Goal: Task Accomplishment & Management: Contribute content

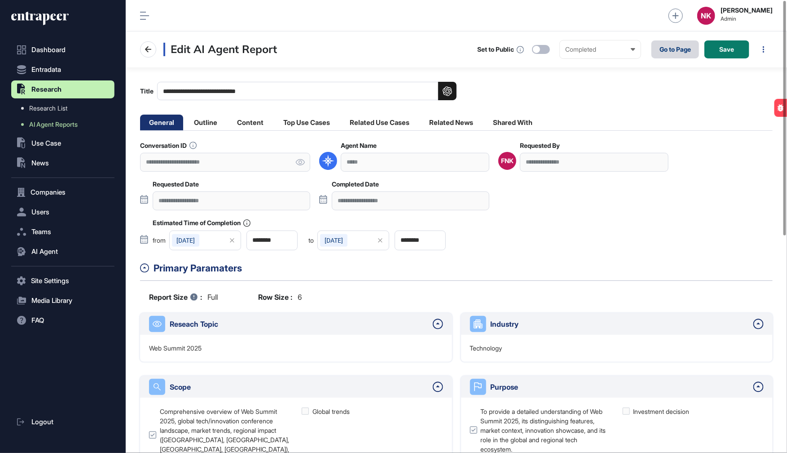
click at [674, 49] on link "Go to Page" at bounding box center [676, 49] width 48 height 18
click at [300, 120] on li "Top Use Cases" at bounding box center [306, 123] width 65 height 16
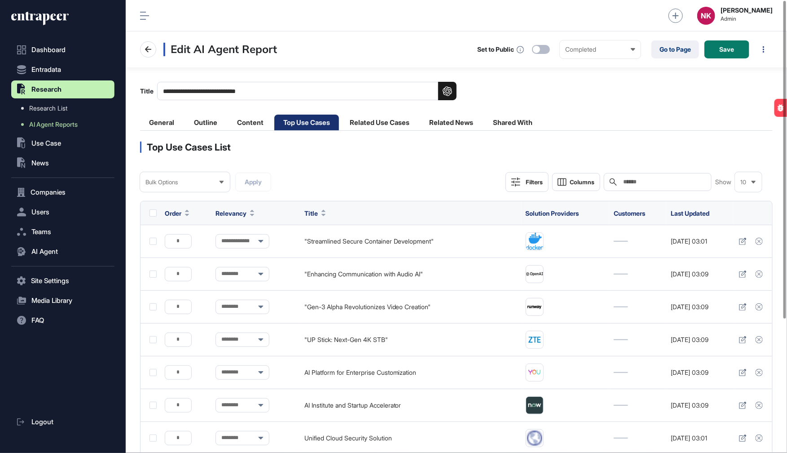
scroll to position [190, 0]
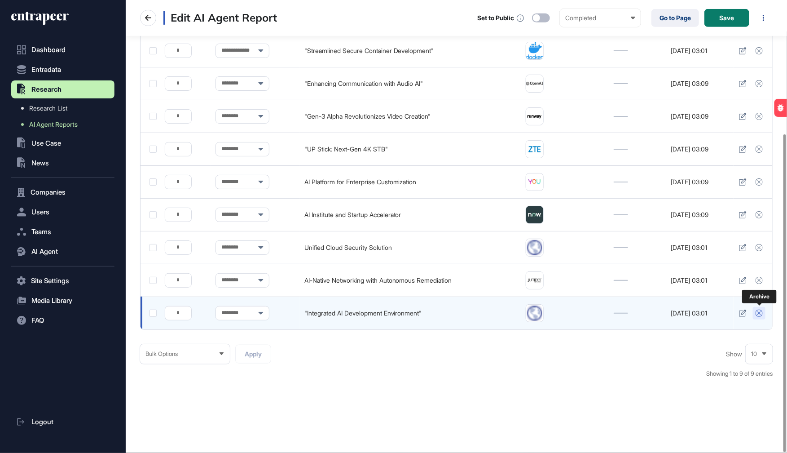
click at [759, 310] on icon at bounding box center [759, 312] width 7 height 7
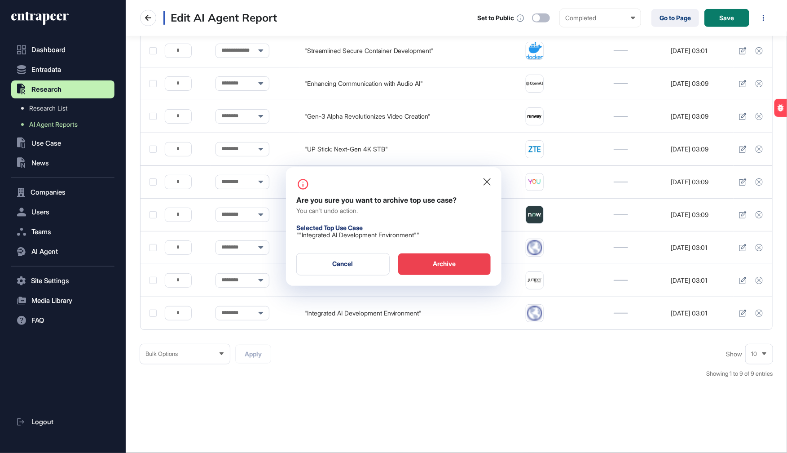
click at [474, 259] on div "Archive" at bounding box center [444, 264] width 93 height 22
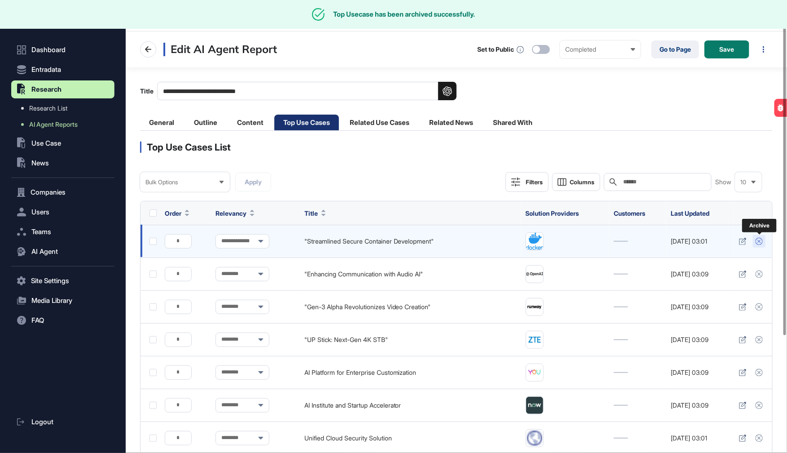
click at [758, 242] on icon at bounding box center [759, 241] width 7 height 7
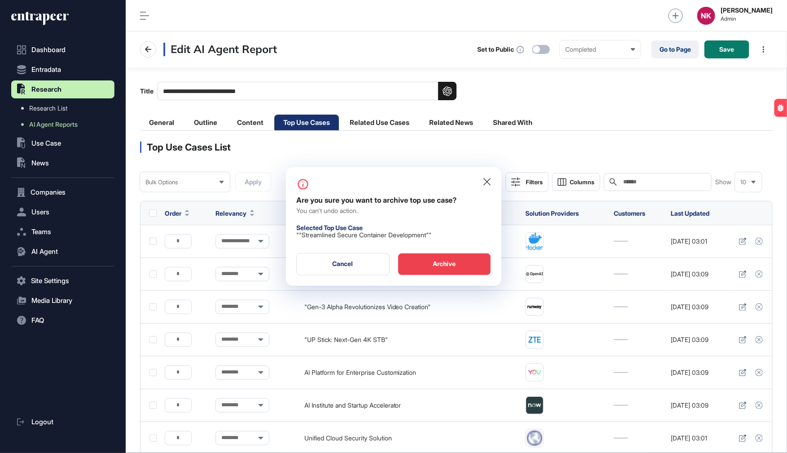
click at [467, 262] on div "Archive" at bounding box center [444, 264] width 93 height 22
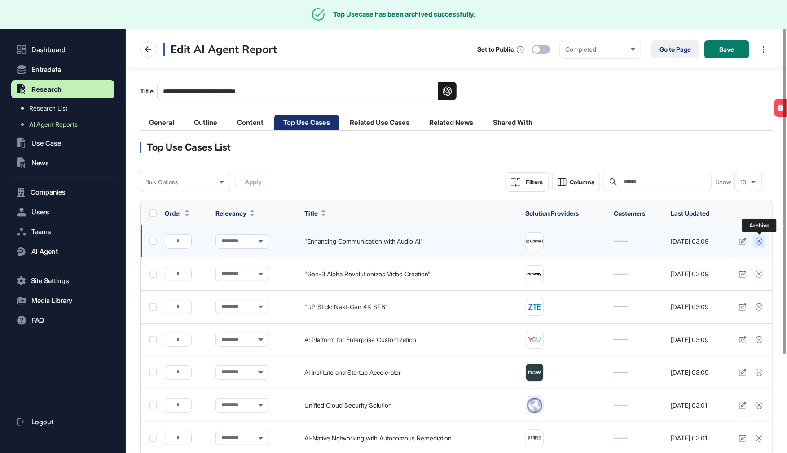
click at [761, 238] on icon at bounding box center [759, 241] width 7 height 7
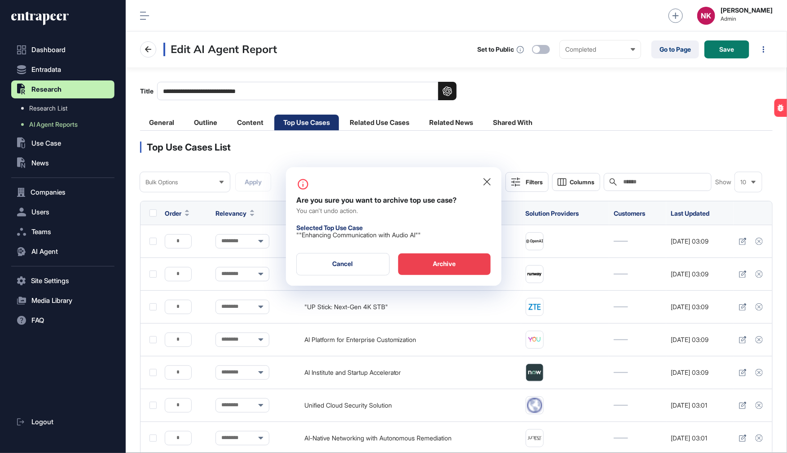
click at [470, 264] on div "Archive" at bounding box center [444, 264] width 93 height 22
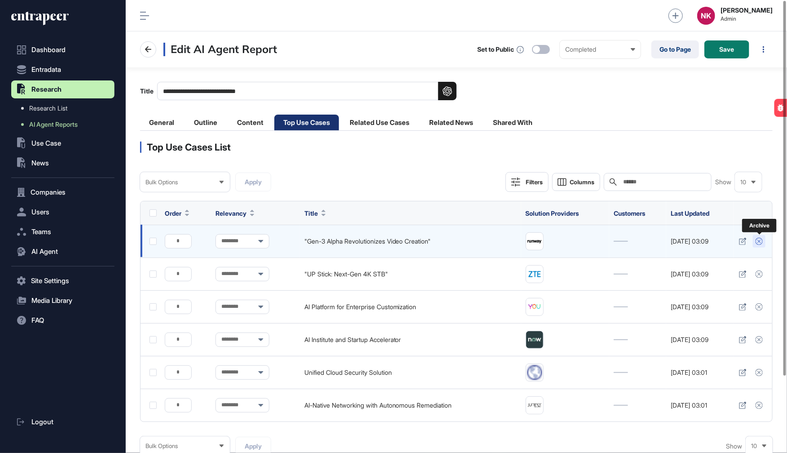
click at [758, 241] on icon at bounding box center [759, 241] width 7 height 7
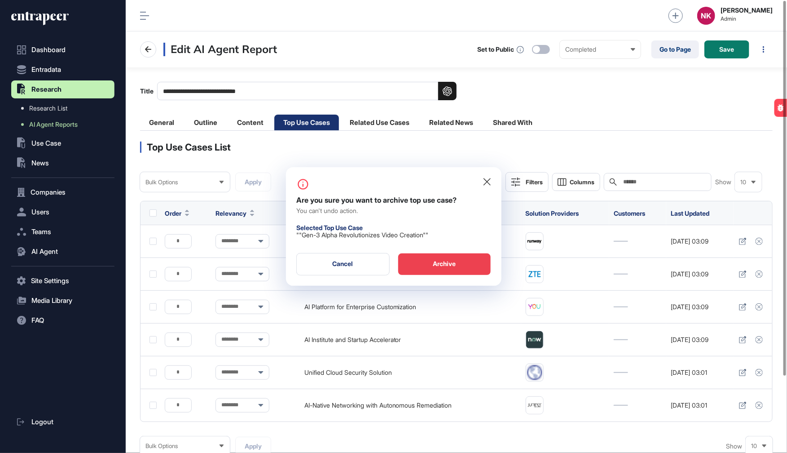
click at [453, 263] on div "Archive" at bounding box center [444, 264] width 93 height 22
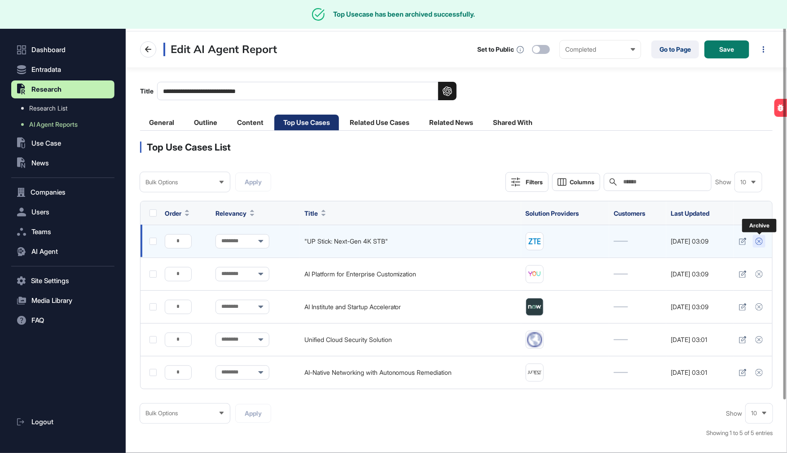
click at [763, 239] on button at bounding box center [759, 241] width 13 height 13
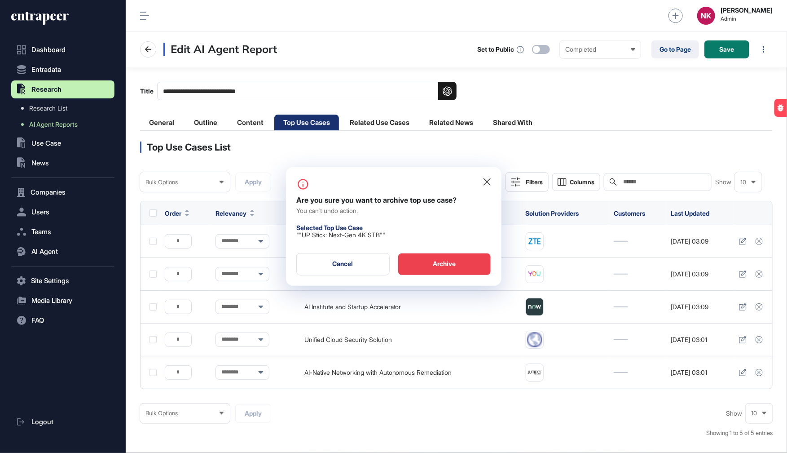
click at [444, 265] on div "Archive" at bounding box center [444, 264] width 93 height 22
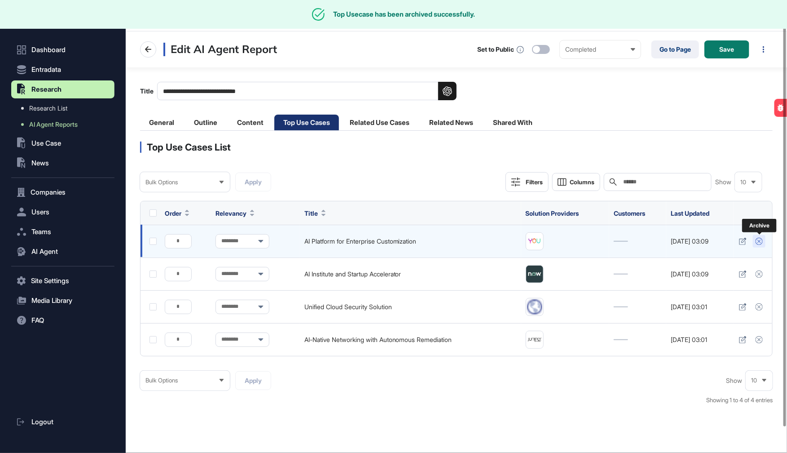
click at [760, 242] on icon at bounding box center [759, 241] width 7 height 7
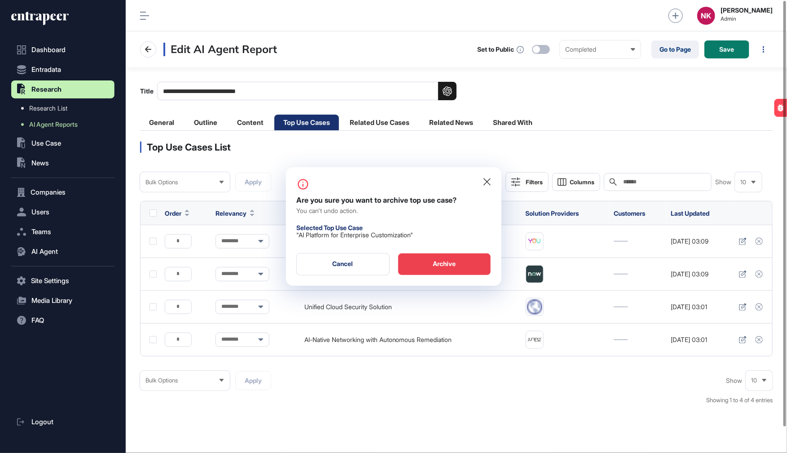
click at [455, 264] on div "Archive" at bounding box center [444, 264] width 93 height 22
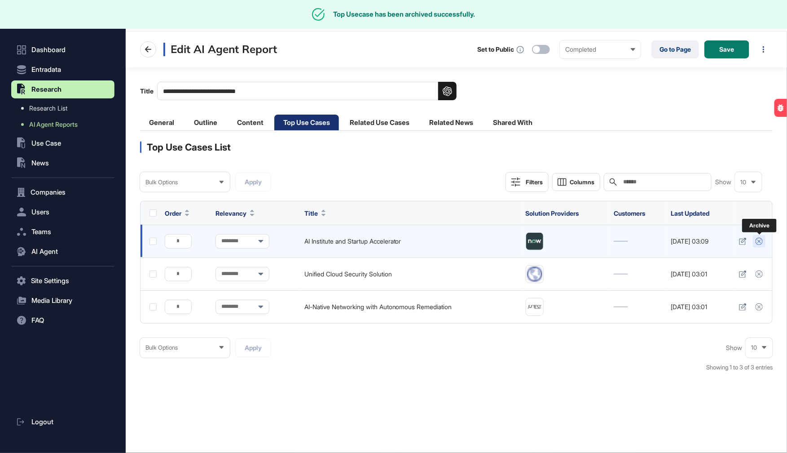
click at [760, 242] on icon at bounding box center [759, 241] width 7 height 7
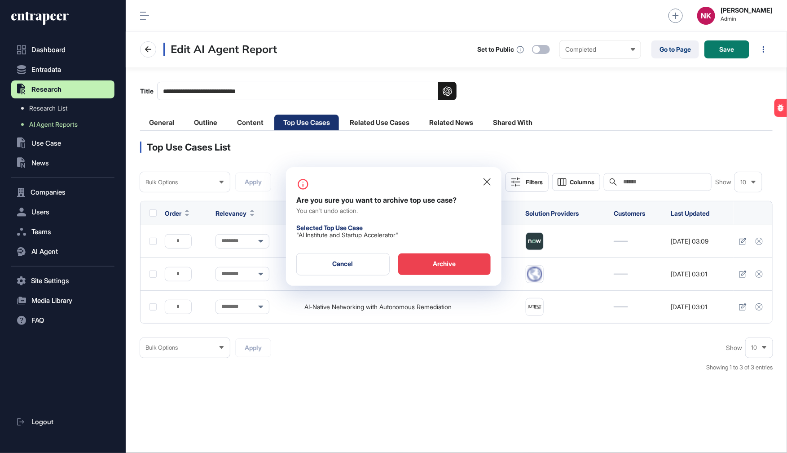
click at [469, 264] on div "Archive" at bounding box center [444, 264] width 93 height 22
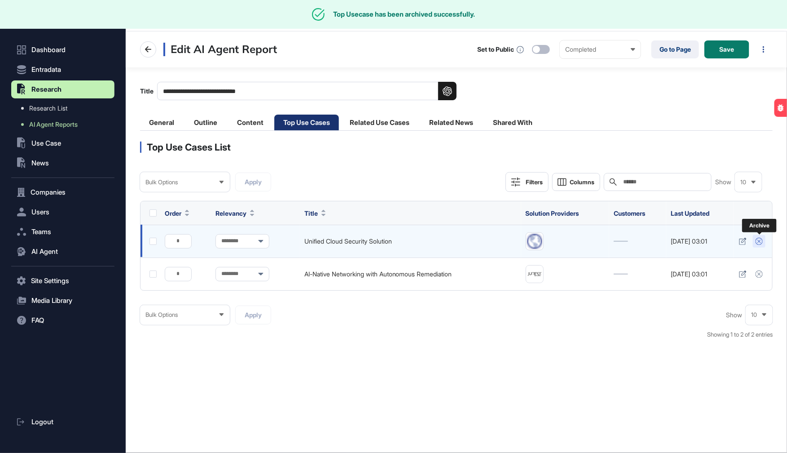
click at [759, 240] on icon at bounding box center [759, 241] width 7 height 7
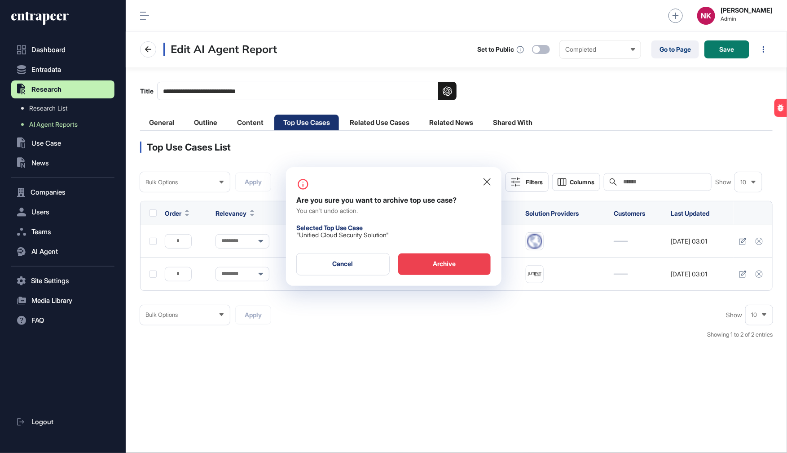
click at [444, 264] on div "Archive" at bounding box center [444, 264] width 93 height 22
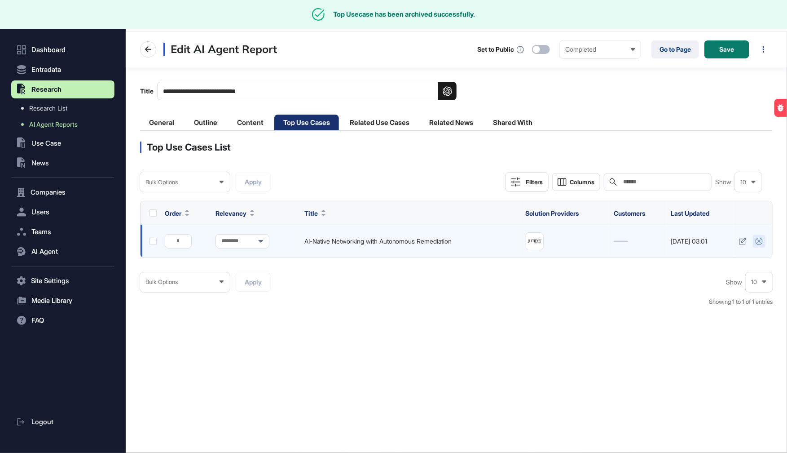
click at [758, 236] on body "**********" at bounding box center [393, 262] width 787 height 525
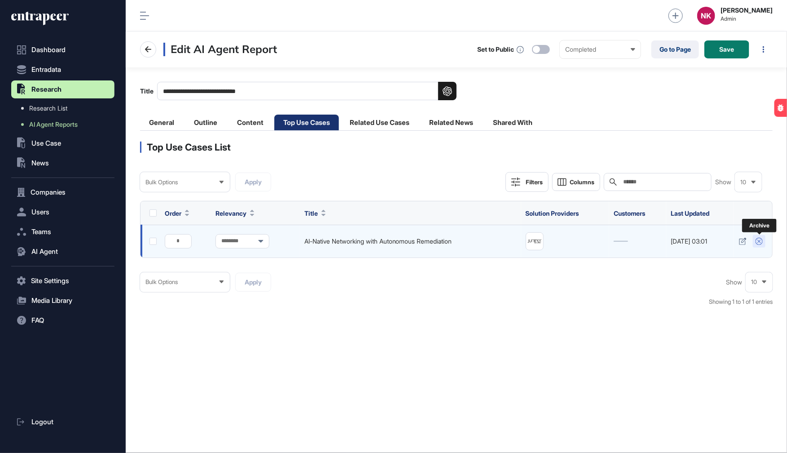
click at [758, 242] on icon at bounding box center [759, 241] width 7 height 7
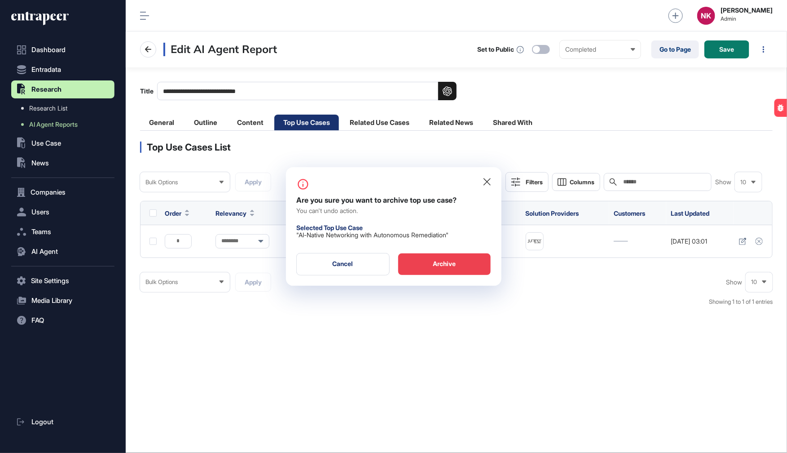
click at [420, 264] on div "Archive" at bounding box center [444, 264] width 93 height 22
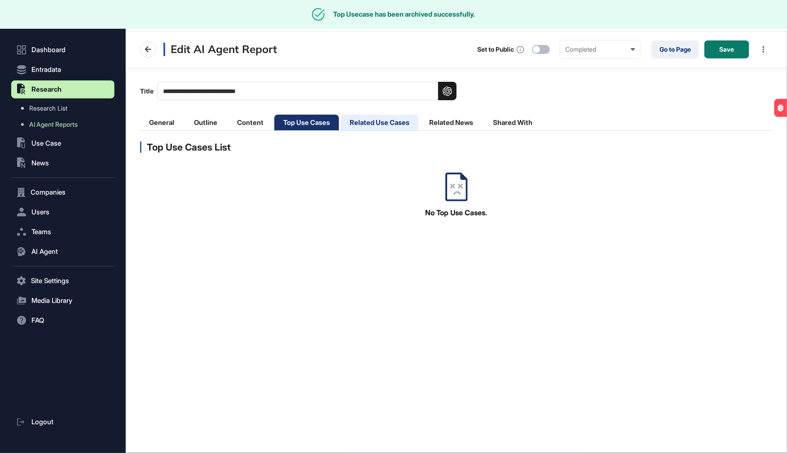
click at [390, 121] on li "Related Use Cases" at bounding box center [380, 123] width 78 height 16
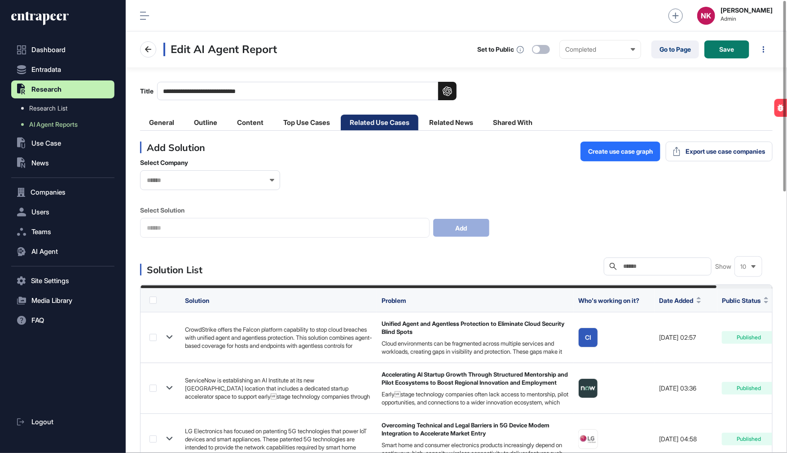
scroll to position [618, 0]
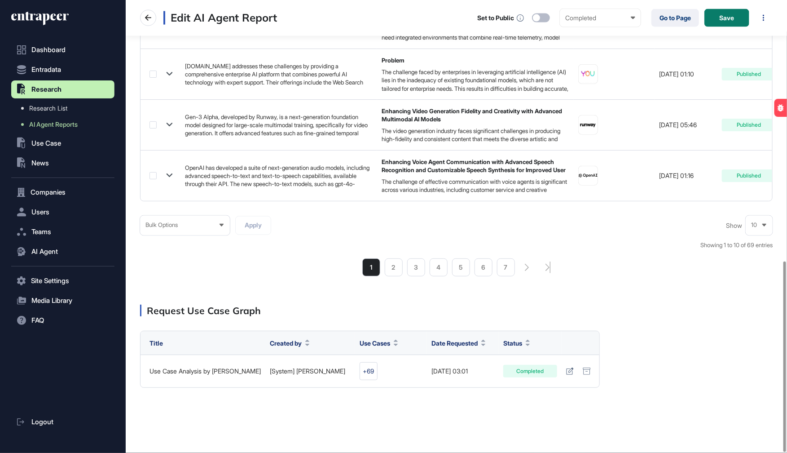
click at [758, 222] on div "10" at bounding box center [759, 225] width 27 height 18
click at [764, 207] on li "100" at bounding box center [760, 209] width 22 height 18
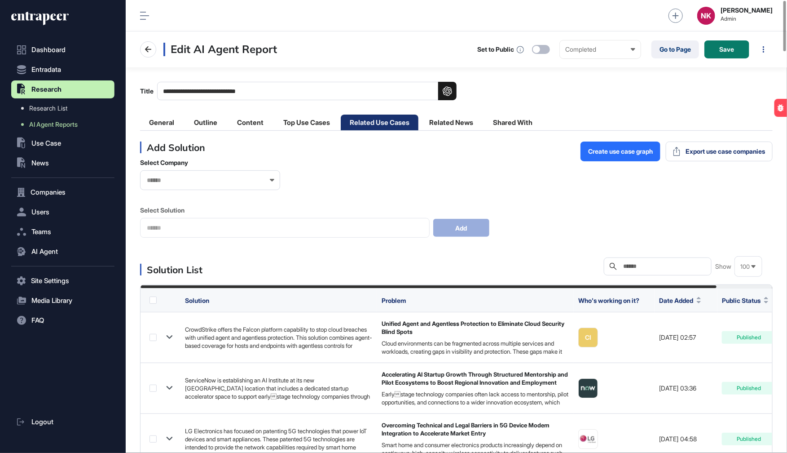
click at [152, 297] on label at bounding box center [153, 299] width 7 height 7
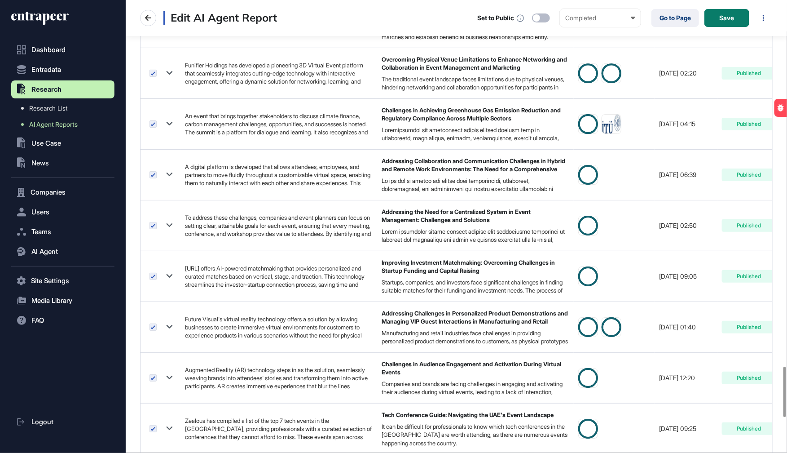
scroll to position [3588, 0]
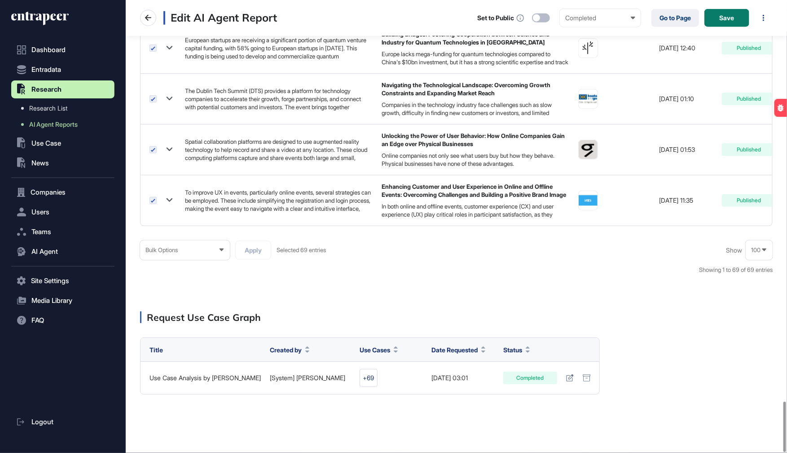
click at [214, 247] on div "Bulk Options" at bounding box center [185, 250] width 90 height 18
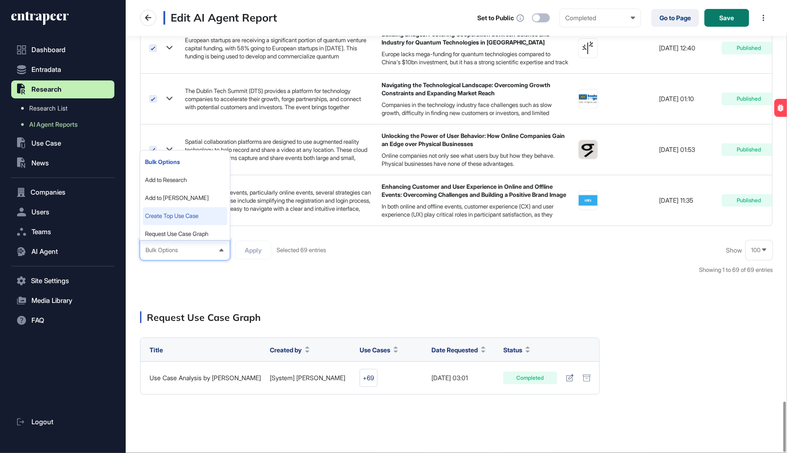
scroll to position [23, 0]
click at [196, 221] on li "Unlink from this Report" at bounding box center [185, 229] width 84 height 18
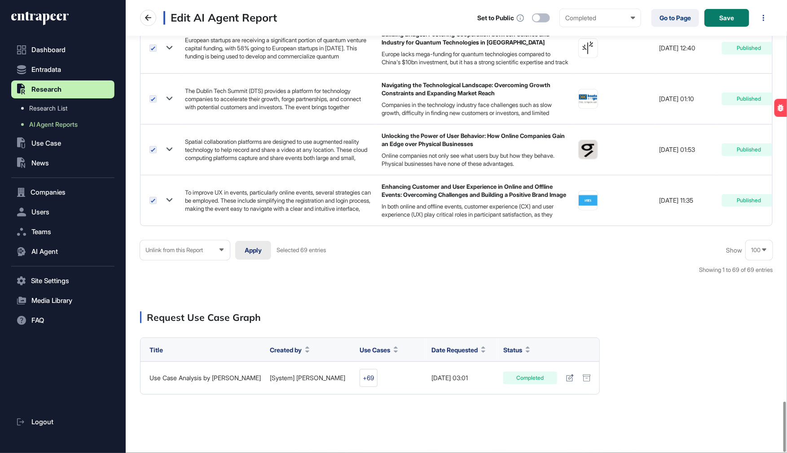
click at [251, 241] on button "Apply" at bounding box center [253, 250] width 36 height 19
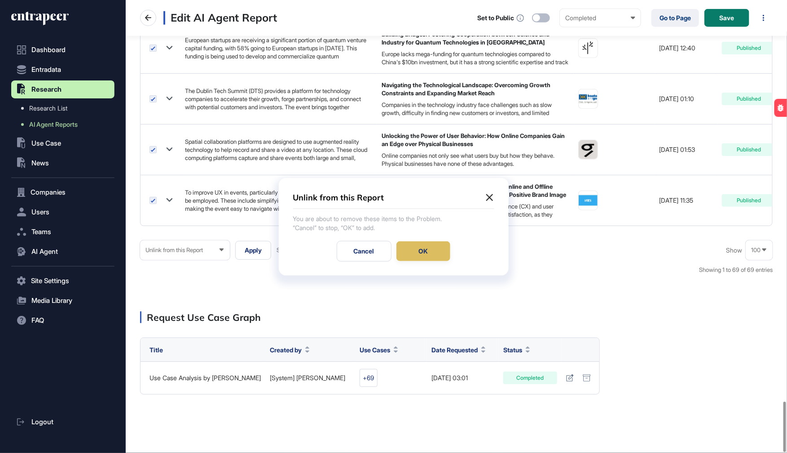
click at [413, 246] on div "OK" at bounding box center [424, 251] width 54 height 20
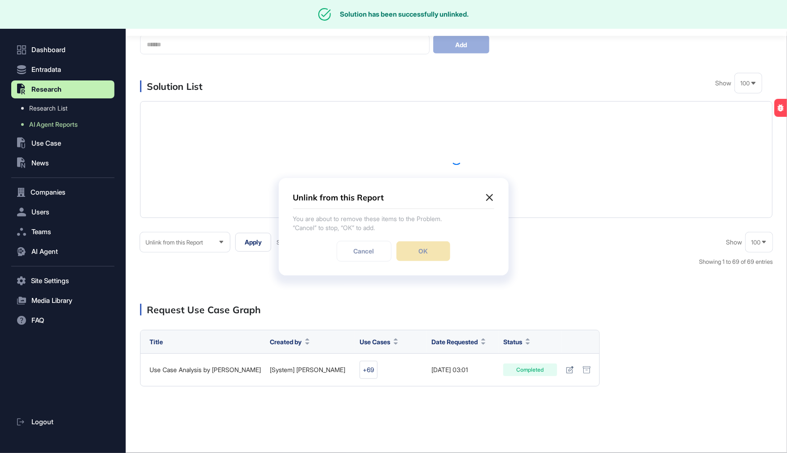
scroll to position [79, 0]
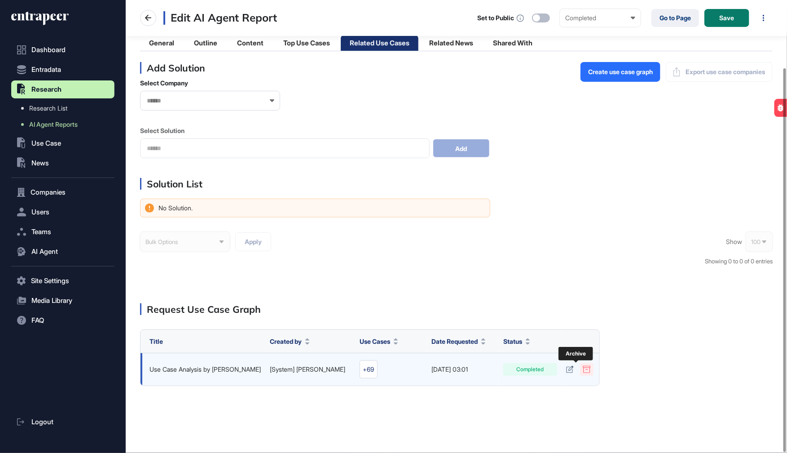
click at [583, 371] on icon at bounding box center [587, 369] width 8 height 7
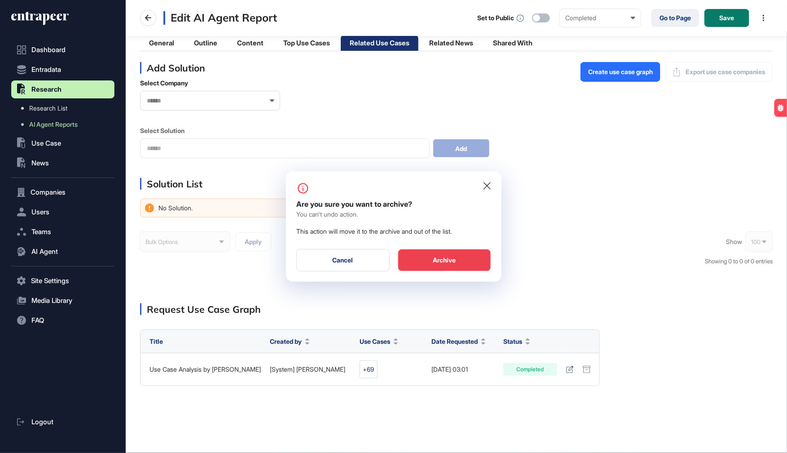
click at [471, 263] on div "Archive" at bounding box center [444, 260] width 93 height 22
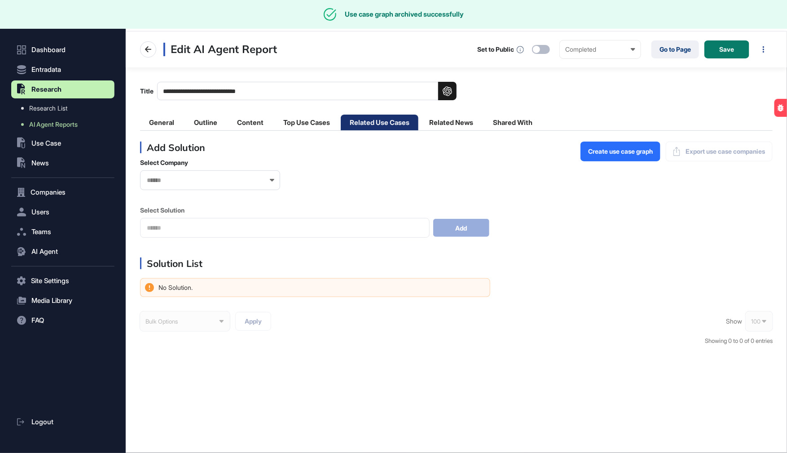
scroll to position [0, 0]
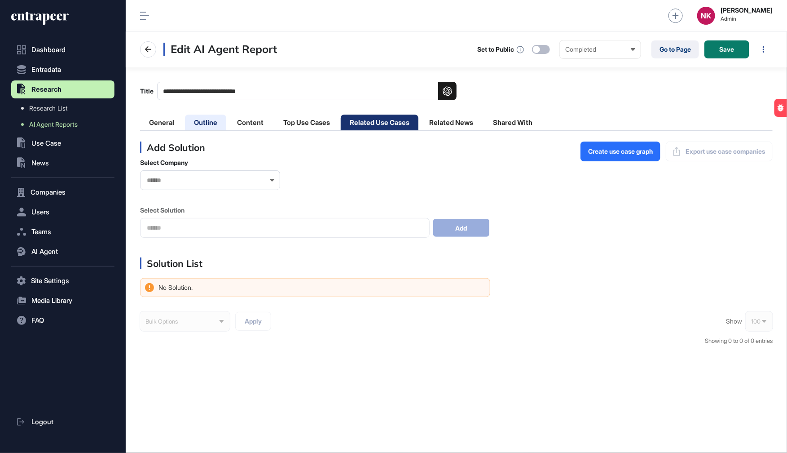
click at [204, 123] on li "Outline" at bounding box center [205, 123] width 41 height 16
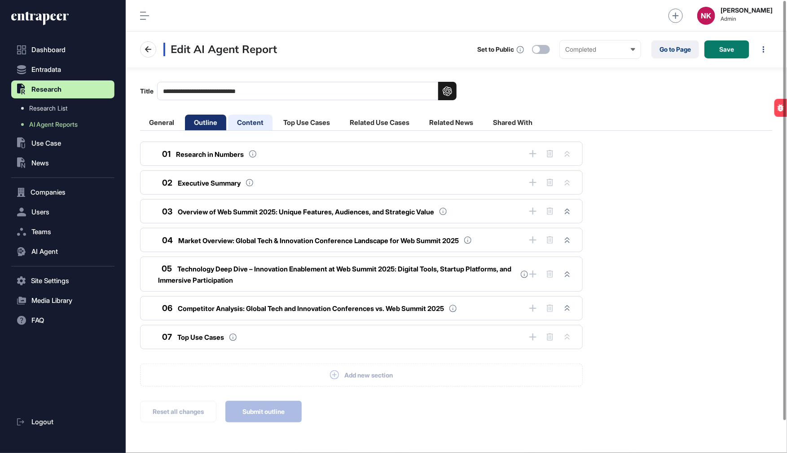
click at [250, 123] on li "Content" at bounding box center [250, 123] width 44 height 16
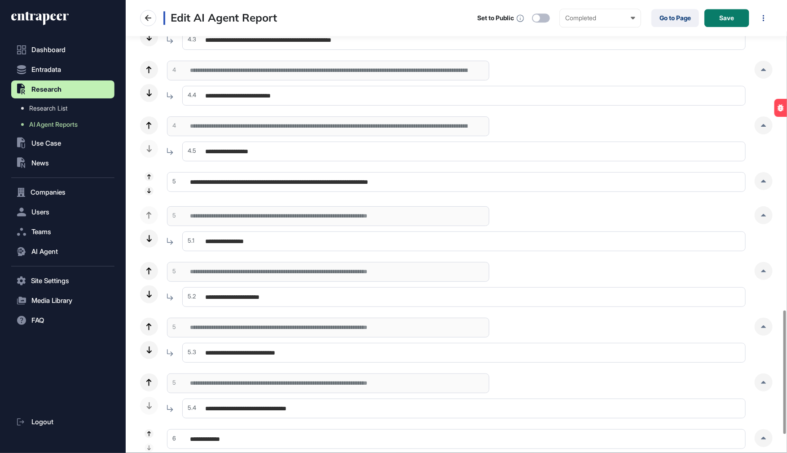
scroll to position [1197, 0]
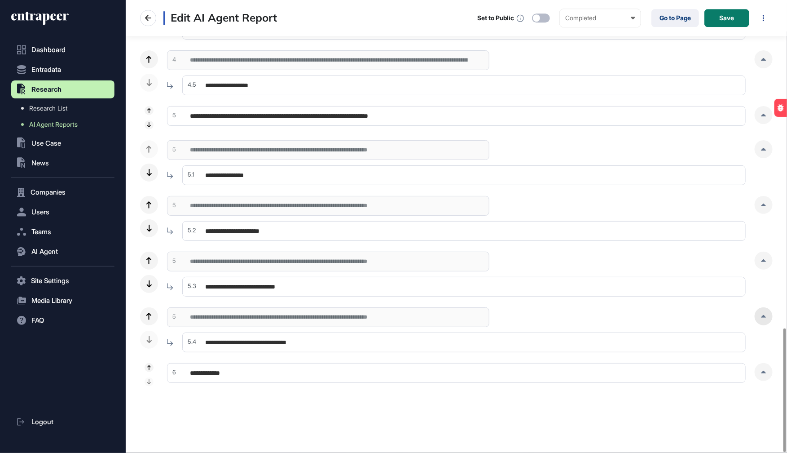
click at [761, 315] on icon at bounding box center [763, 316] width 5 height 3
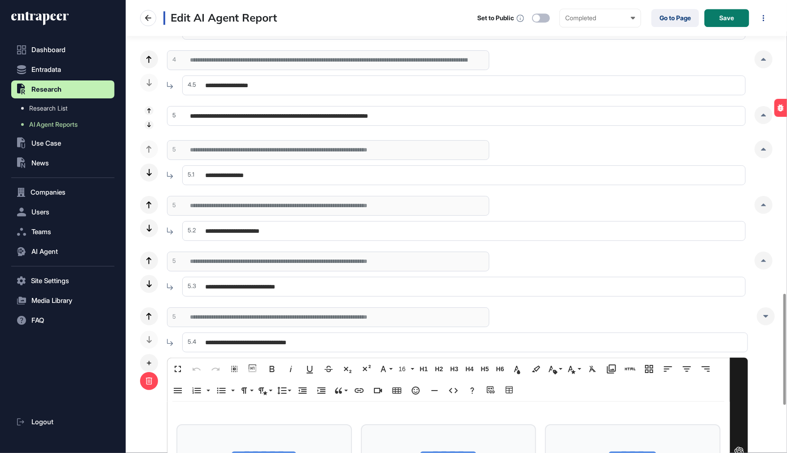
click at [152, 377] on icon at bounding box center [148, 380] width 7 height 7
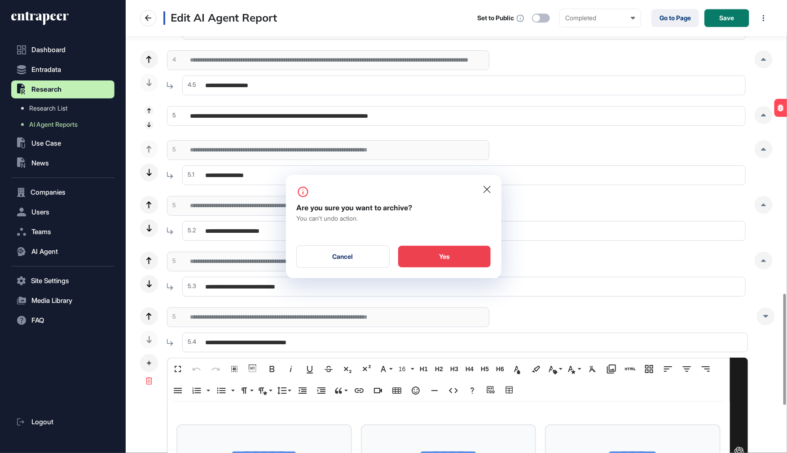
click at [421, 263] on div "Yes" at bounding box center [444, 257] width 93 height 22
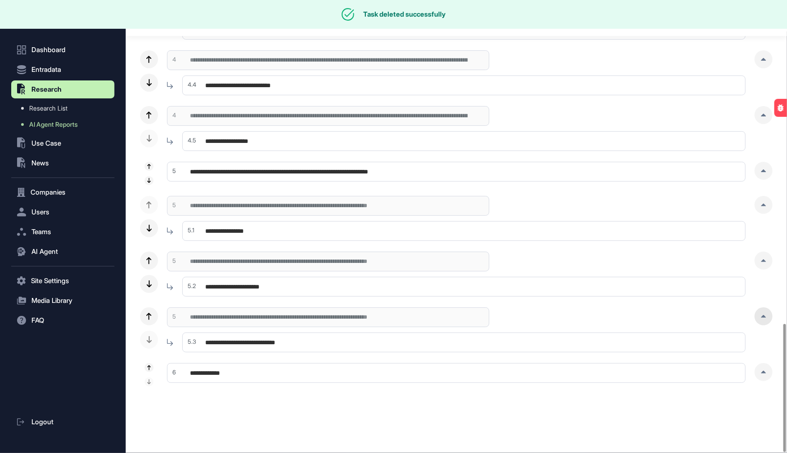
click at [763, 315] on icon at bounding box center [764, 316] width 5 height 3
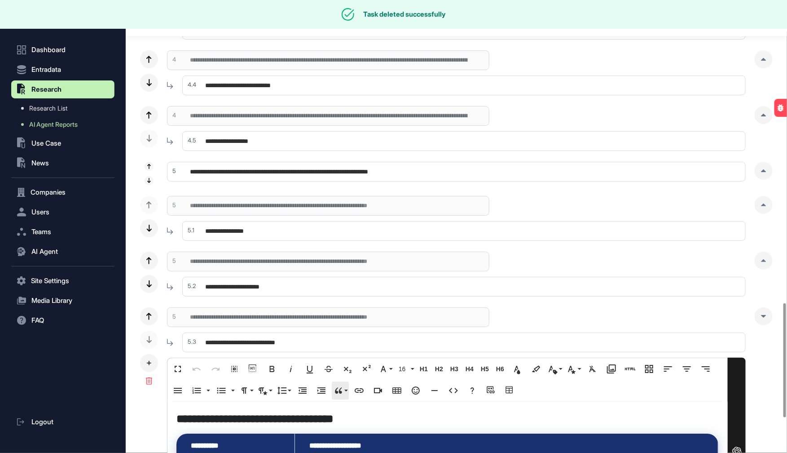
scroll to position [1197, 0]
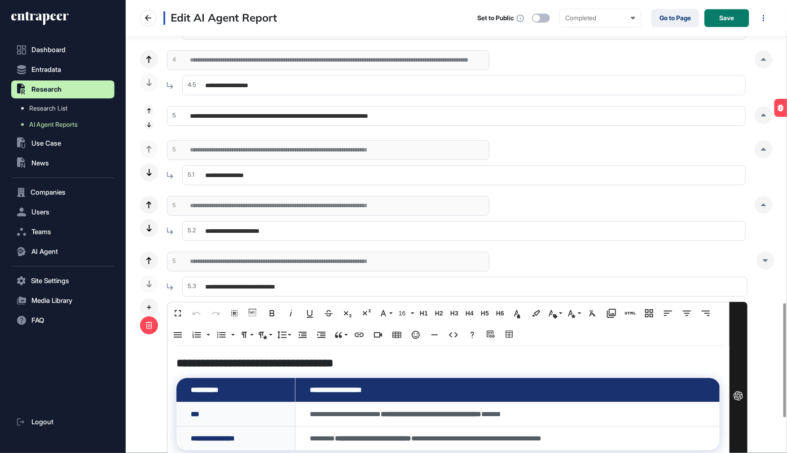
click at [153, 324] on div at bounding box center [149, 325] width 18 height 18
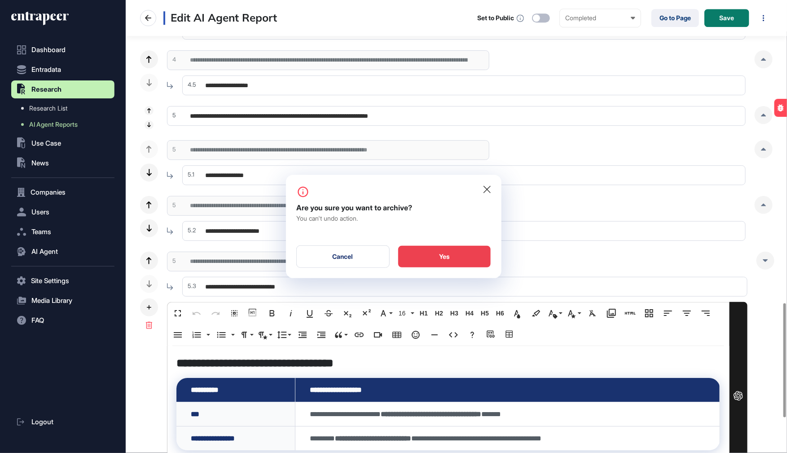
click at [463, 260] on div "Yes" at bounding box center [444, 257] width 93 height 22
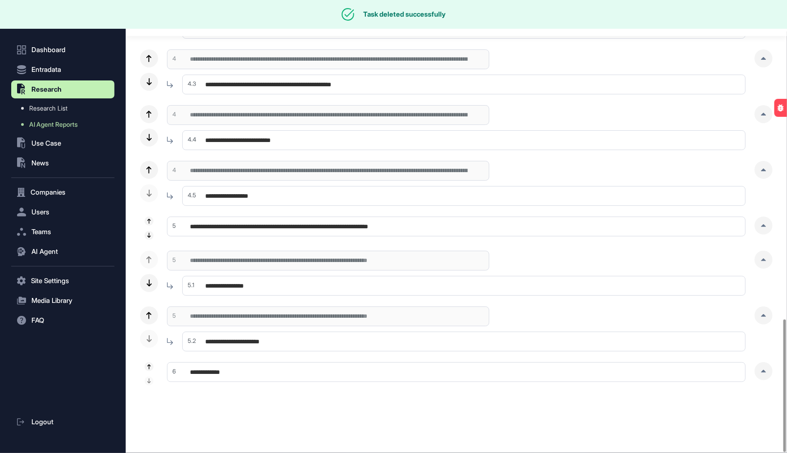
scroll to position [1086, 0]
click at [764, 315] on icon at bounding box center [763, 316] width 5 height 3
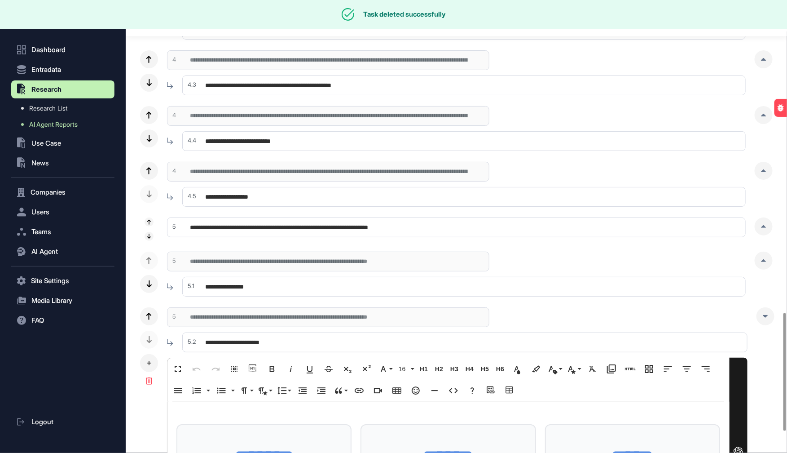
scroll to position [1197, 0]
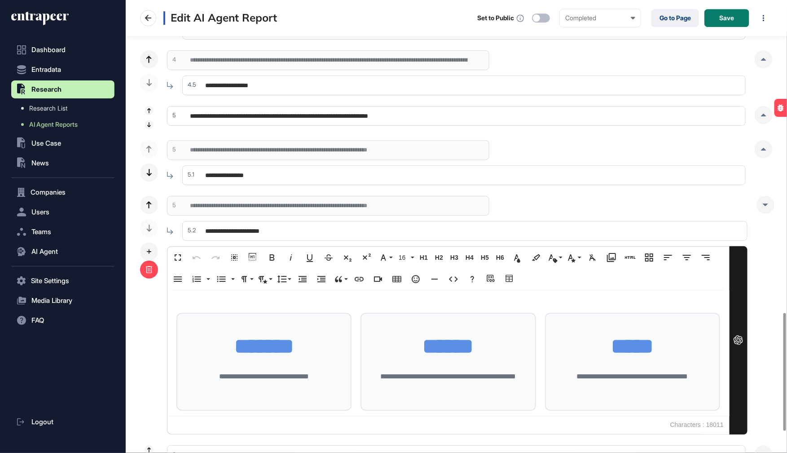
click at [155, 271] on div at bounding box center [149, 269] width 18 height 18
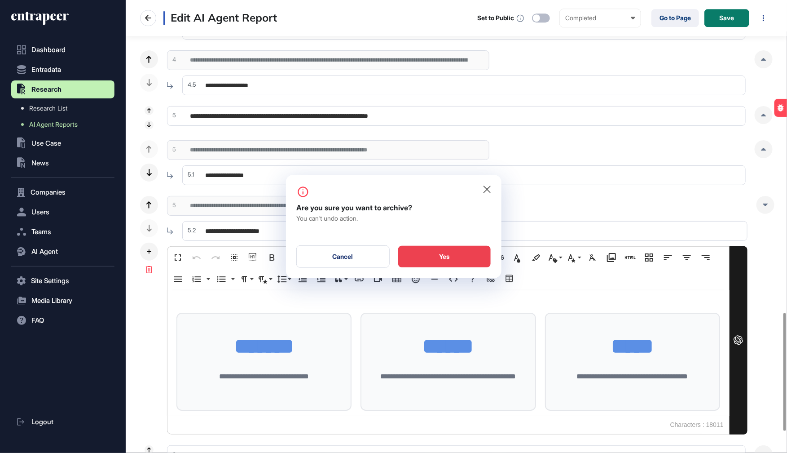
click at [472, 255] on div "Yes" at bounding box center [444, 257] width 93 height 22
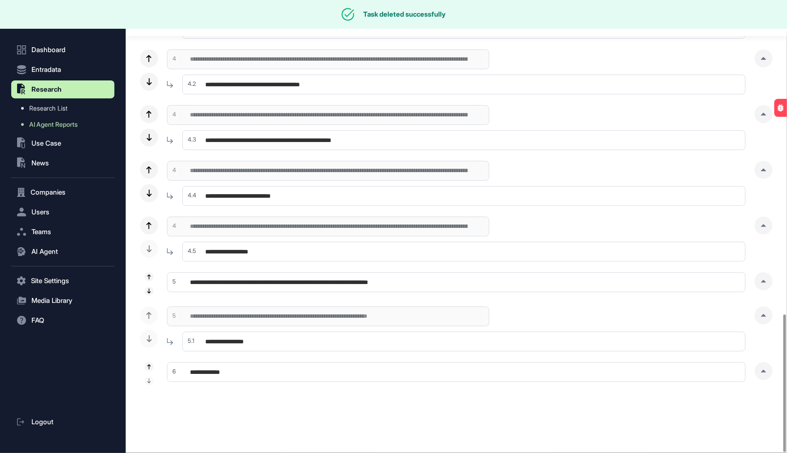
scroll to position [1030, 0]
click at [763, 310] on div at bounding box center [764, 316] width 18 height 18
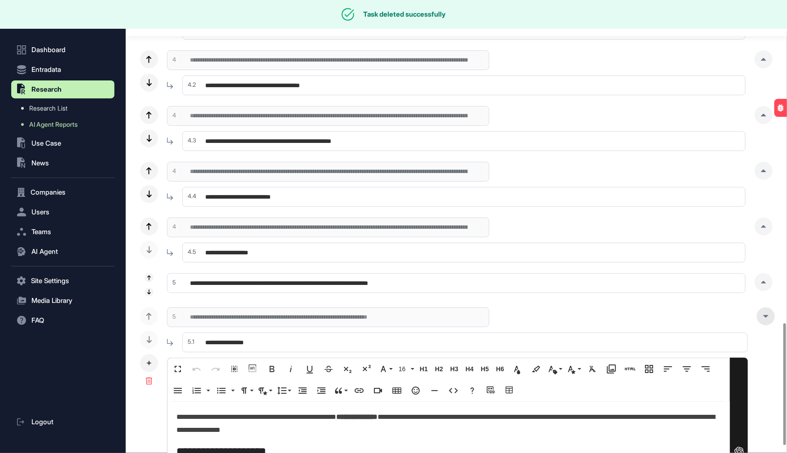
scroll to position [1197, 0]
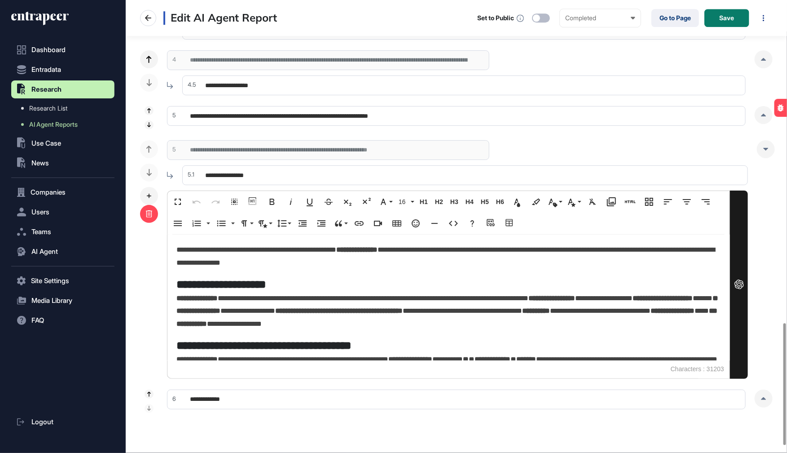
click at [149, 216] on icon at bounding box center [148, 213] width 7 height 7
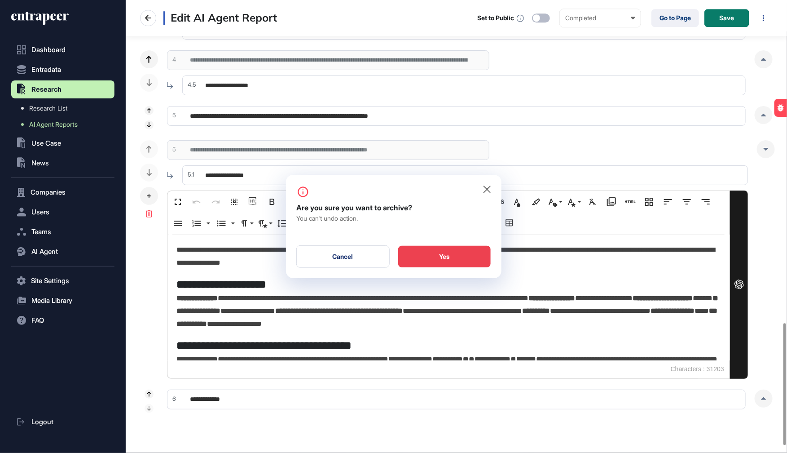
click at [422, 253] on div "Yes" at bounding box center [444, 257] width 93 height 22
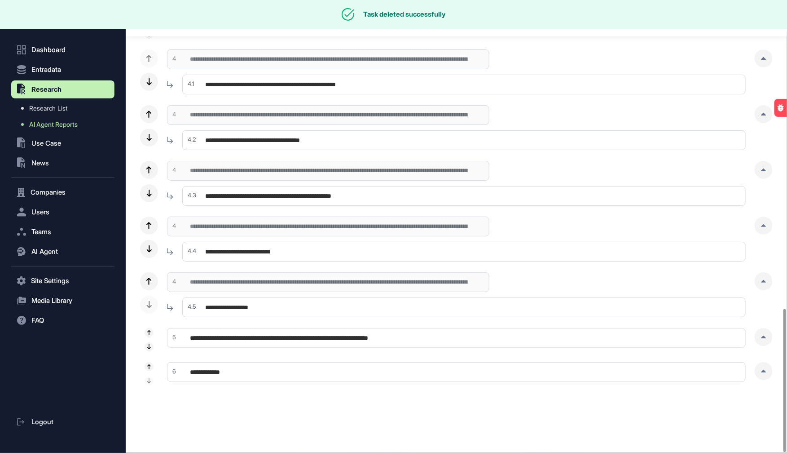
scroll to position [974, 0]
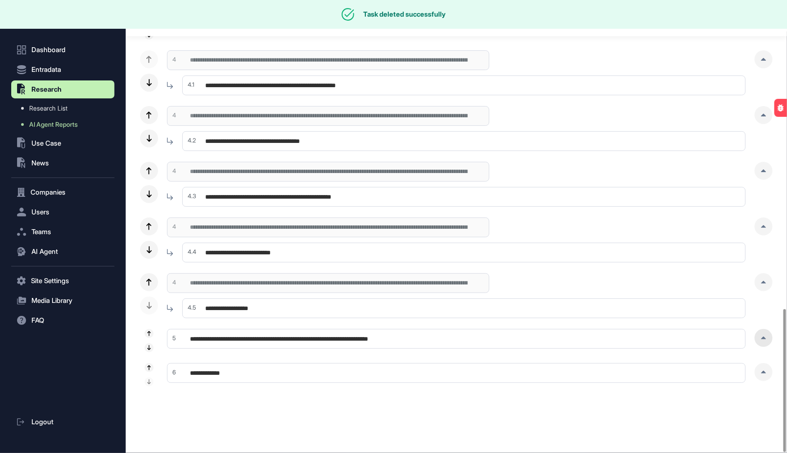
click at [765, 337] on icon at bounding box center [764, 337] width 5 height 3
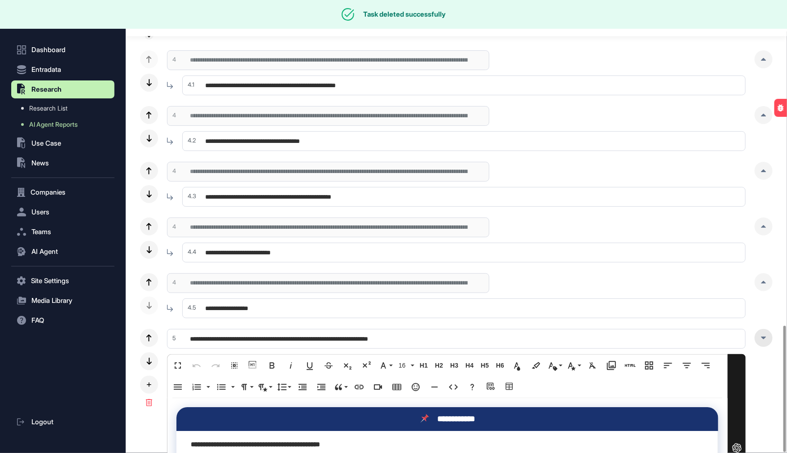
scroll to position [1164, 0]
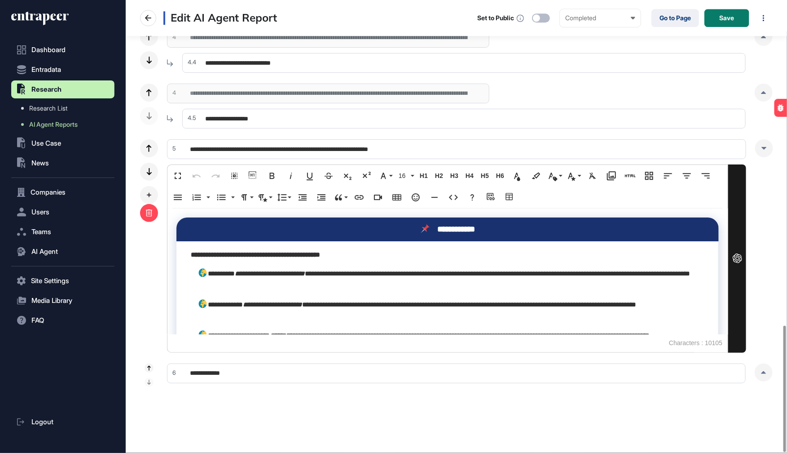
click at [146, 212] on icon at bounding box center [148, 212] width 7 height 7
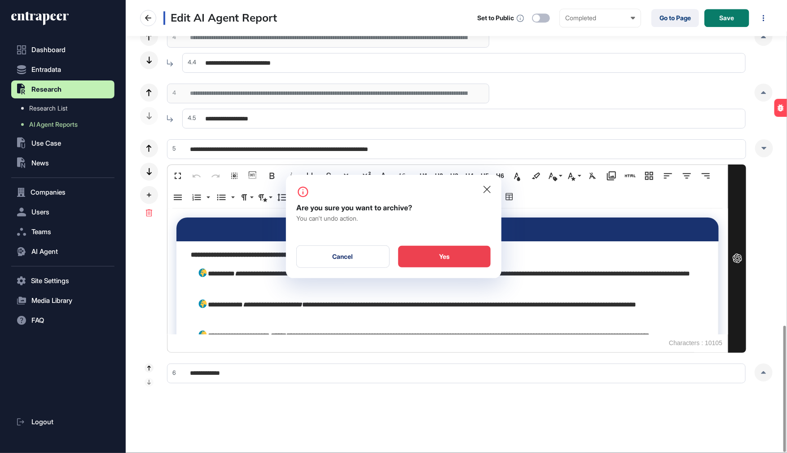
click at [417, 258] on div "Yes" at bounding box center [444, 257] width 93 height 22
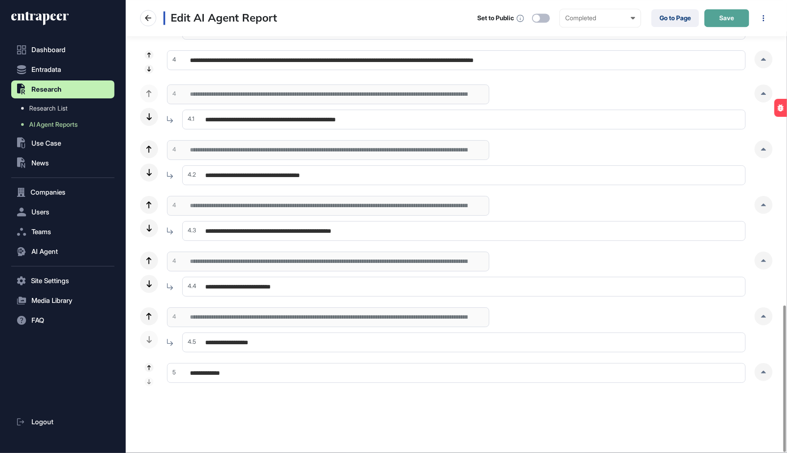
click at [730, 24] on button "Save" at bounding box center [727, 18] width 45 height 18
click at [763, 375] on div at bounding box center [764, 372] width 18 height 18
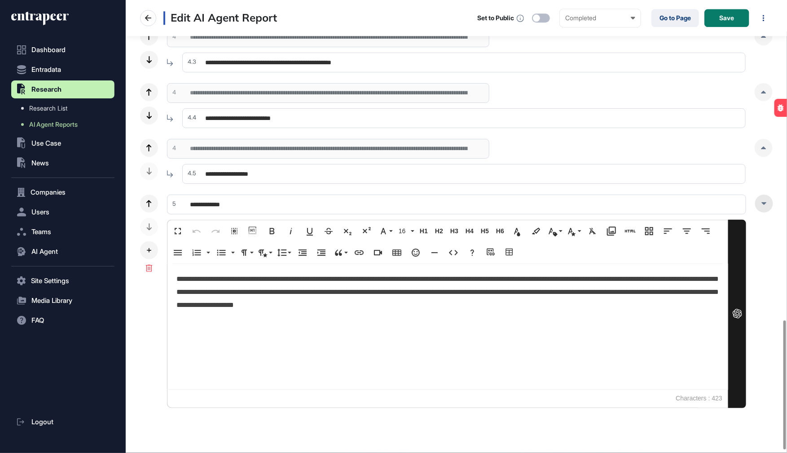
scroll to position [1124, 0]
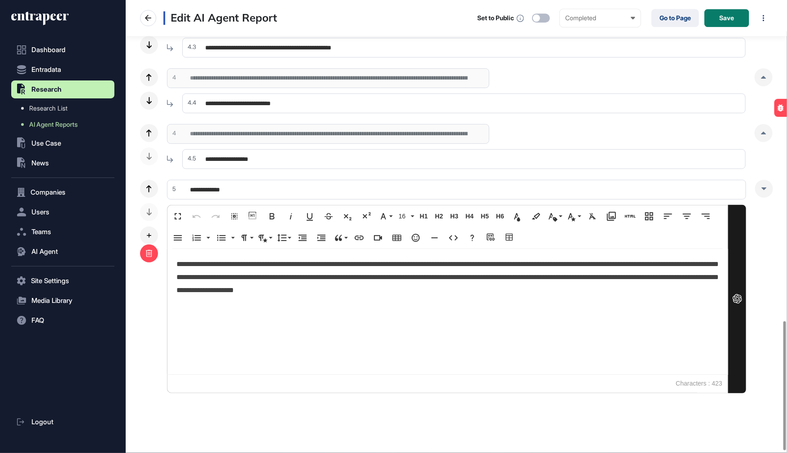
click at [151, 251] on icon at bounding box center [149, 253] width 6 height 7
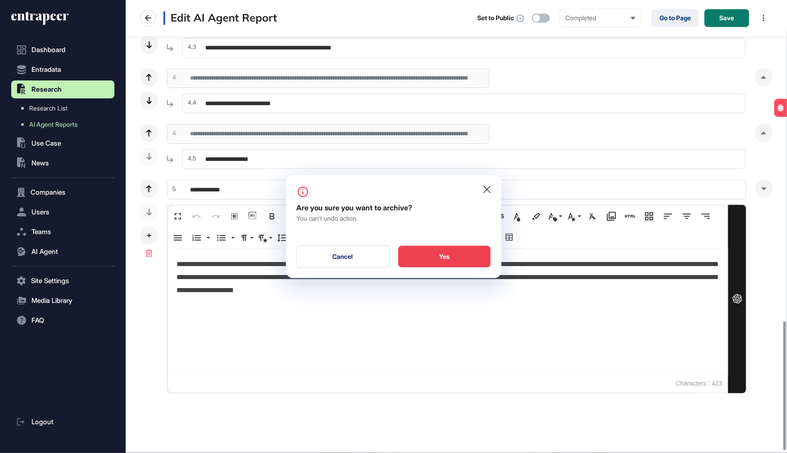
click at [453, 263] on div "Yes" at bounding box center [444, 257] width 93 height 22
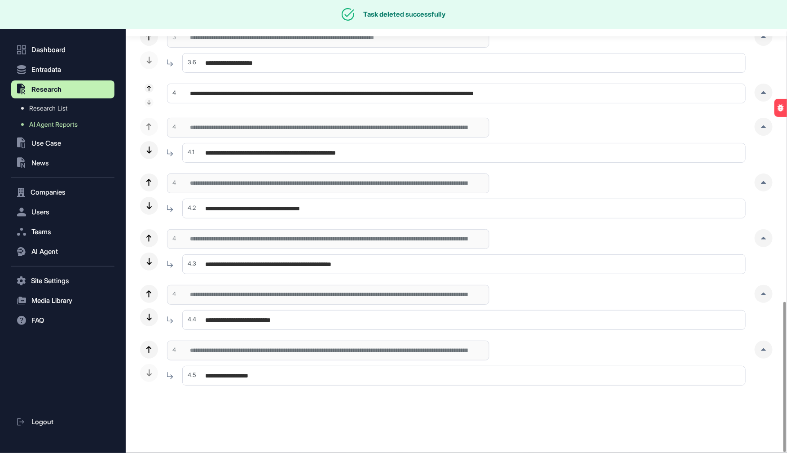
scroll to position [906, 0]
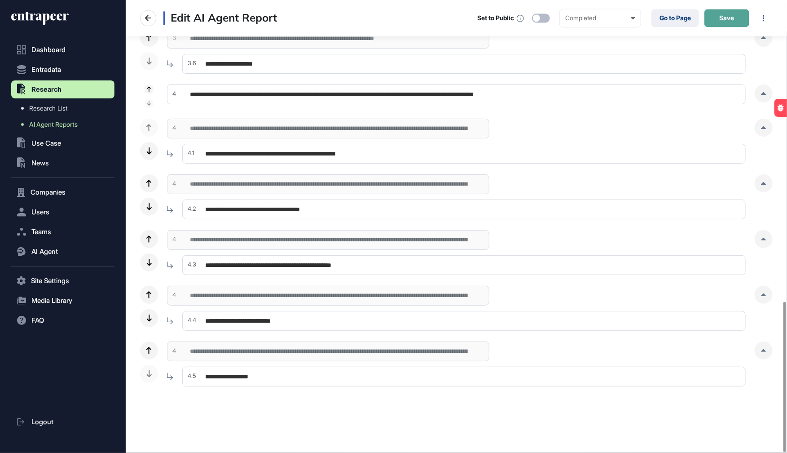
click at [729, 18] on span "Save" at bounding box center [727, 18] width 15 height 6
click at [765, 93] on icon at bounding box center [764, 93] width 5 height 3
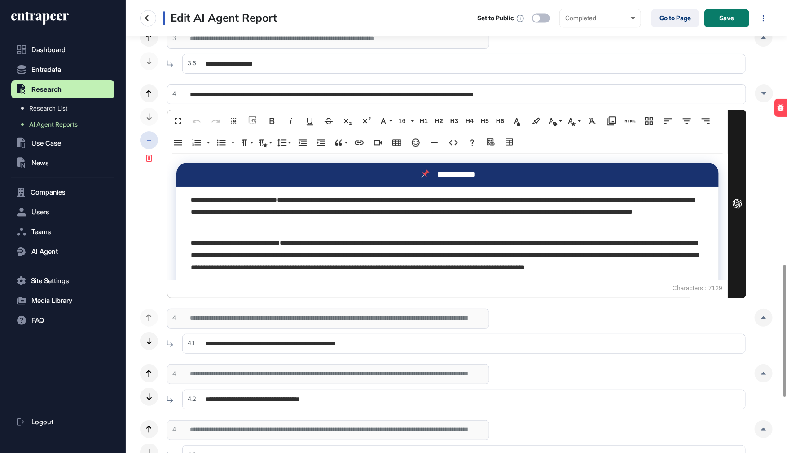
click at [149, 135] on div at bounding box center [149, 140] width 18 height 18
click at [179, 132] on div "Add Section" at bounding box center [194, 131] width 63 height 14
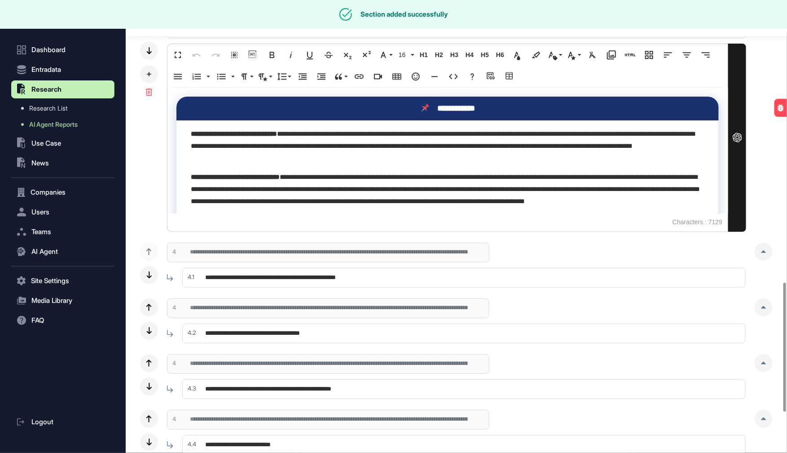
scroll to position [1130, 0]
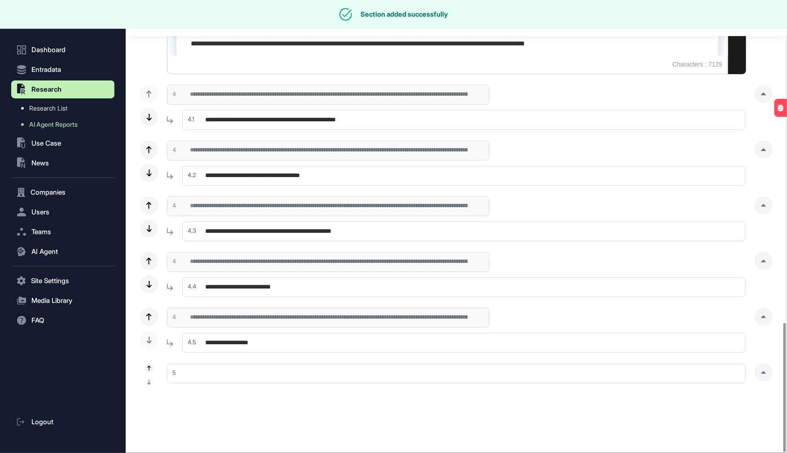
click at [200, 370] on input "text" at bounding box center [456, 373] width 579 height 20
paste input "**********"
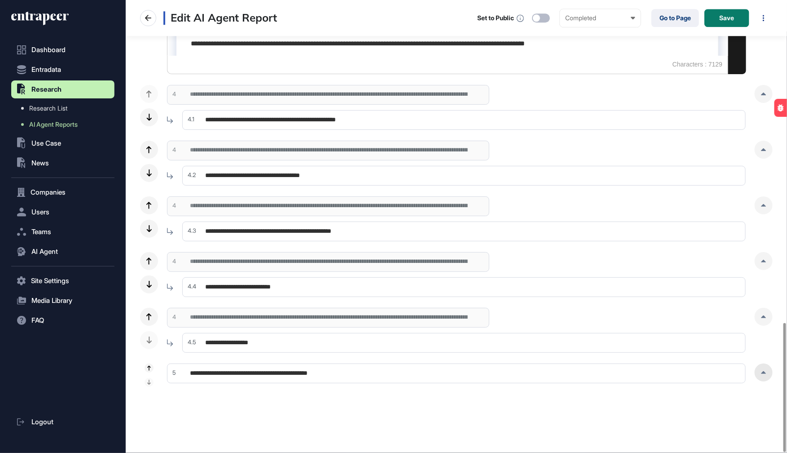
type input "**********"
click at [767, 375] on div at bounding box center [764, 372] width 18 height 18
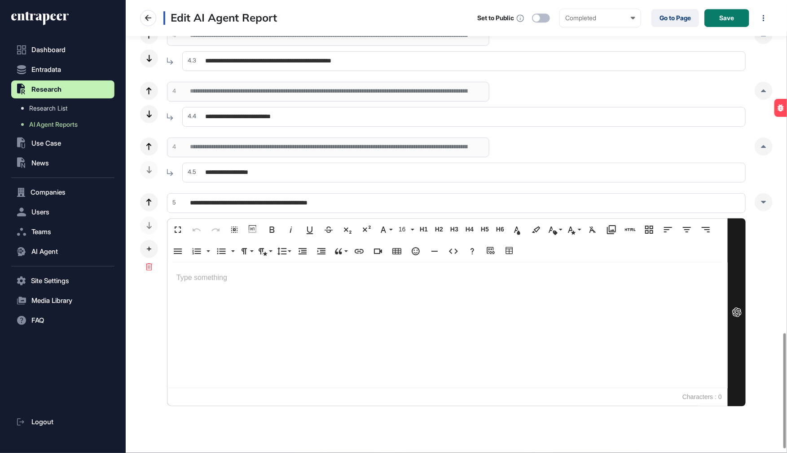
scroll to position [1319, 0]
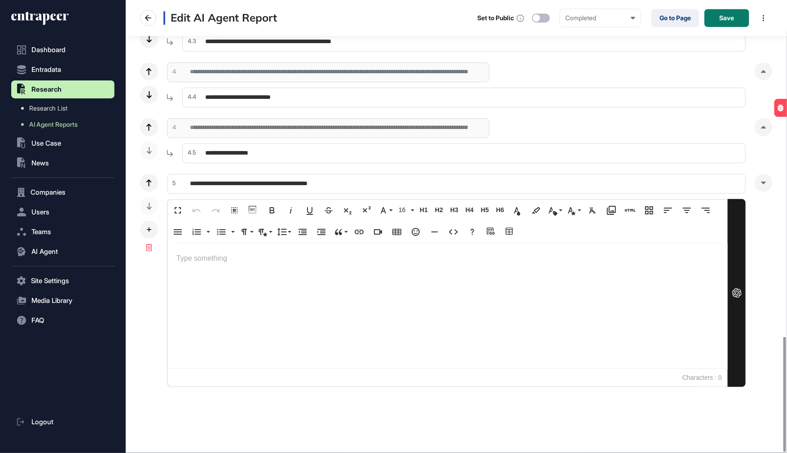
click at [194, 257] on p at bounding box center [447, 258] width 542 height 13
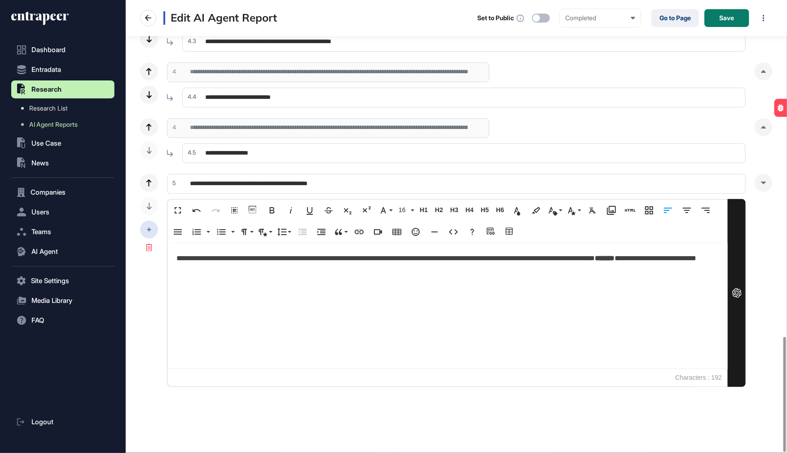
click at [150, 228] on icon at bounding box center [149, 229] width 4 height 4
click at [189, 235] on span "Add Subsection" at bounding box center [202, 235] width 42 height 7
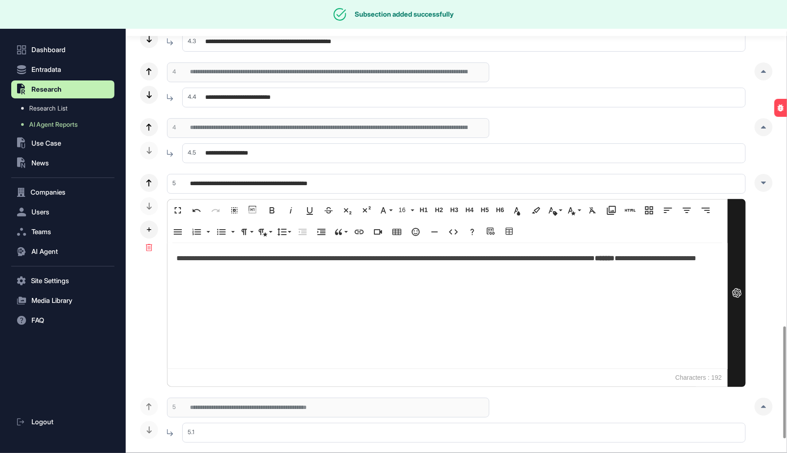
click at [215, 436] on input "text" at bounding box center [464, 433] width 564 height 20
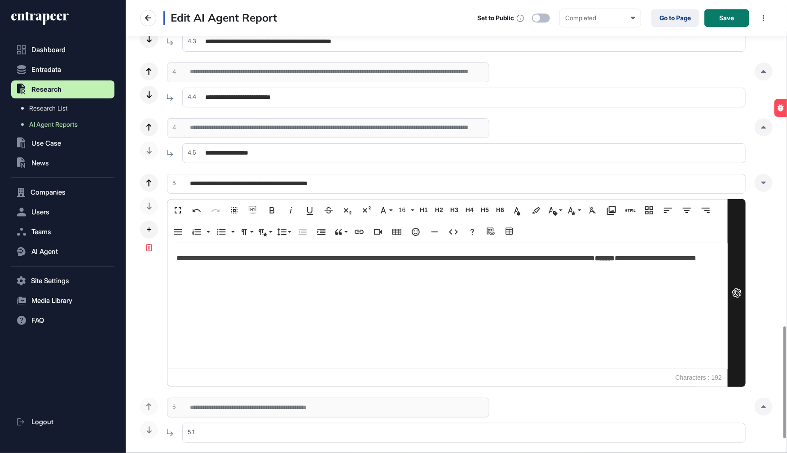
paste input "**********"
type input "**********"
click at [764, 405] on icon at bounding box center [764, 406] width 5 height 3
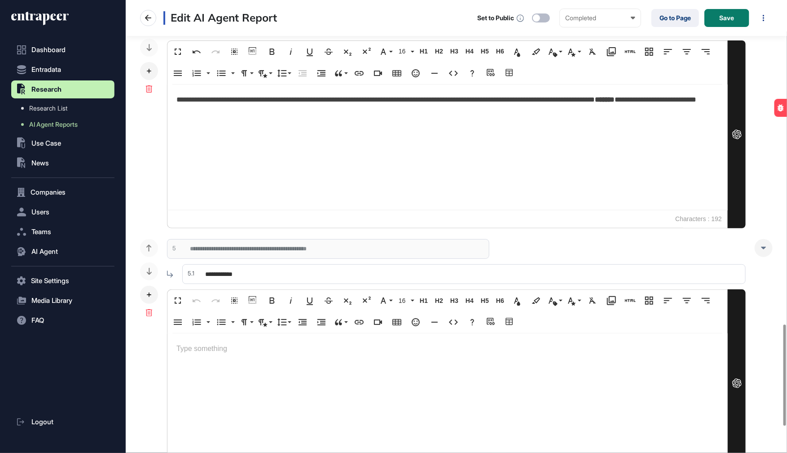
scroll to position [1568, 0]
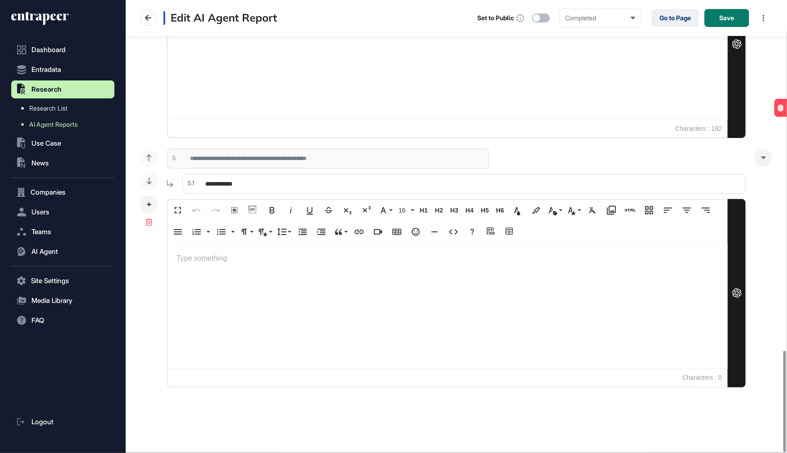
click at [224, 258] on p at bounding box center [447, 258] width 542 height 13
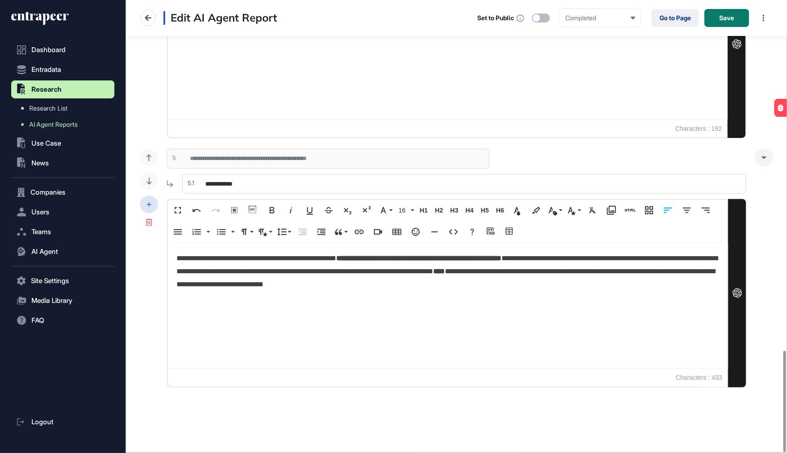
click at [152, 203] on div at bounding box center [149, 204] width 18 height 18
click at [189, 211] on span "Add Subsection" at bounding box center [202, 210] width 42 height 7
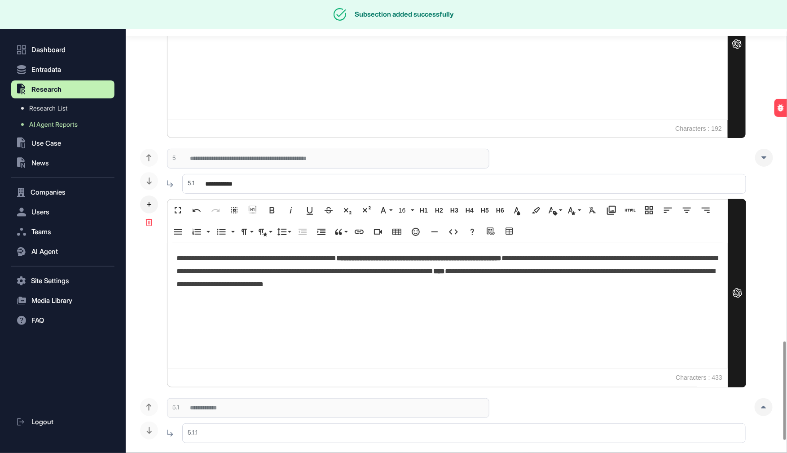
scroll to position [1624, 0]
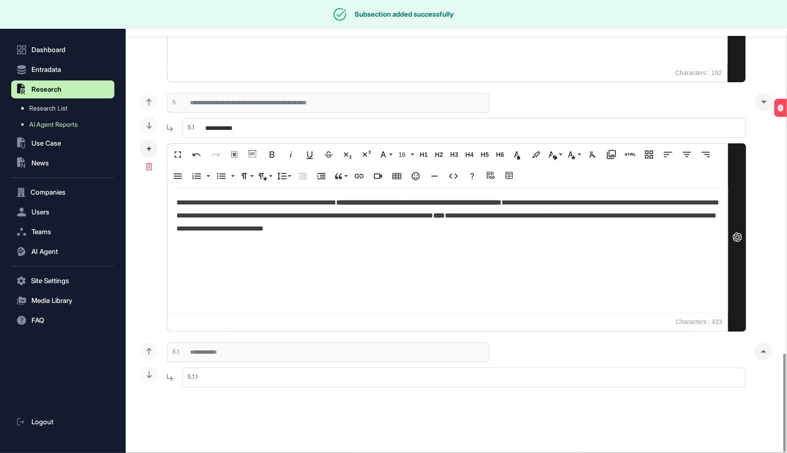
click at [233, 380] on input "text" at bounding box center [464, 377] width 564 height 20
paste input "**********"
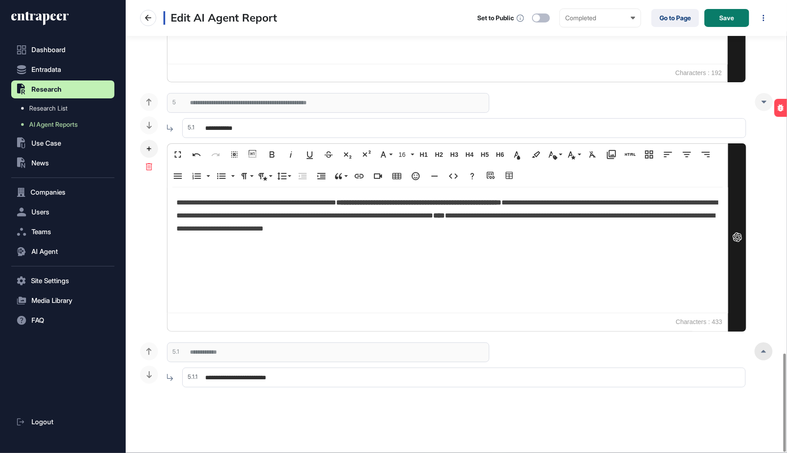
type input "**********"
click at [768, 351] on div at bounding box center [764, 351] width 18 height 18
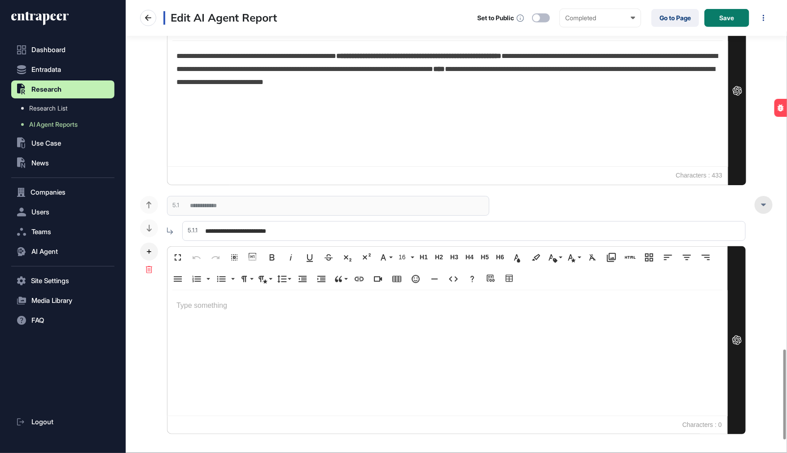
scroll to position [1817, 0]
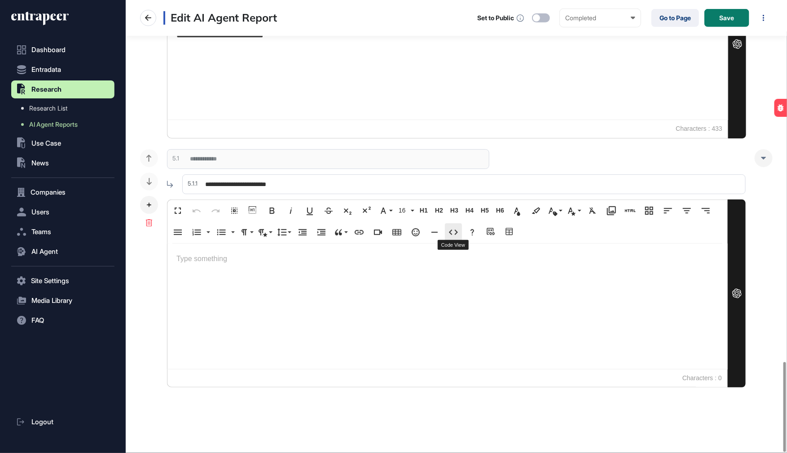
click at [454, 230] on icon "button" at bounding box center [453, 232] width 11 height 11
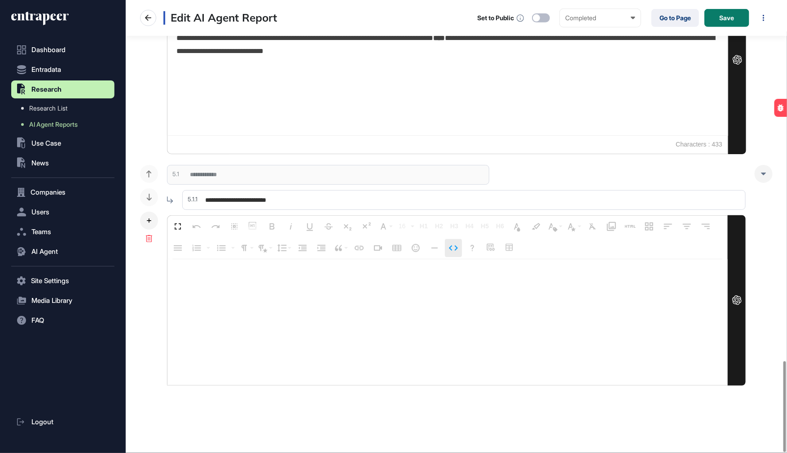
scroll to position [1799, 0]
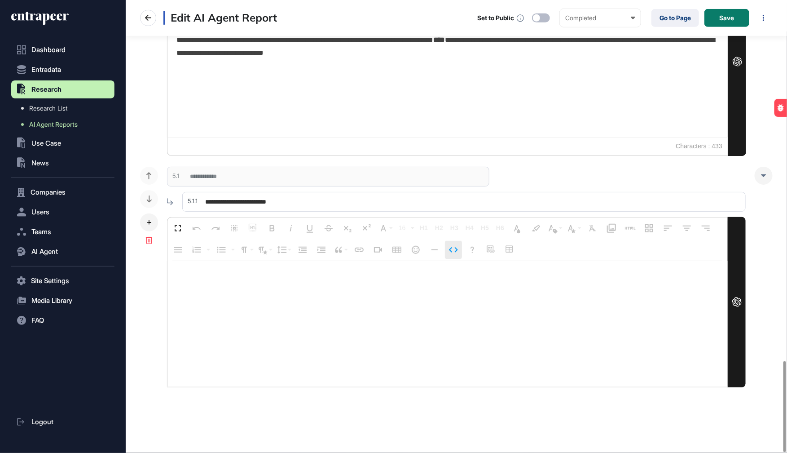
type textarea "**********"
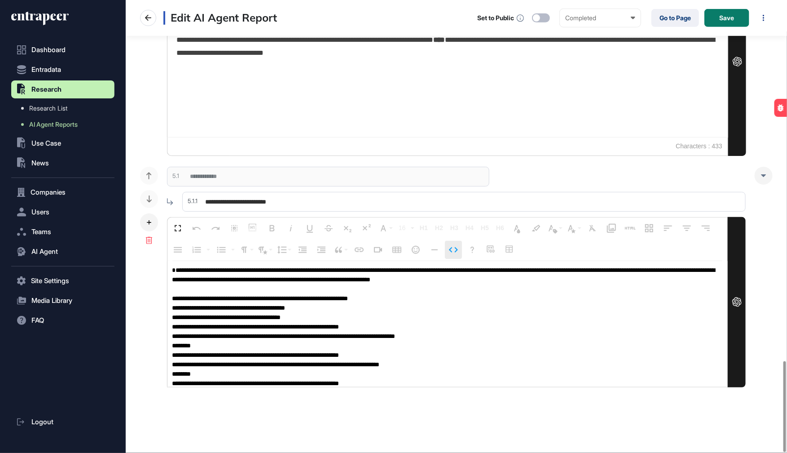
scroll to position [0, 0]
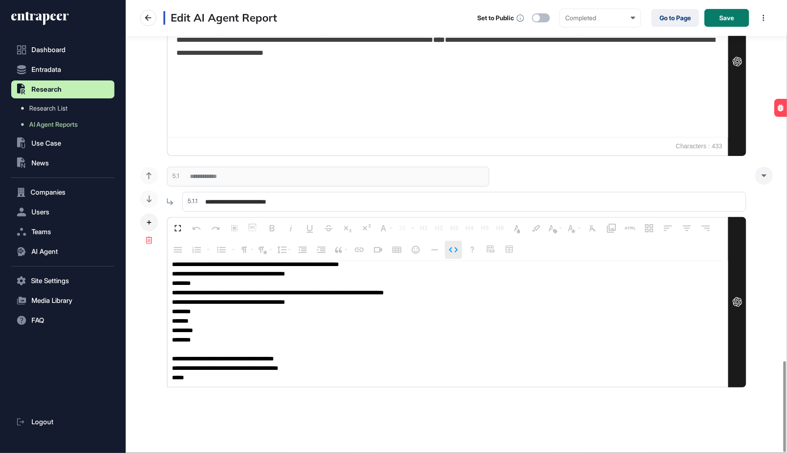
click at [452, 244] on icon "button" at bounding box center [453, 249] width 11 height 11
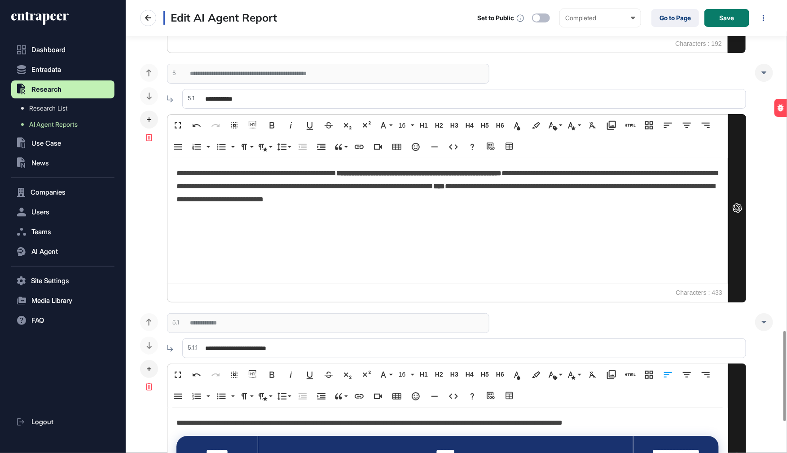
scroll to position [1646, 0]
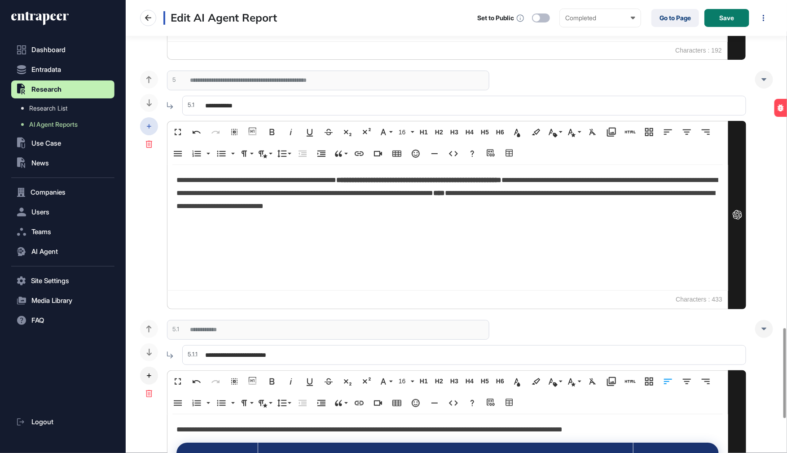
click at [154, 124] on div at bounding box center [149, 126] width 18 height 18
click at [187, 136] on div "Add Subsection" at bounding box center [194, 132] width 63 height 16
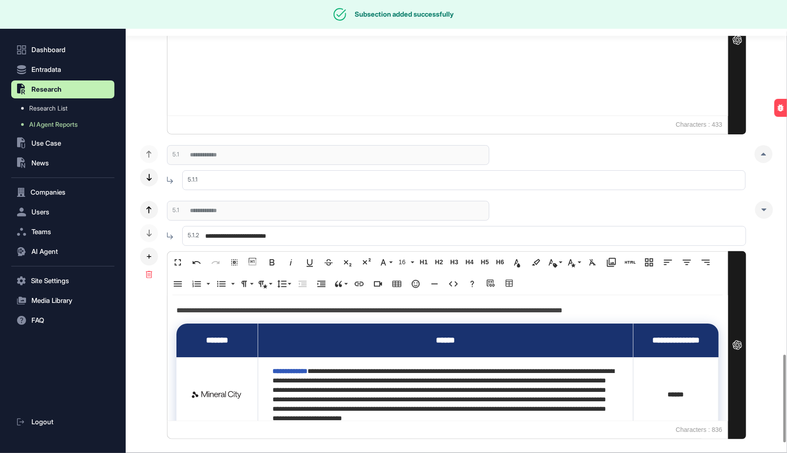
scroll to position [1823, 0]
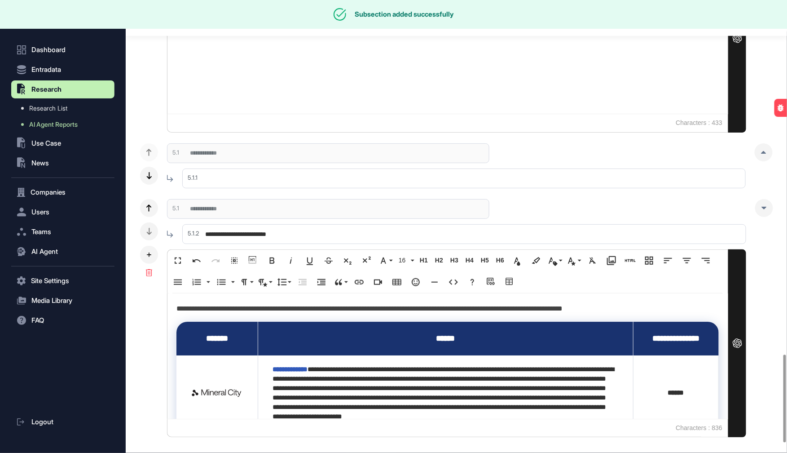
click at [151, 173] on div at bounding box center [149, 176] width 18 height 18
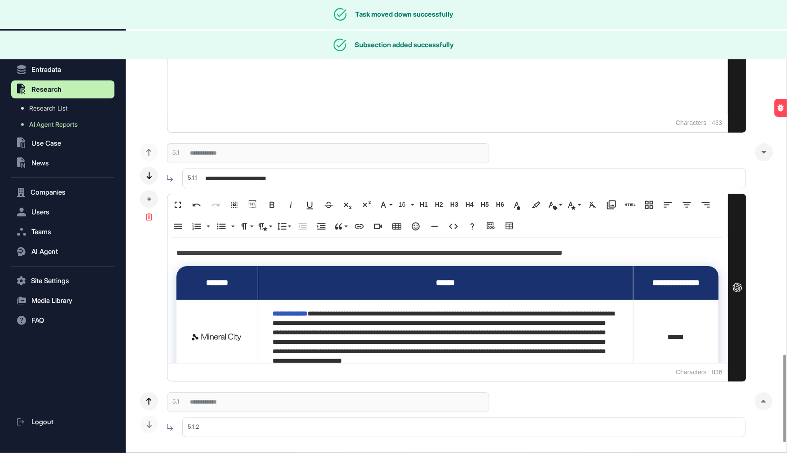
scroll to position [1873, 0]
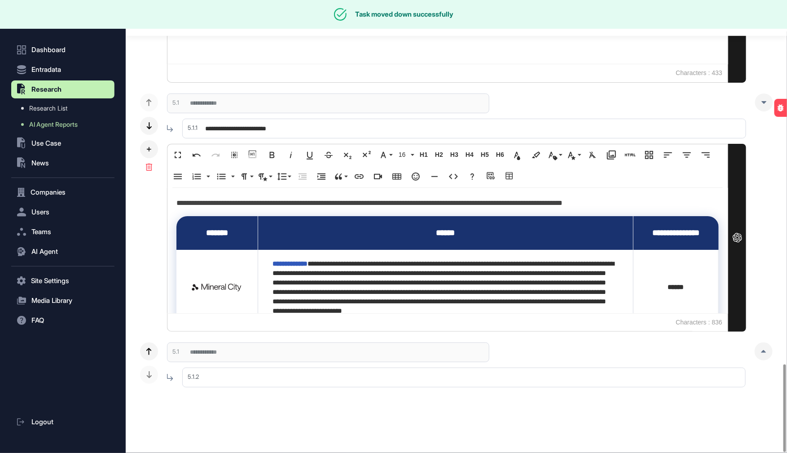
click at [237, 376] on input "text" at bounding box center [464, 377] width 564 height 20
paste input "**********"
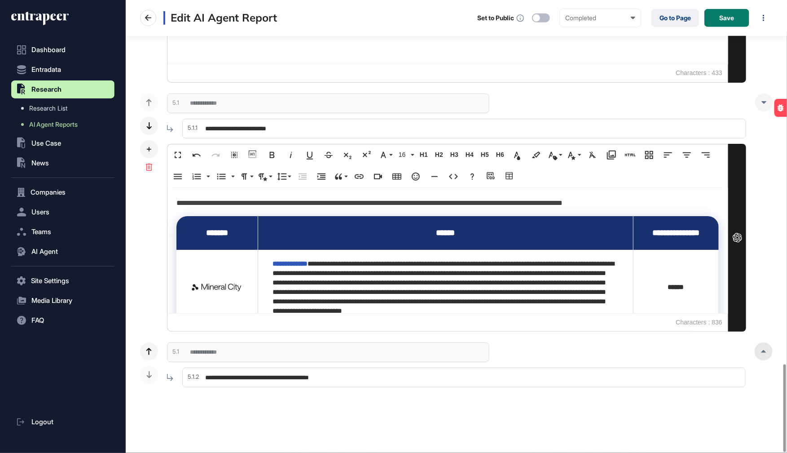
type input "**********"
click at [768, 349] on div at bounding box center [764, 351] width 18 height 18
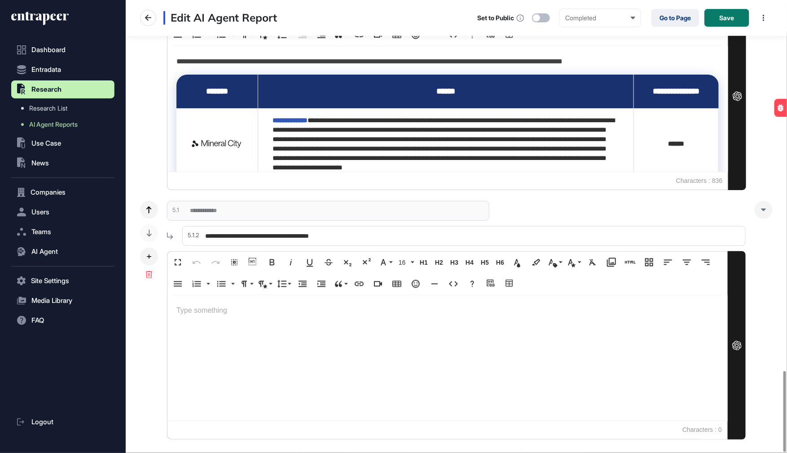
scroll to position [2066, 0]
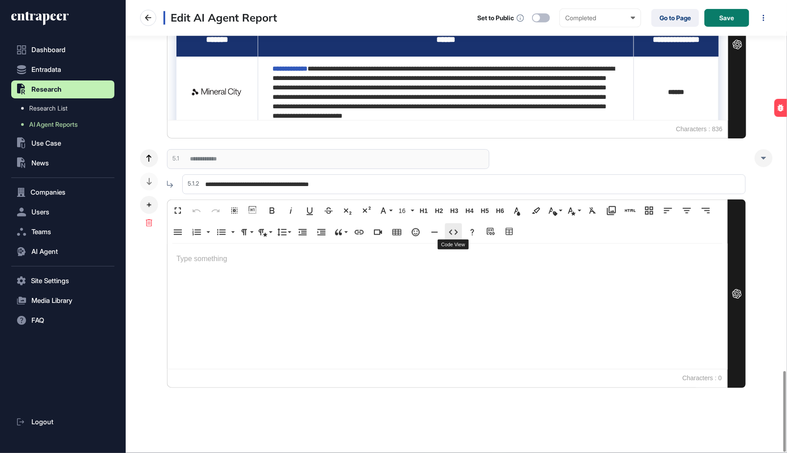
click at [453, 231] on icon "button" at bounding box center [453, 232] width 11 height 11
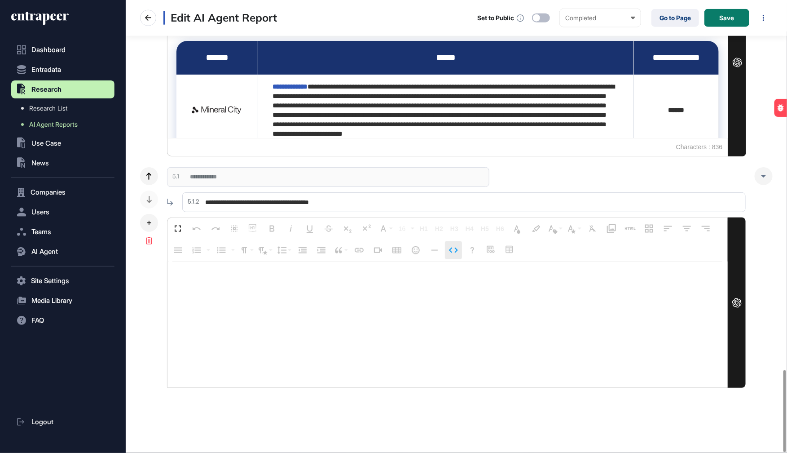
type textarea "**********"
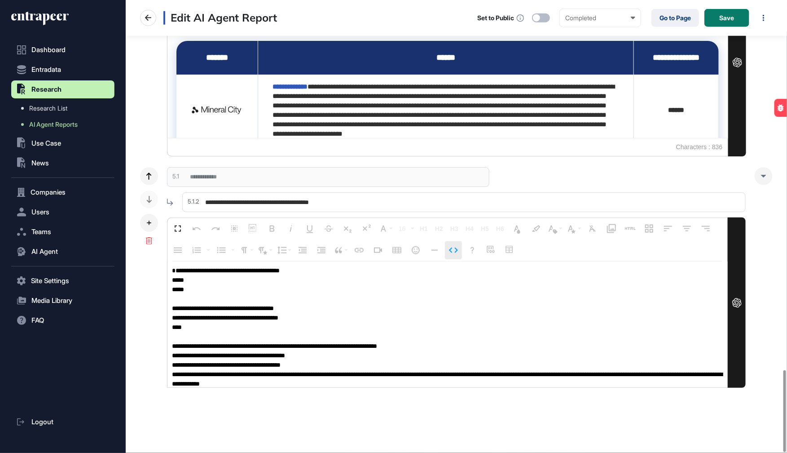
scroll to position [0, 0]
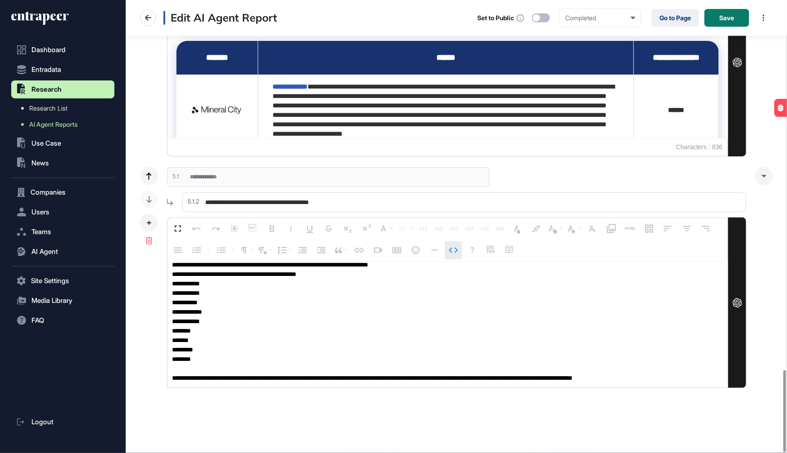
click at [453, 250] on icon "button" at bounding box center [453, 250] width 11 height 11
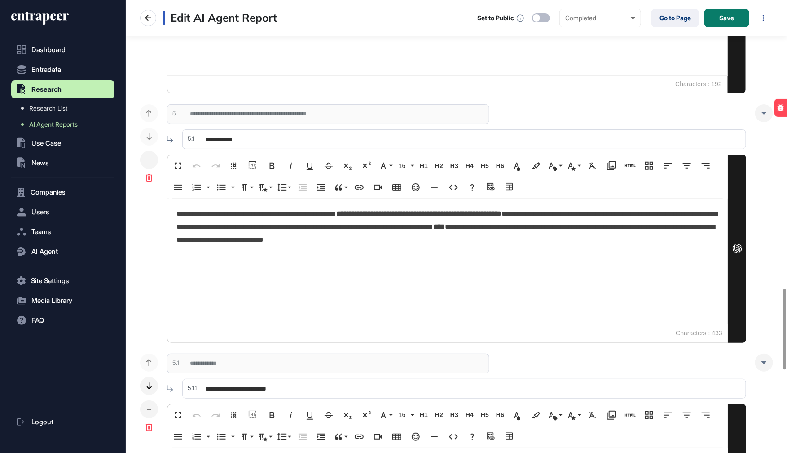
scroll to position [1606, 0]
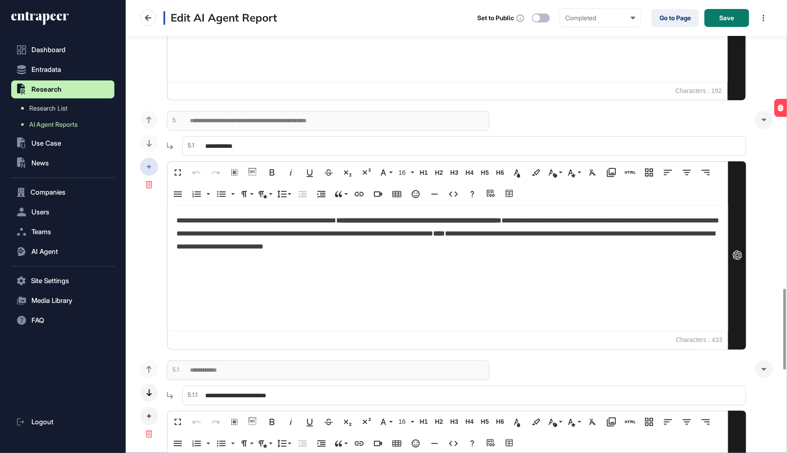
click at [151, 164] on div at bounding box center [149, 167] width 18 height 18
click at [181, 169] on span "Add Subsection" at bounding box center [202, 172] width 42 height 7
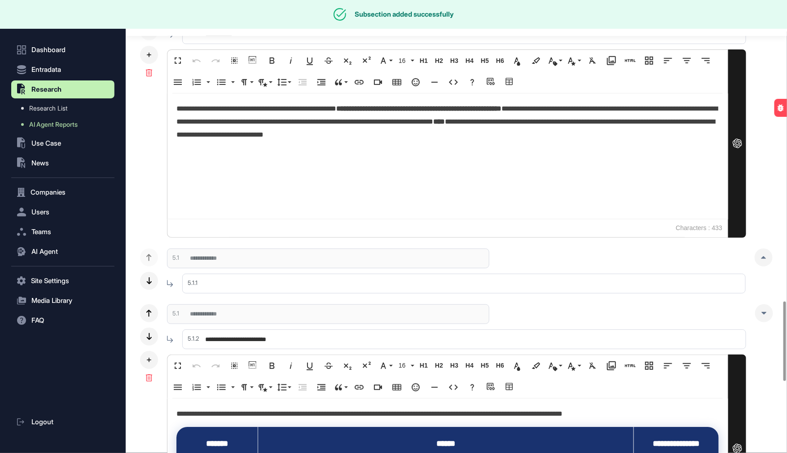
scroll to position [1758, 0]
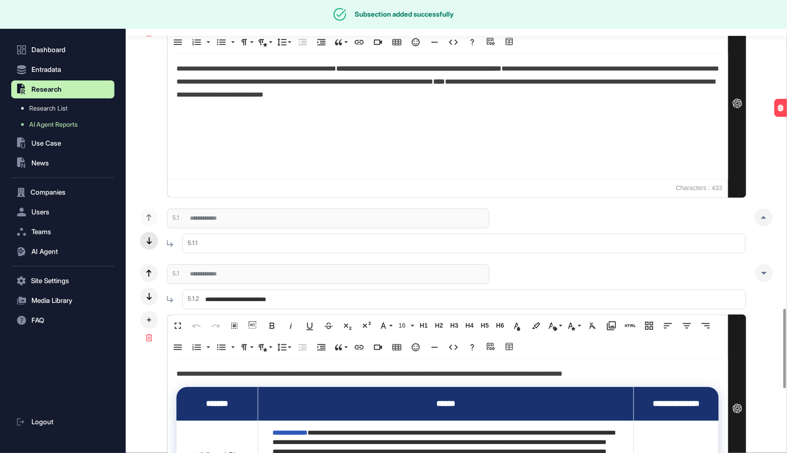
click at [153, 238] on div at bounding box center [149, 241] width 18 height 18
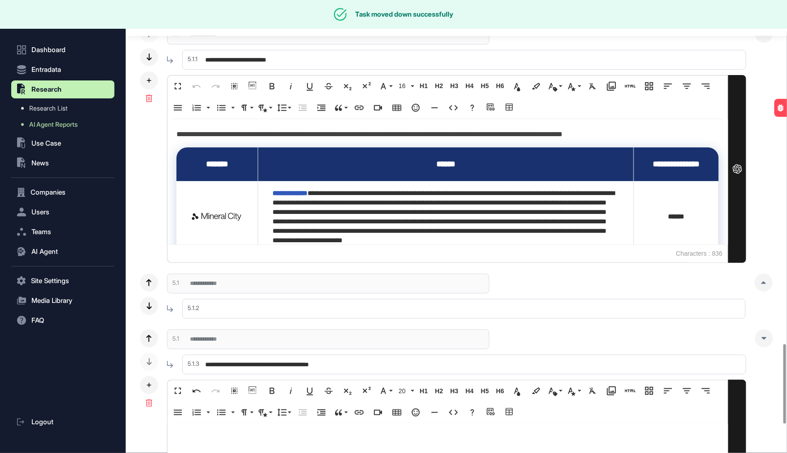
scroll to position [1971, 0]
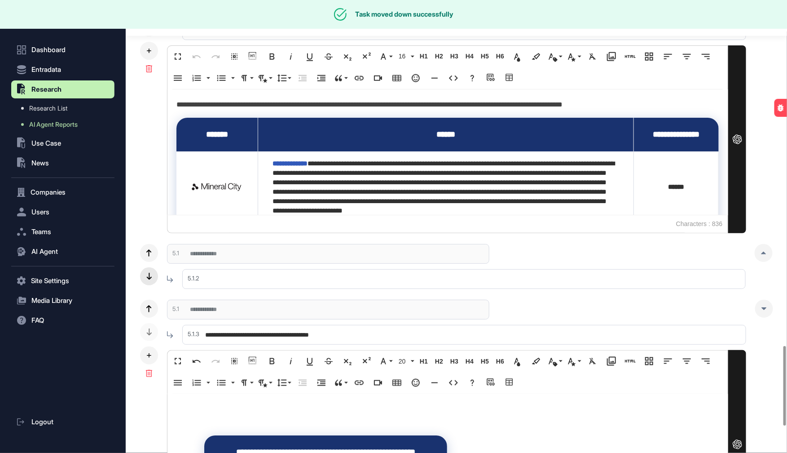
click at [154, 275] on div at bounding box center [149, 276] width 18 height 18
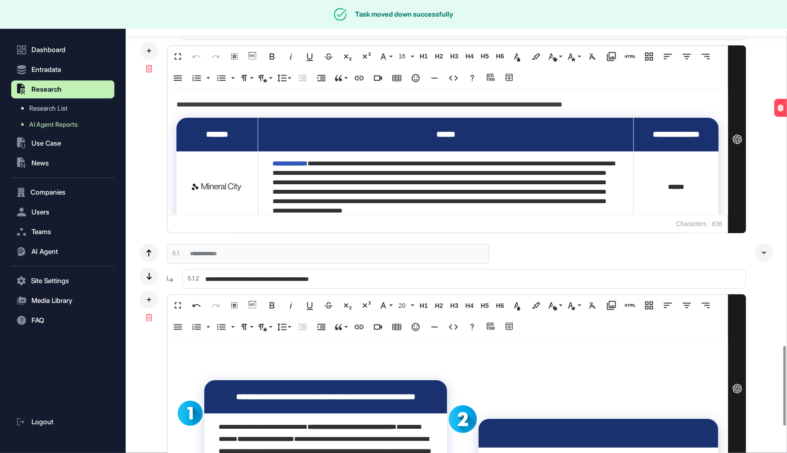
scroll to position [2122, 0]
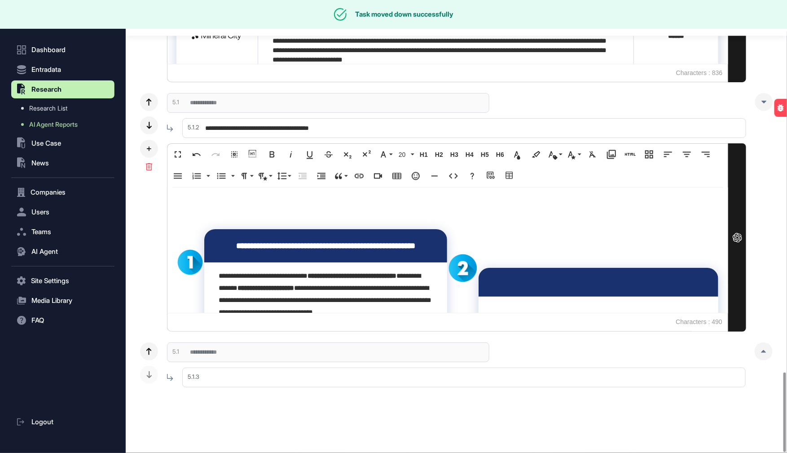
click at [228, 376] on input "text" at bounding box center [464, 377] width 564 height 20
paste input "**********"
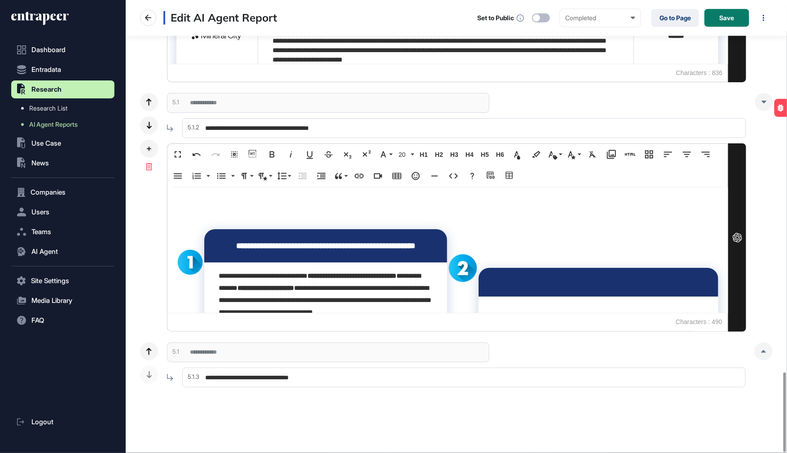
type input "**********"
click at [759, 353] on div at bounding box center [764, 351] width 18 height 18
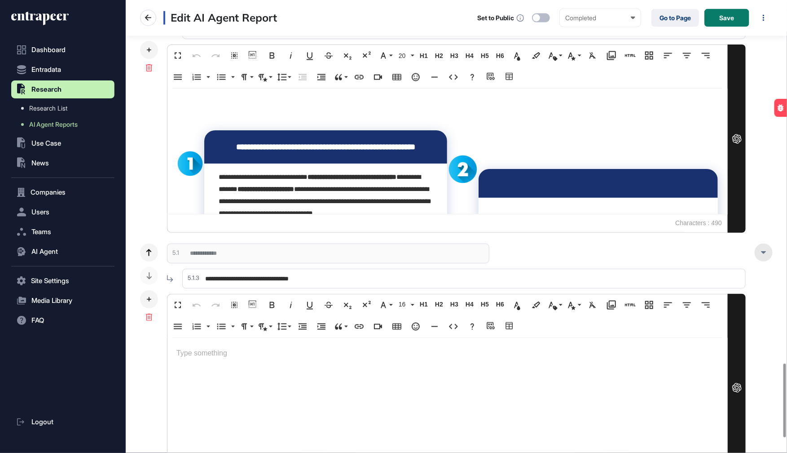
scroll to position [2257, 0]
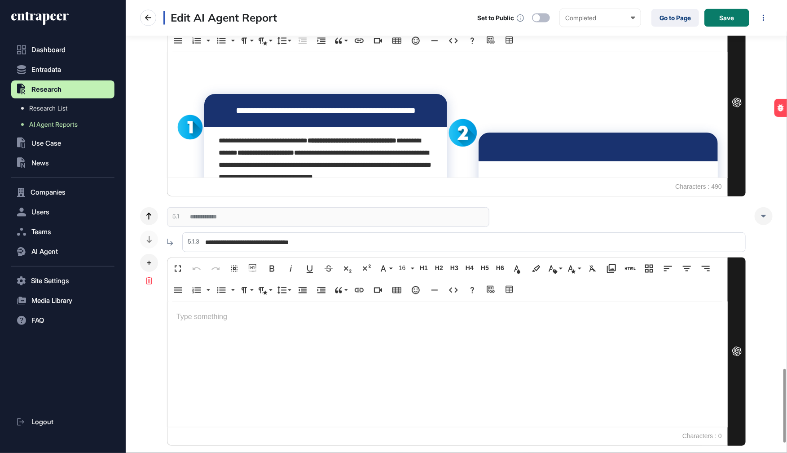
click at [348, 331] on div at bounding box center [447, 363] width 560 height 125
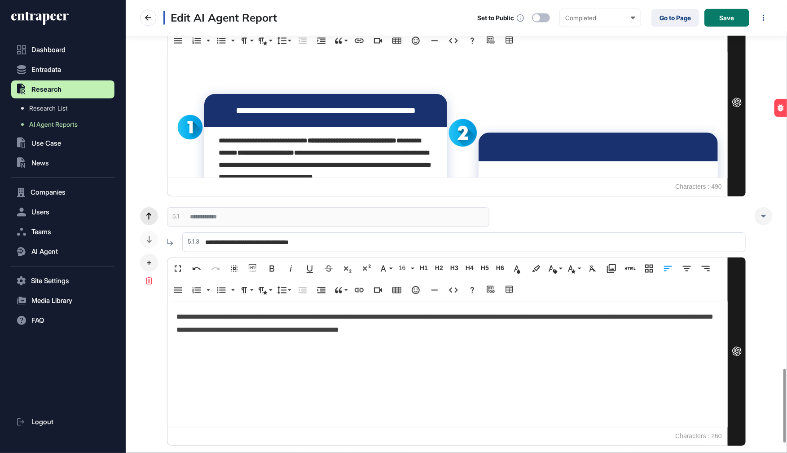
click at [153, 212] on div at bounding box center [149, 216] width 18 height 18
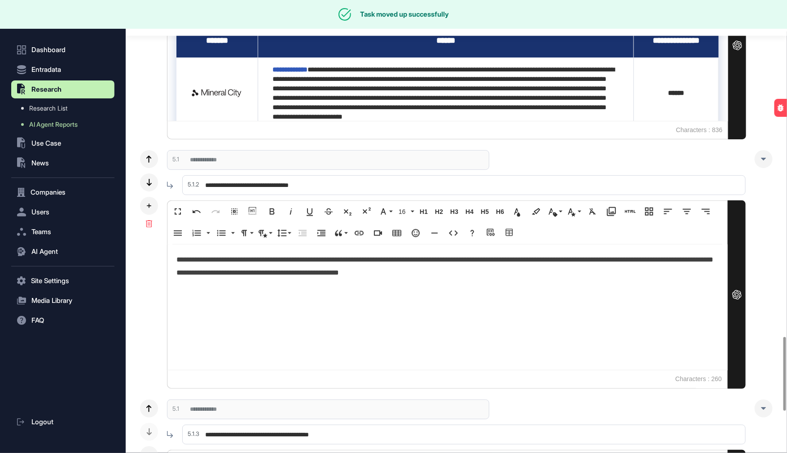
scroll to position [2061, 0]
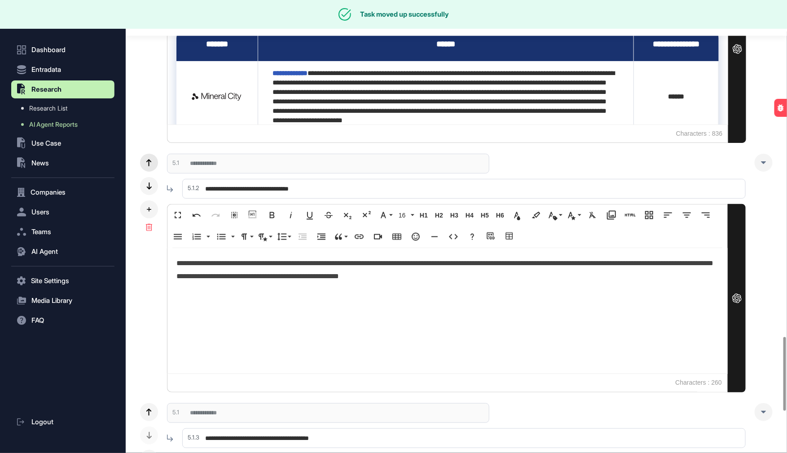
click at [150, 160] on icon at bounding box center [148, 162] width 5 height 7
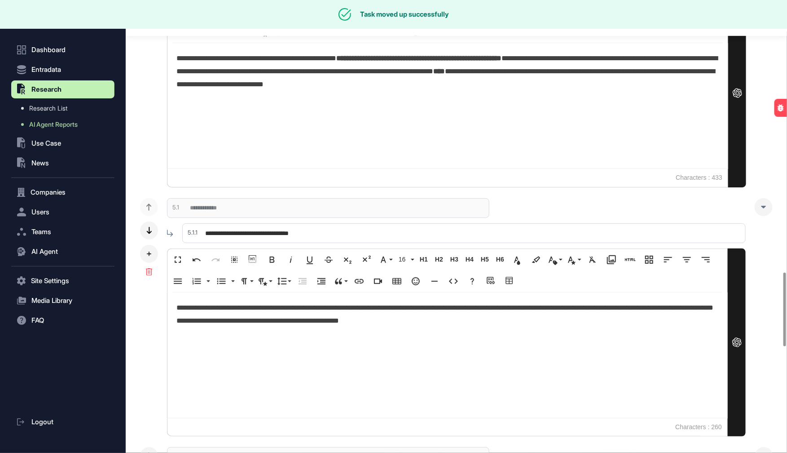
scroll to position [1666, 0]
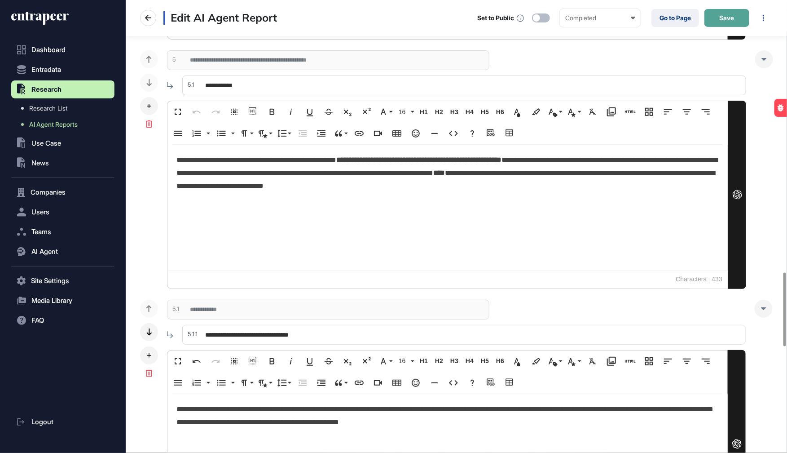
click at [734, 17] on span "Save" at bounding box center [727, 18] width 15 height 6
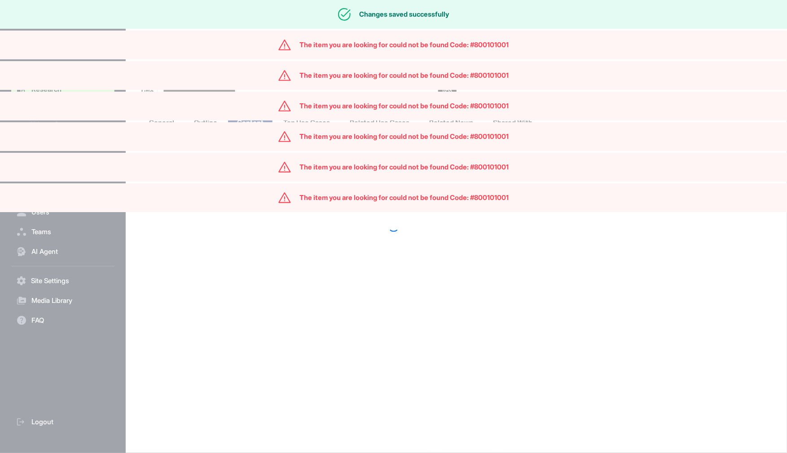
scroll to position [0, 0]
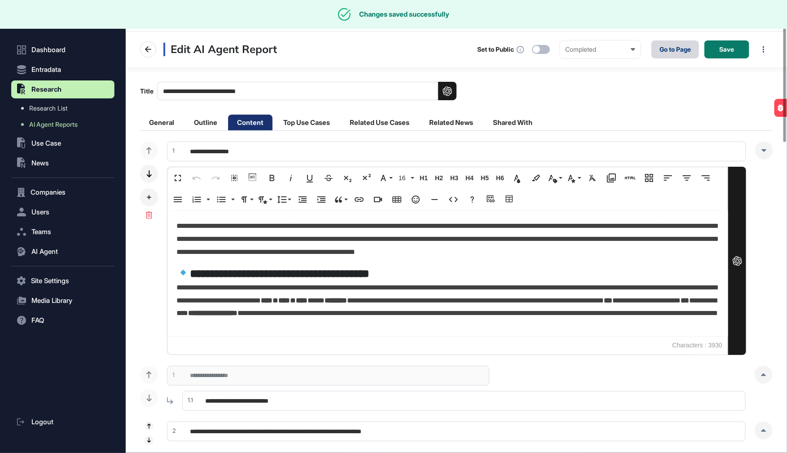
click at [670, 52] on link "Go to Page" at bounding box center [676, 49] width 48 height 18
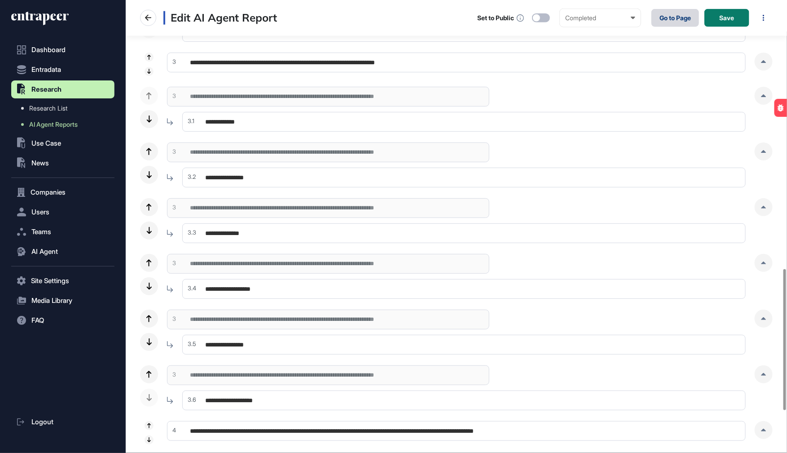
scroll to position [996, 0]
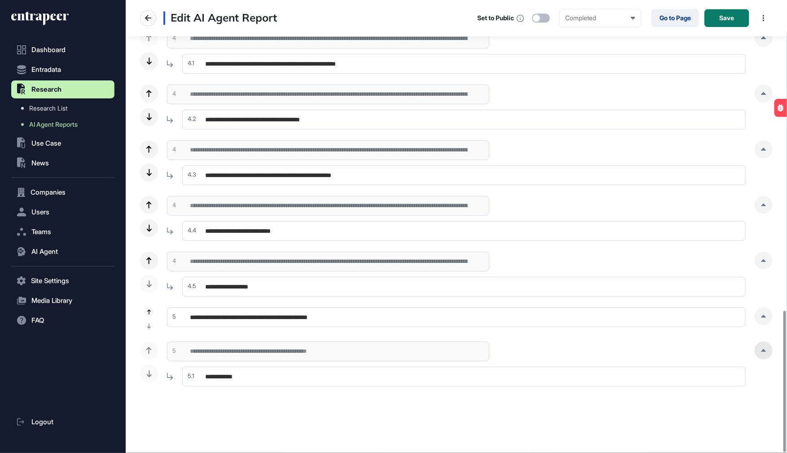
click at [766, 353] on div at bounding box center [764, 350] width 18 height 18
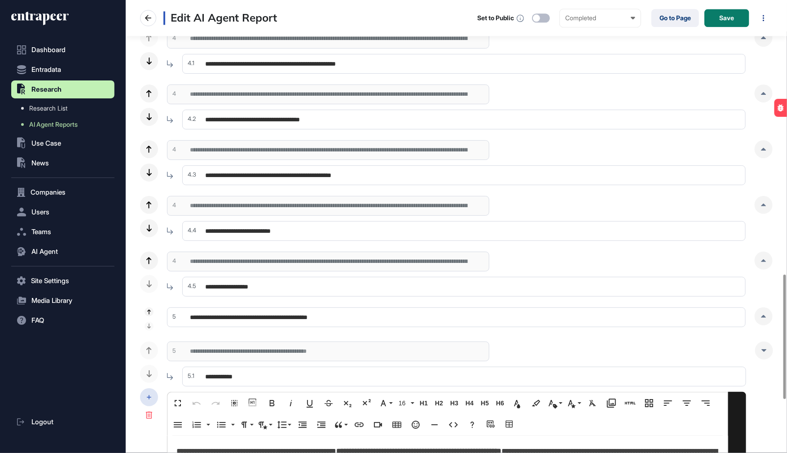
click at [152, 395] on div at bounding box center [149, 397] width 18 height 18
click at [190, 406] on span "Add Subsection" at bounding box center [202, 403] width 42 height 7
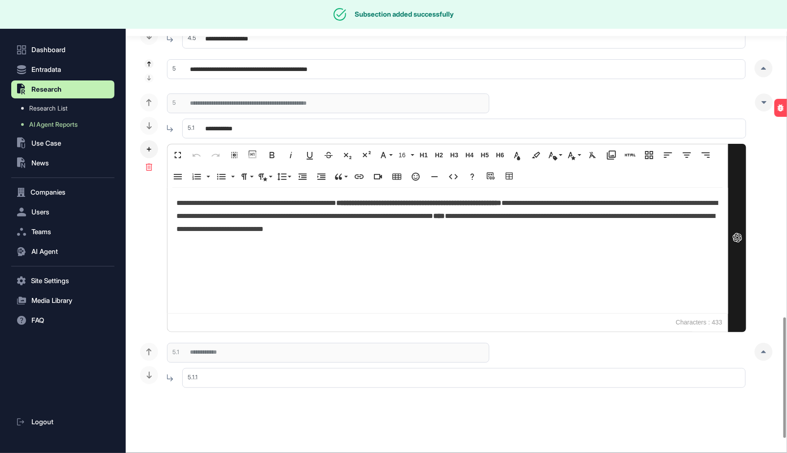
scroll to position [1245, 0]
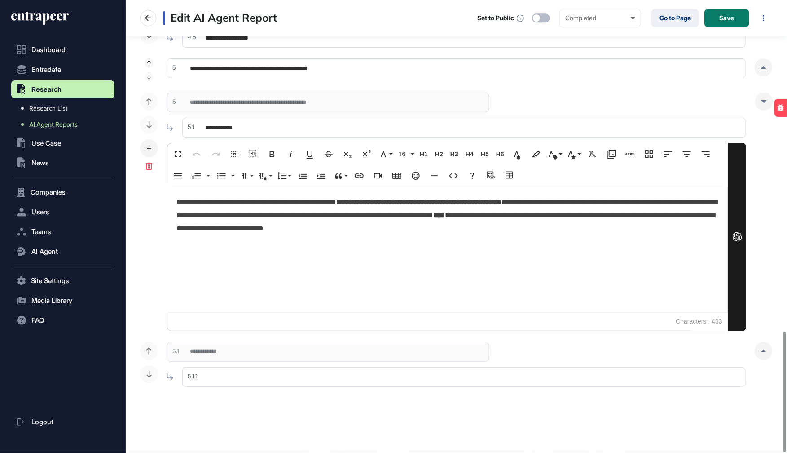
click at [769, 357] on div at bounding box center [764, 351] width 18 height 18
click at [769, 355] on div at bounding box center [764, 351] width 18 height 18
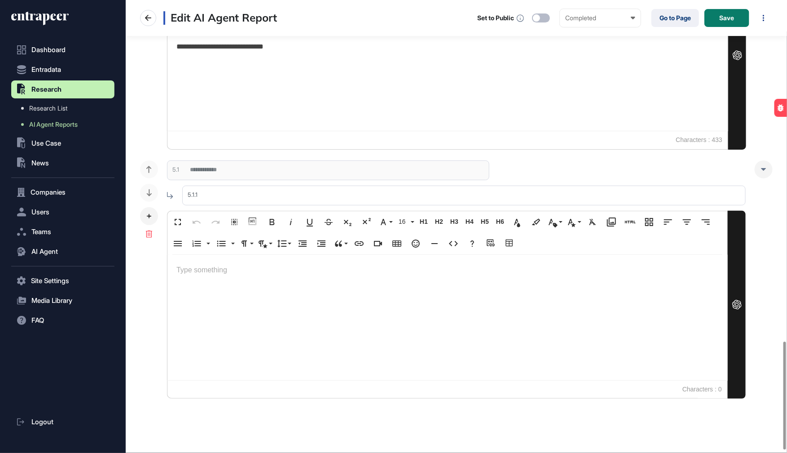
scroll to position [1432, 0]
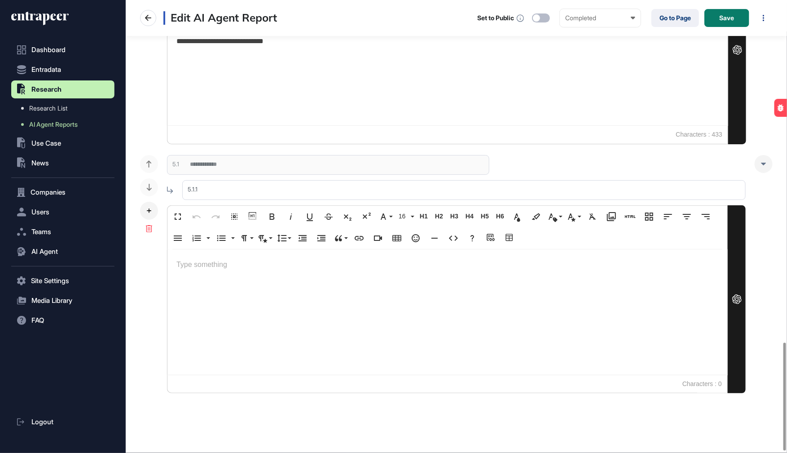
click at [245, 297] on div at bounding box center [447, 311] width 560 height 125
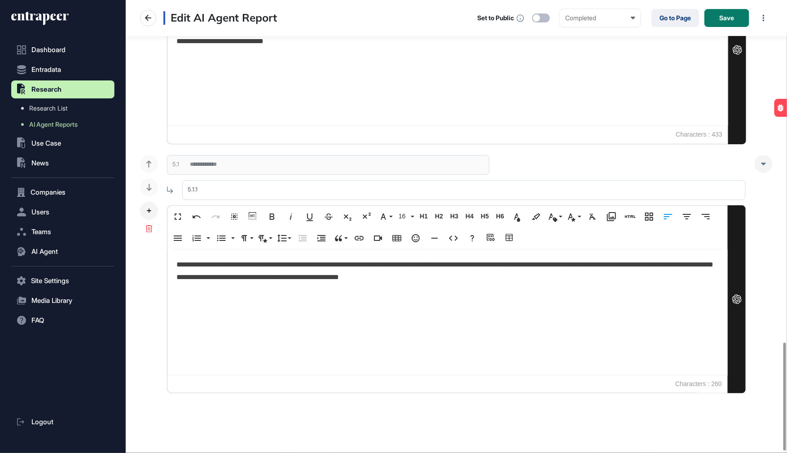
click at [217, 188] on input "text" at bounding box center [464, 190] width 564 height 20
paste input "**********"
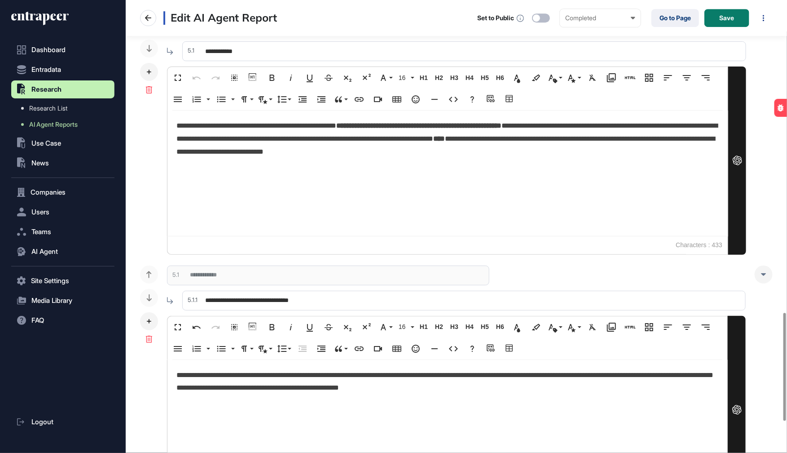
scroll to position [1300, 0]
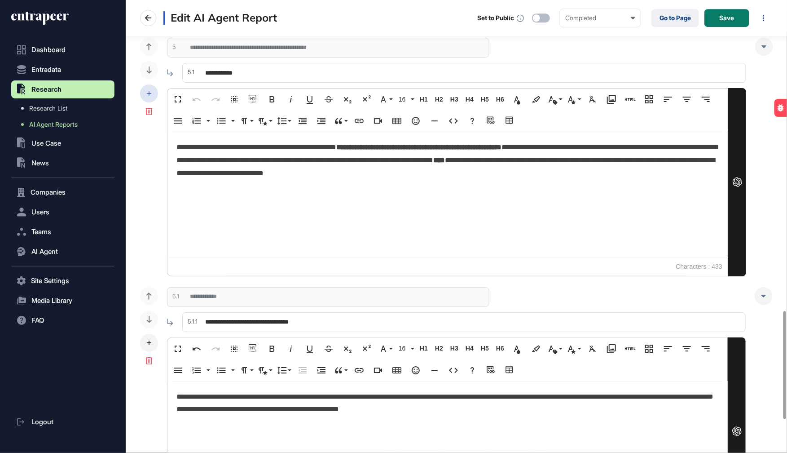
type input "**********"
click at [151, 92] on div at bounding box center [149, 93] width 18 height 18
click at [190, 100] on span "Add Subsection" at bounding box center [202, 100] width 42 height 7
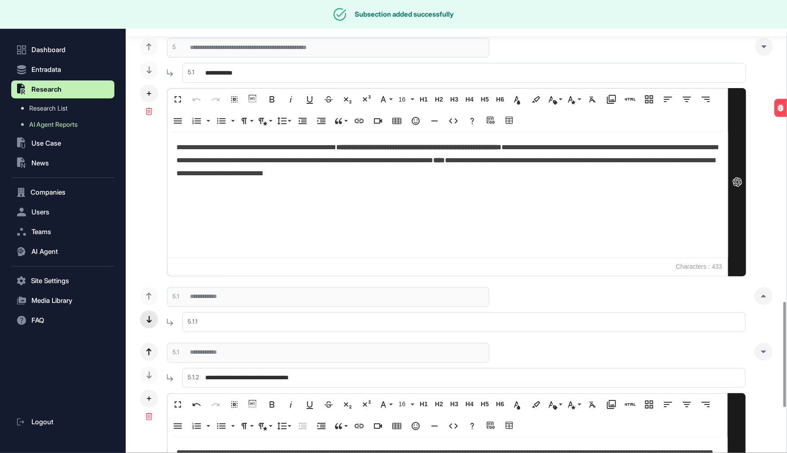
click at [150, 316] on icon at bounding box center [148, 319] width 5 height 7
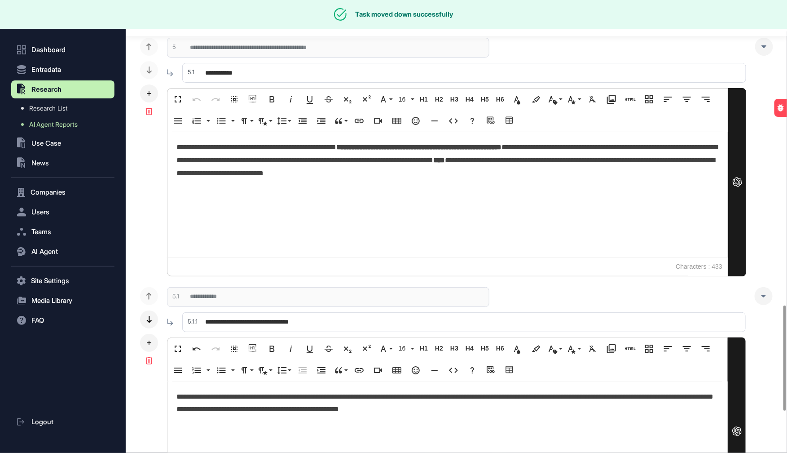
scroll to position [1494, 0]
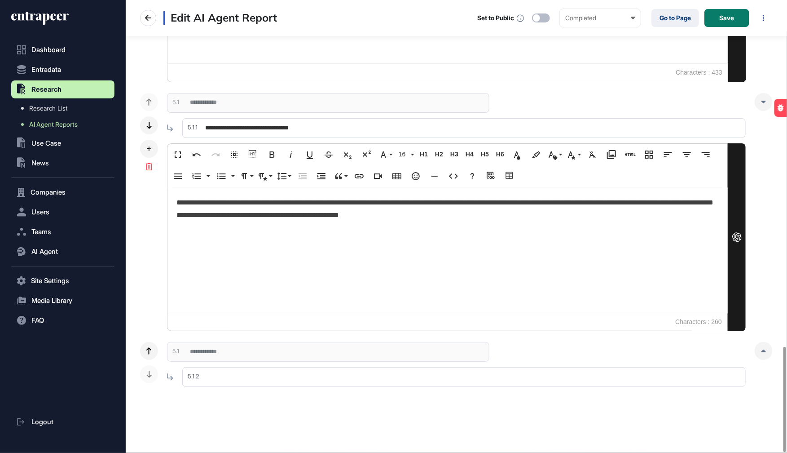
click at [216, 373] on input "text" at bounding box center [464, 377] width 564 height 20
paste input "**********"
type input "**********"
click at [769, 349] on div at bounding box center [764, 351] width 18 height 18
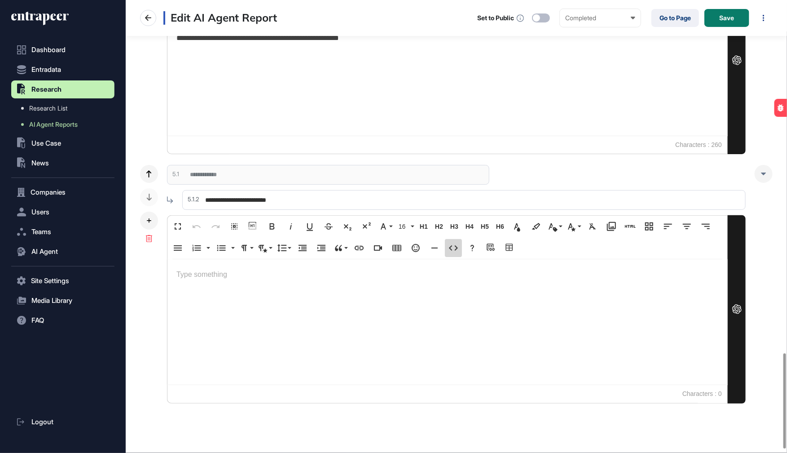
click at [452, 247] on icon "button" at bounding box center [453, 247] width 11 height 11
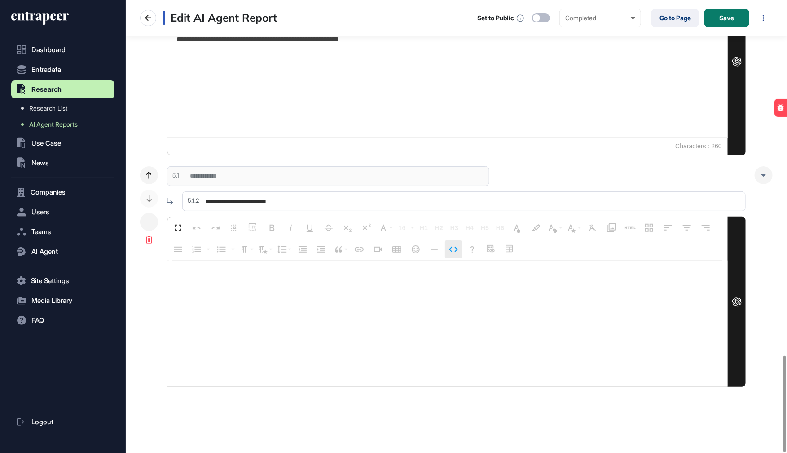
type textarea "**********"
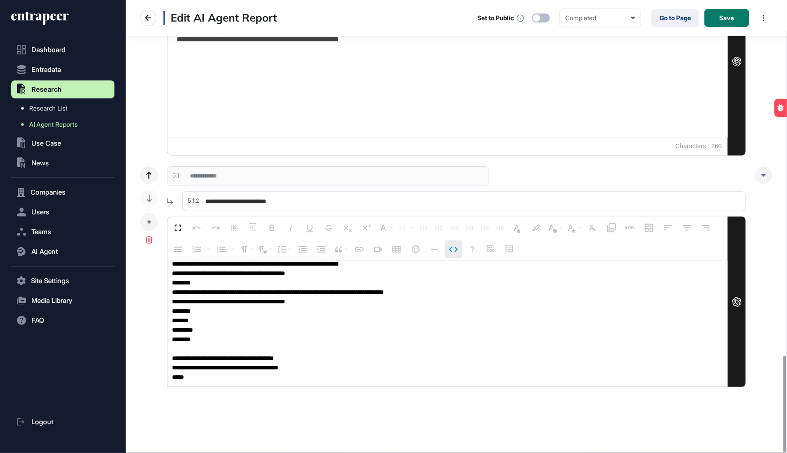
scroll to position [0, 0]
click at [452, 247] on icon "button" at bounding box center [453, 249] width 11 height 11
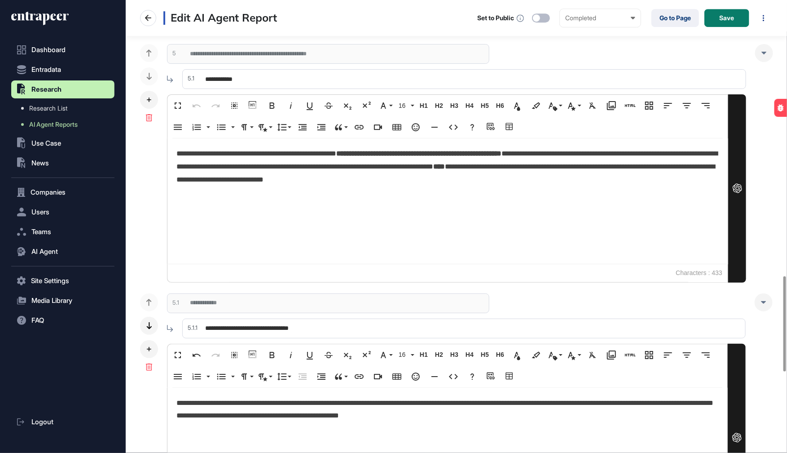
scroll to position [1285, 0]
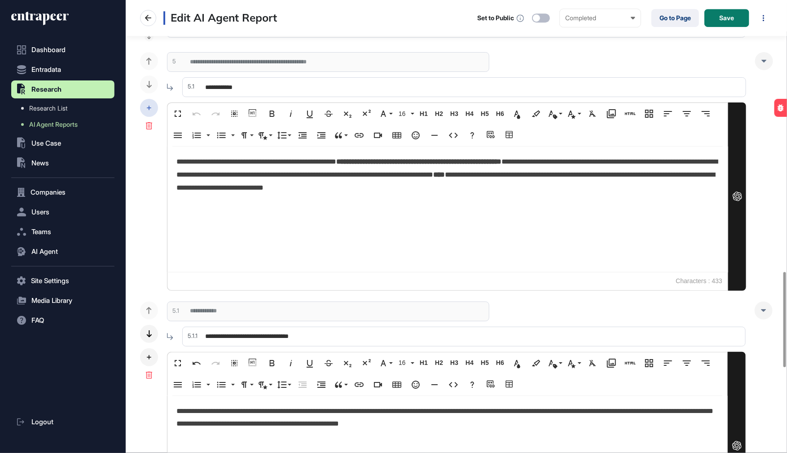
click at [151, 106] on icon at bounding box center [149, 108] width 4 height 4
click at [193, 116] on span "Add Subsection" at bounding box center [202, 114] width 42 height 7
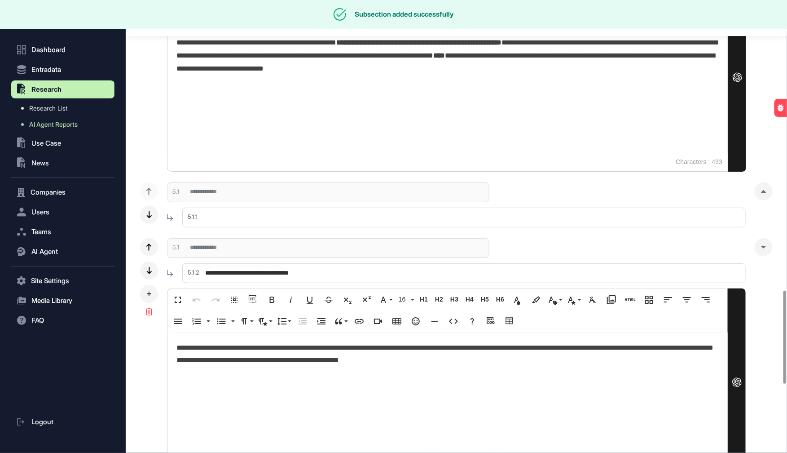
scroll to position [1410, 0]
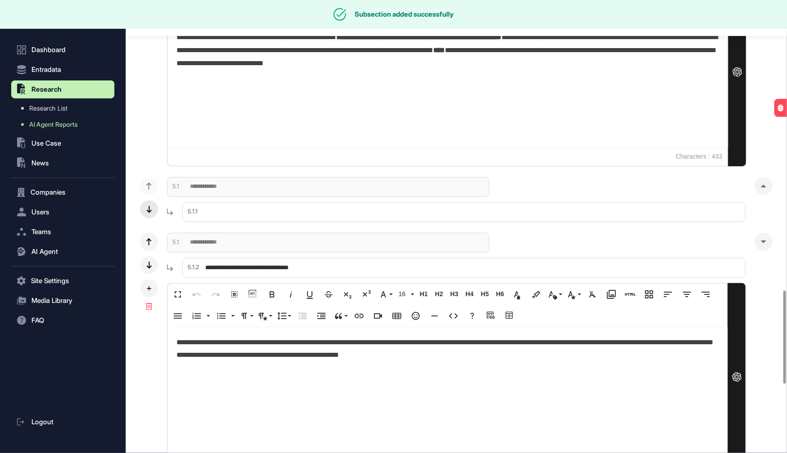
click at [150, 206] on icon at bounding box center [148, 209] width 5 height 7
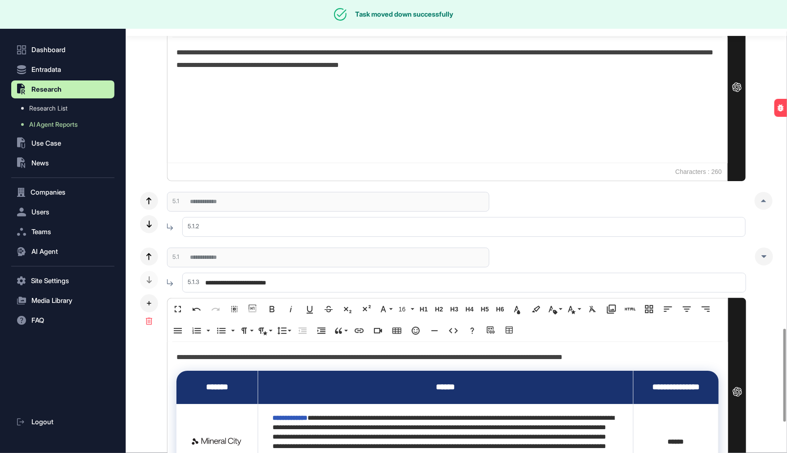
scroll to position [1651, 0]
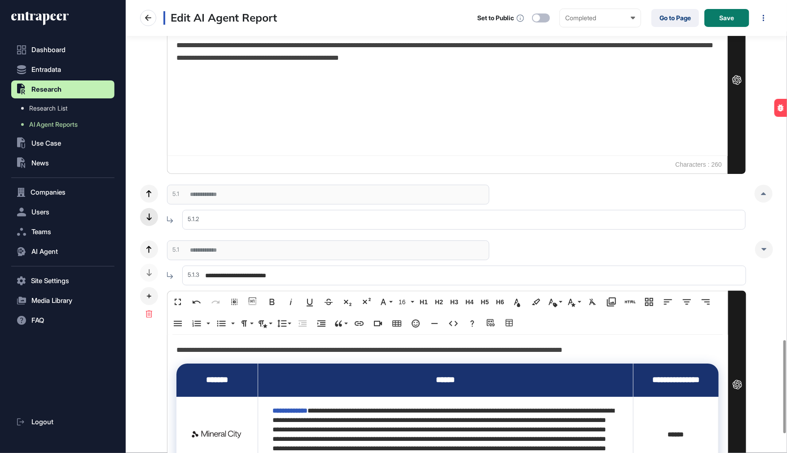
click at [151, 216] on icon at bounding box center [148, 216] width 5 height 7
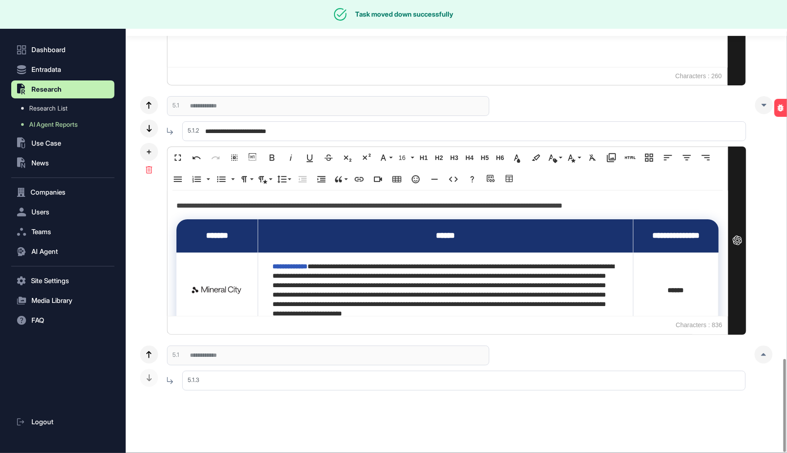
scroll to position [1742, 0]
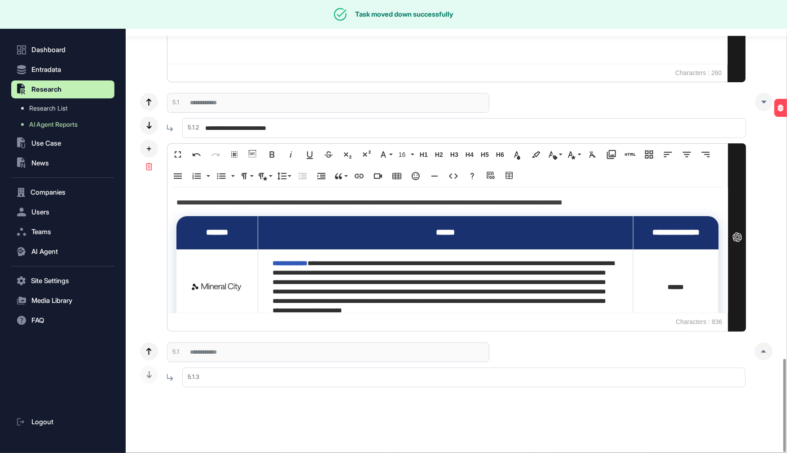
click at [230, 377] on input "text" at bounding box center [464, 377] width 564 height 20
paste input "**********"
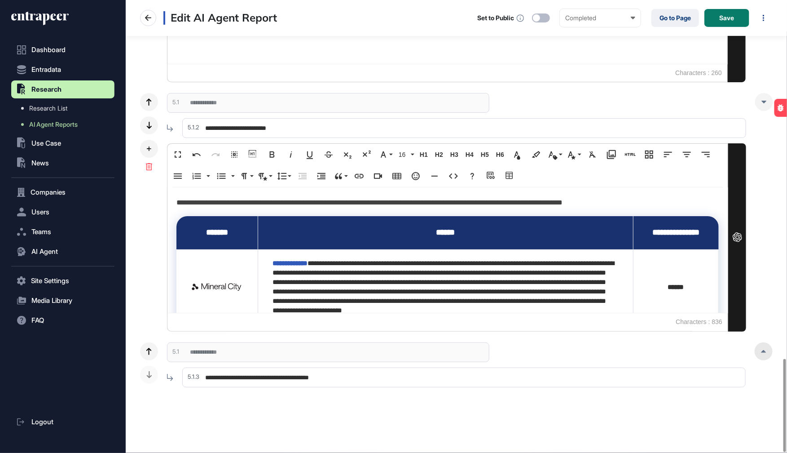
type input "**********"
click at [762, 347] on div at bounding box center [764, 351] width 18 height 18
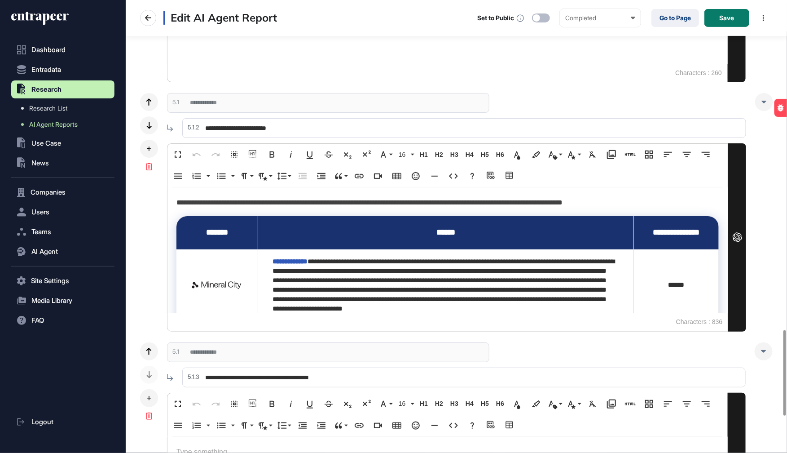
scroll to position [1935, 0]
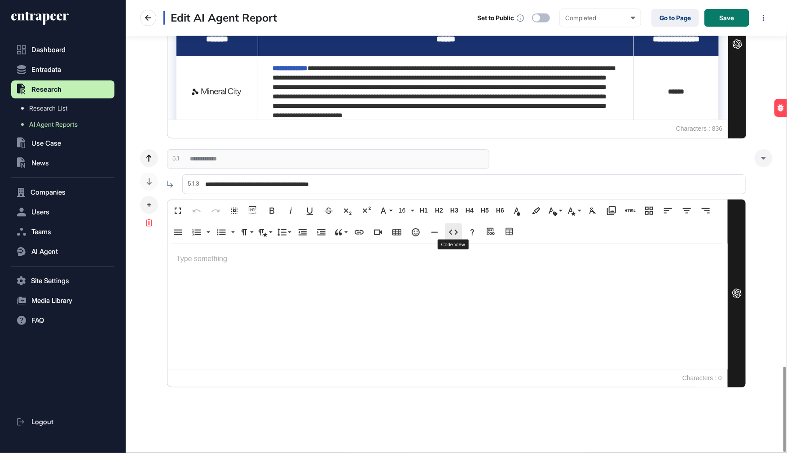
click at [456, 229] on icon "button" at bounding box center [453, 231] width 9 height 5
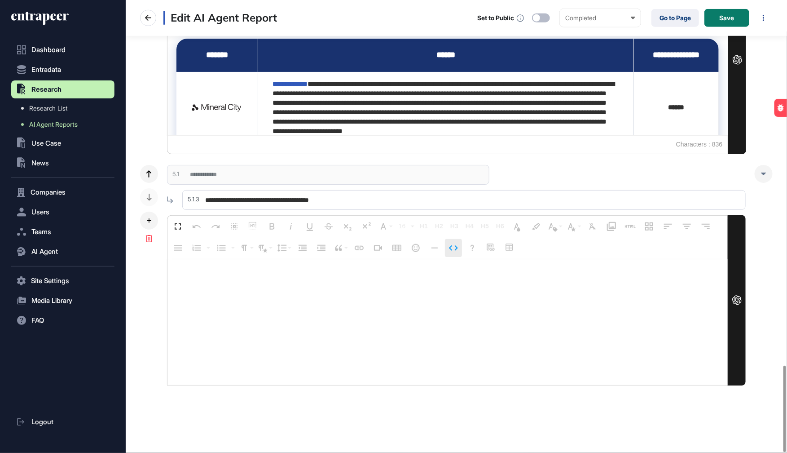
scroll to position [1918, 0]
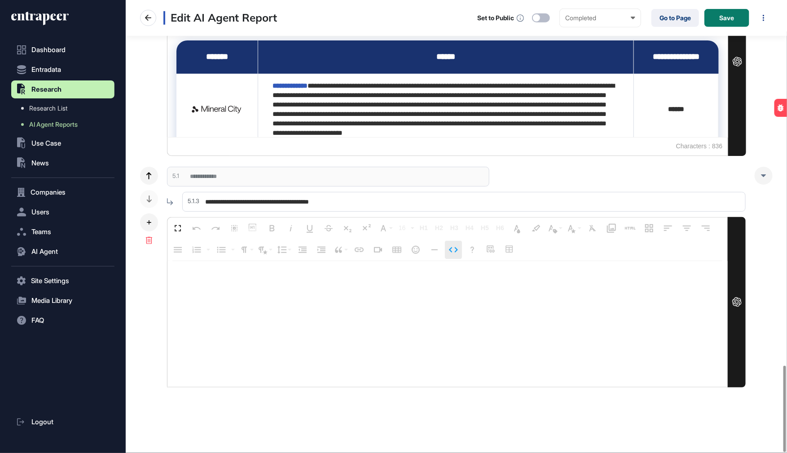
type textarea "**********"
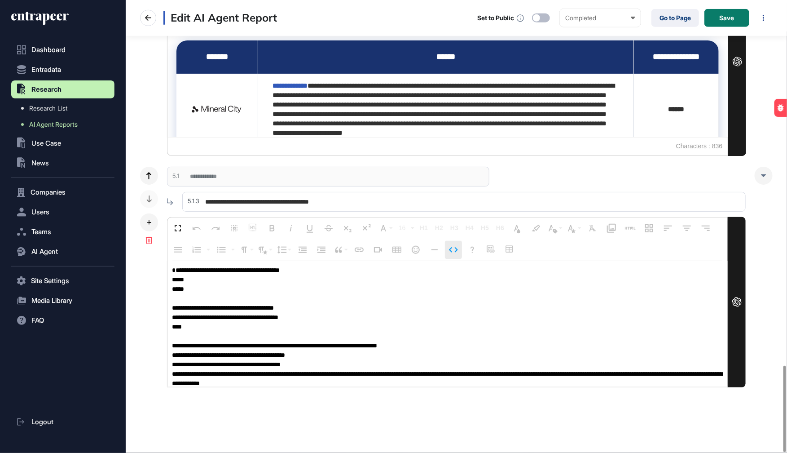
scroll to position [0, 0]
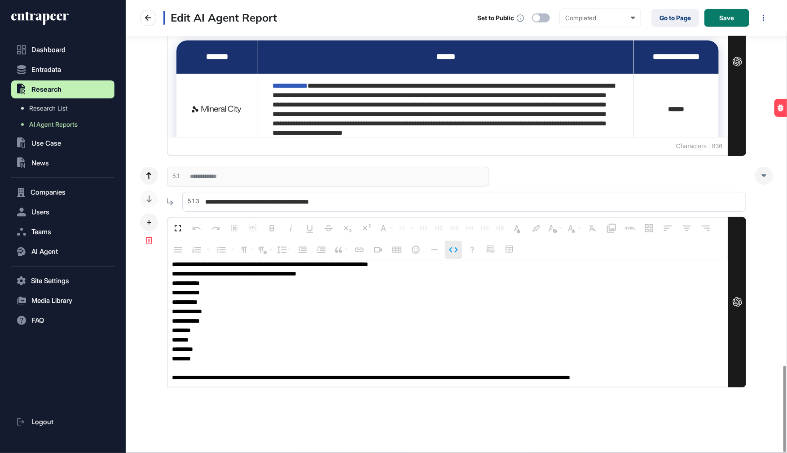
click at [455, 247] on icon "button" at bounding box center [453, 249] width 11 height 11
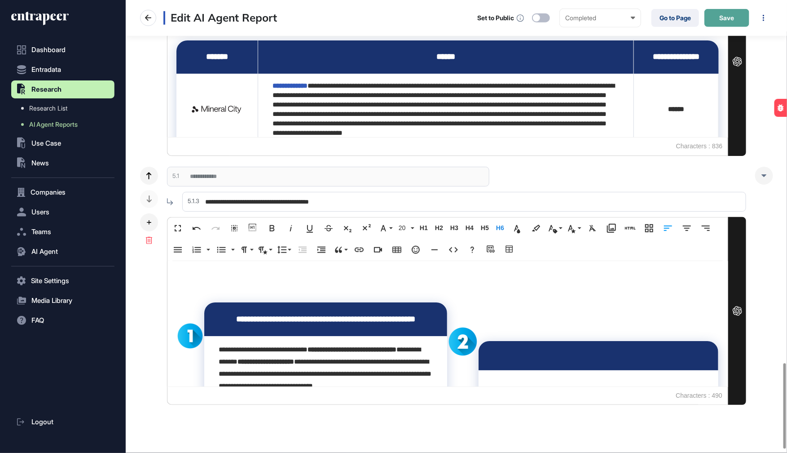
click at [719, 23] on button "Save" at bounding box center [727, 18] width 45 height 18
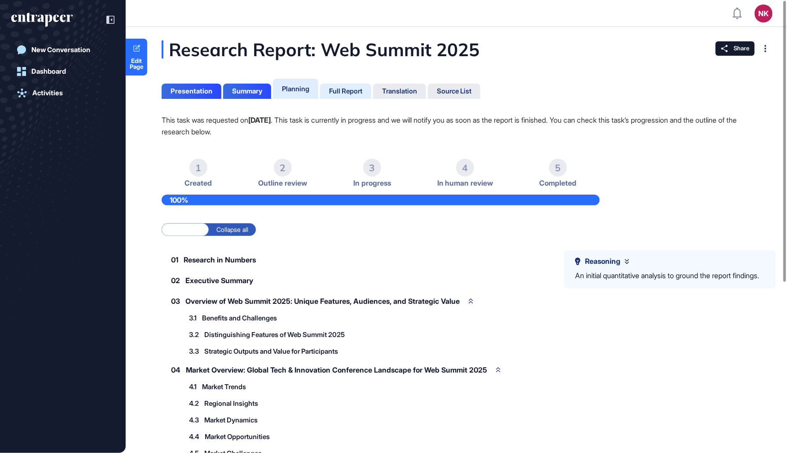
click at [337, 93] on div "Full Report" at bounding box center [345, 91] width 33 height 8
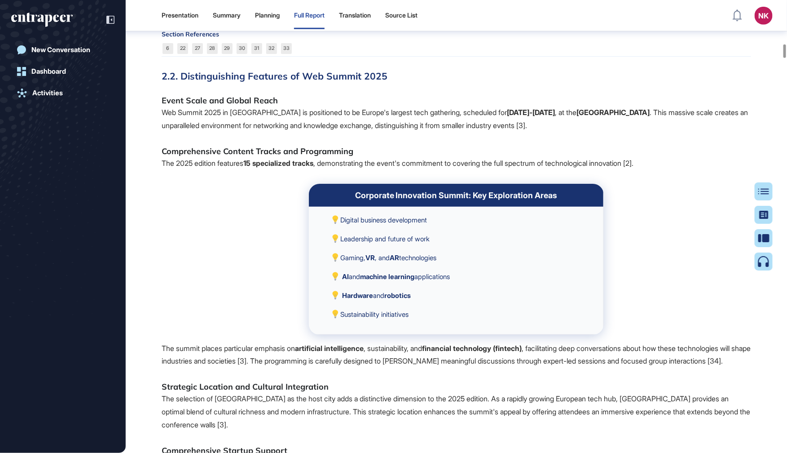
scroll to position [3694, 0]
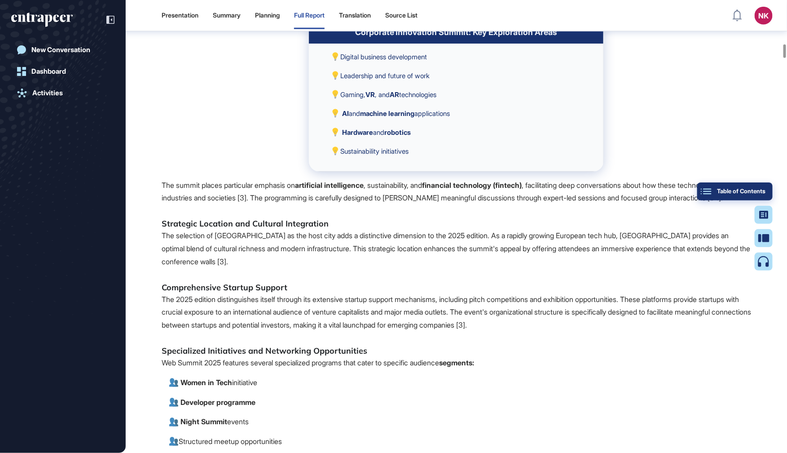
click at [762, 189] on div "Table of Contents" at bounding box center [735, 191] width 61 height 7
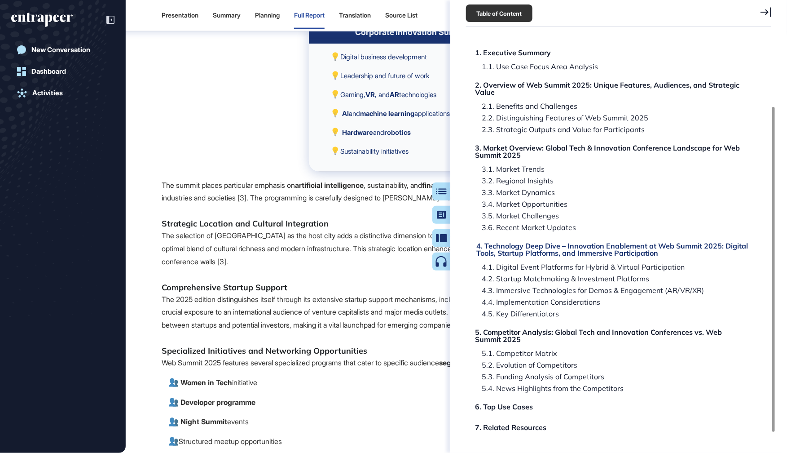
scroll to position [102, 0]
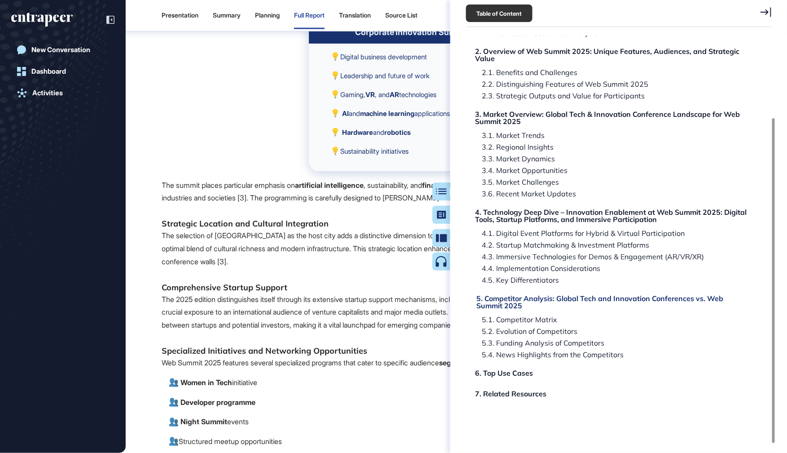
click at [494, 305] on div "5. Competitor Analysis: Global Tech and Innovation Conferences vs. Web Summit 2…" at bounding box center [612, 302] width 273 height 14
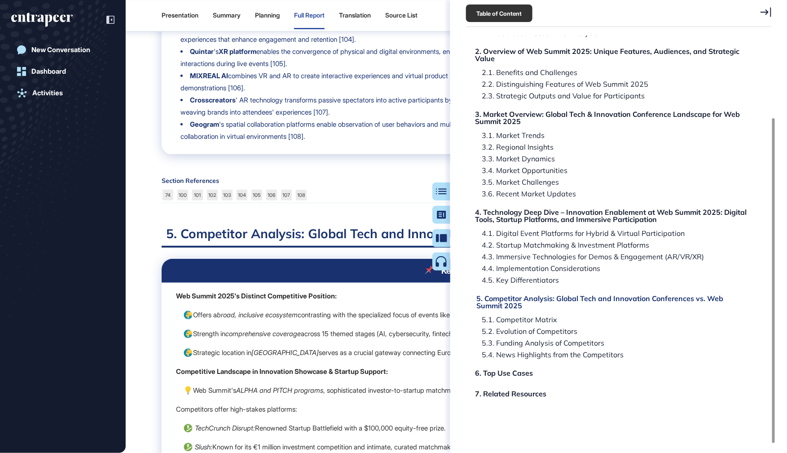
scroll to position [14172, 0]
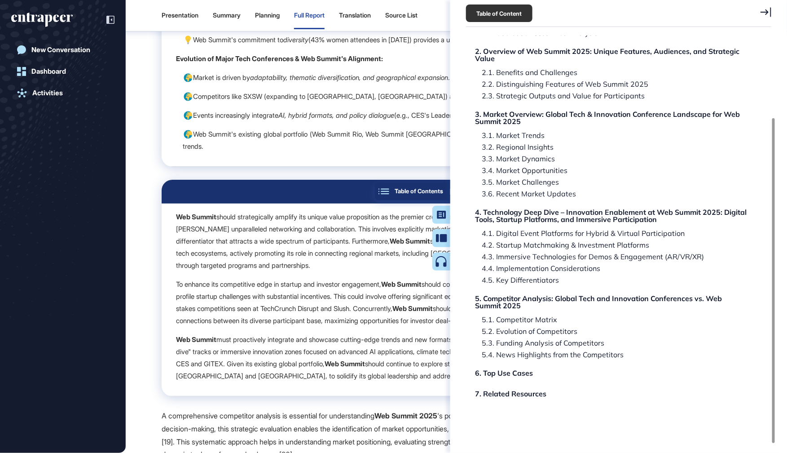
click at [443, 193] on div "Table of Contents" at bounding box center [412, 191] width 61 height 7
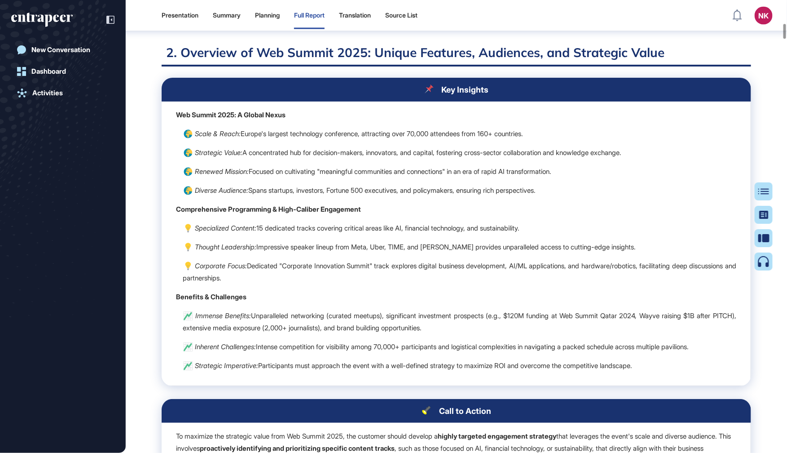
scroll to position [564, 0]
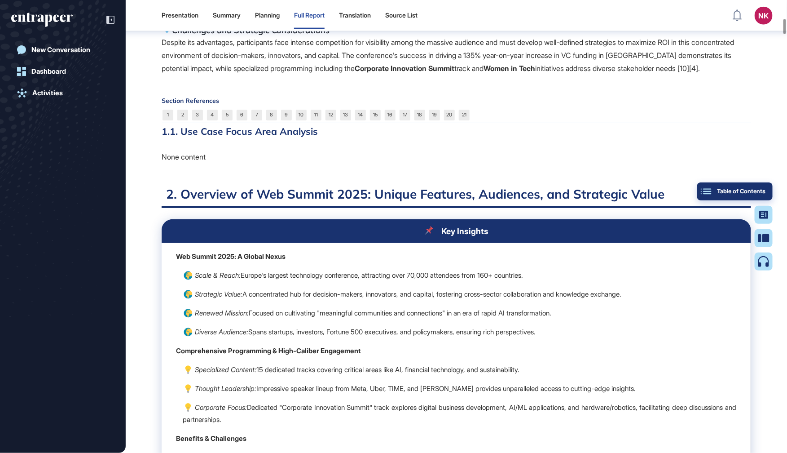
click at [767, 189] on button "Table of Contents" at bounding box center [734, 191] width 75 height 18
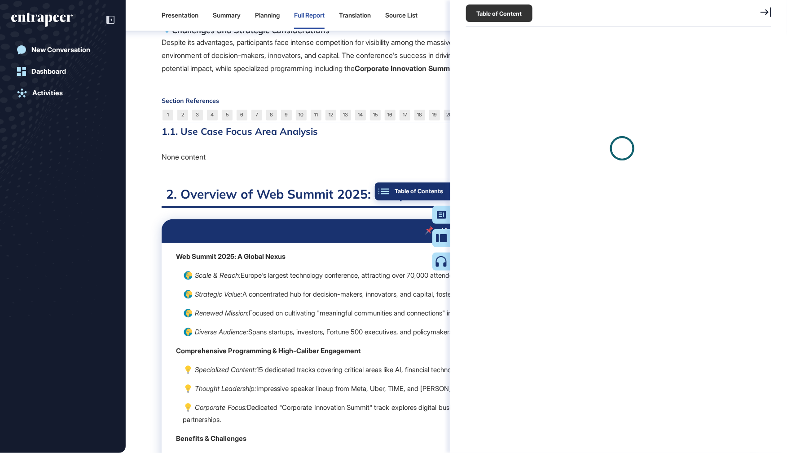
scroll to position [4, 0]
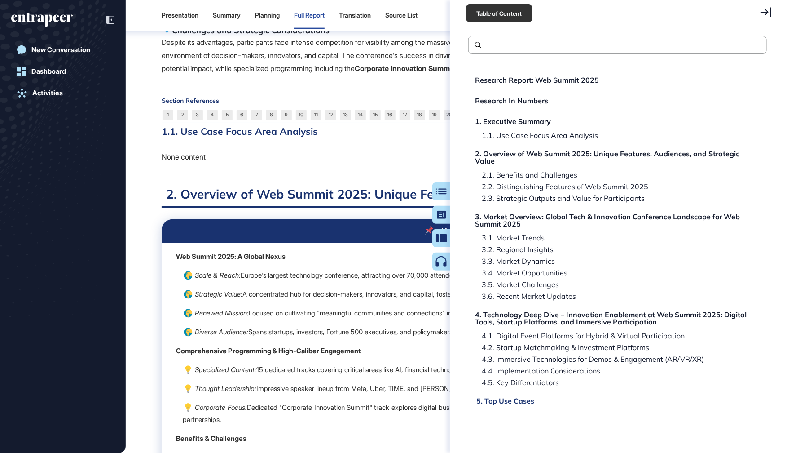
click at [487, 397] on div "5. Top Use Cases" at bounding box center [505, 400] width 58 height 7
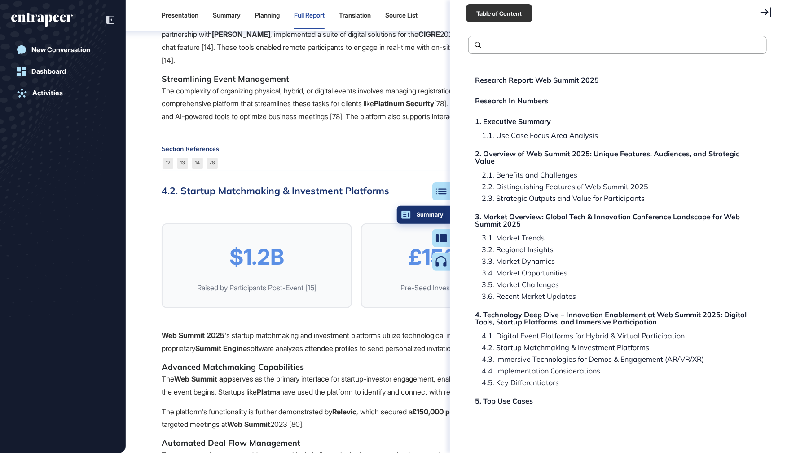
scroll to position [13527, 0]
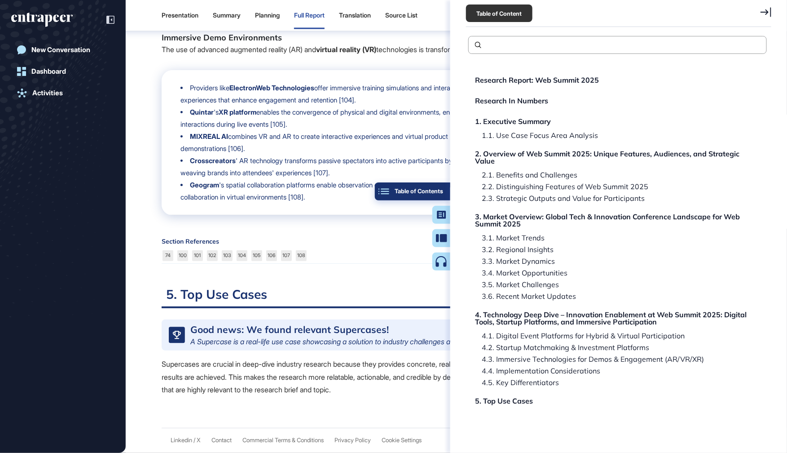
click at [447, 193] on button "Table of Contents" at bounding box center [412, 191] width 75 height 18
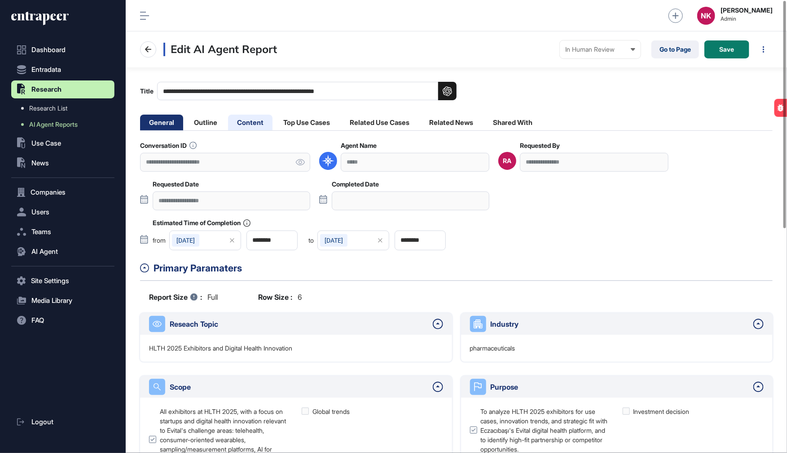
click at [246, 121] on li "Content" at bounding box center [250, 123] width 44 height 16
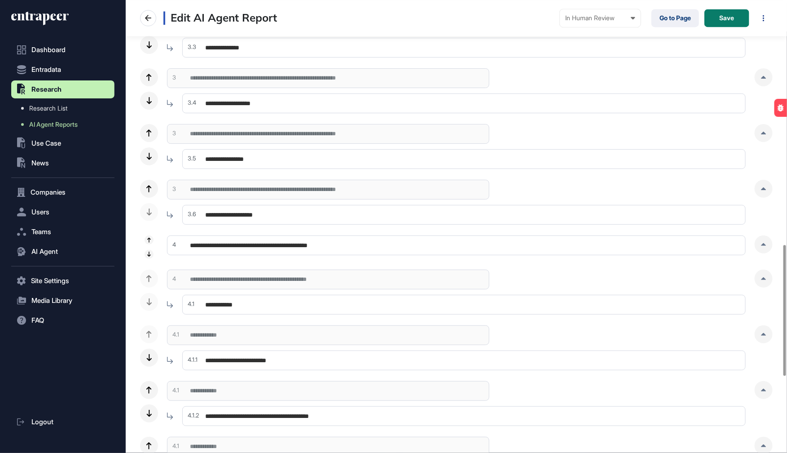
scroll to position [876, 0]
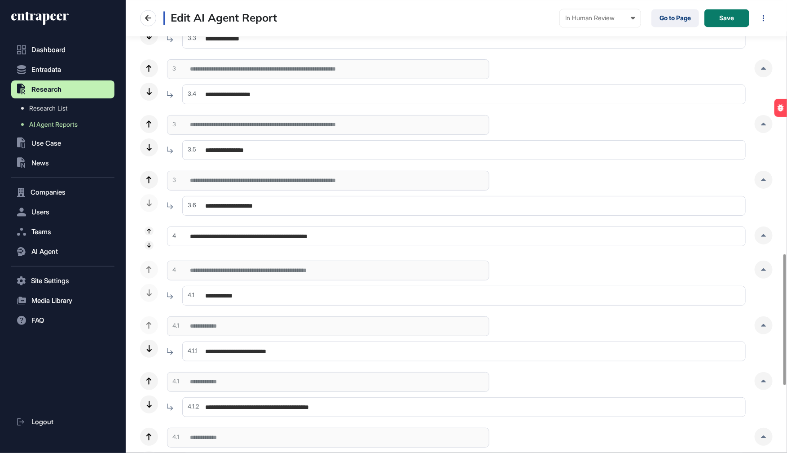
drag, startPoint x: 368, startPoint y: 233, endPoint x: 203, endPoint y: 230, distance: 164.4
click at [203, 230] on input "**********" at bounding box center [456, 236] width 579 height 20
click at [761, 236] on div at bounding box center [764, 235] width 18 height 18
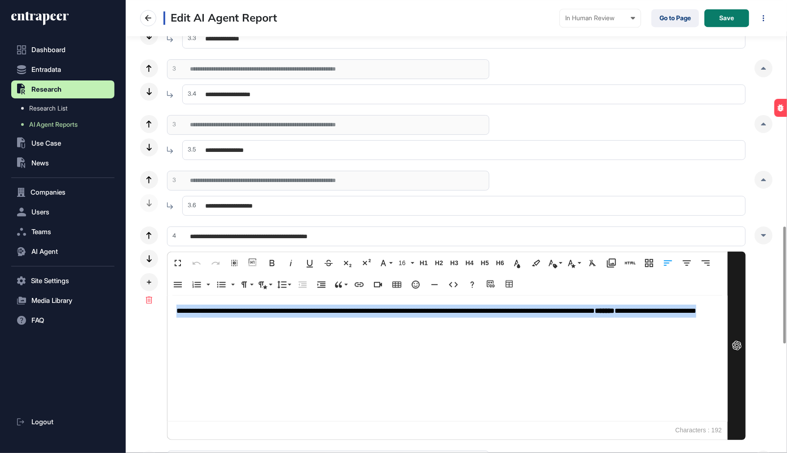
drag, startPoint x: 259, startPoint y: 326, endPoint x: 177, endPoint y: 311, distance: 83.7
click at [177, 311] on p "**********" at bounding box center [447, 310] width 542 height 13
copy p "**********"
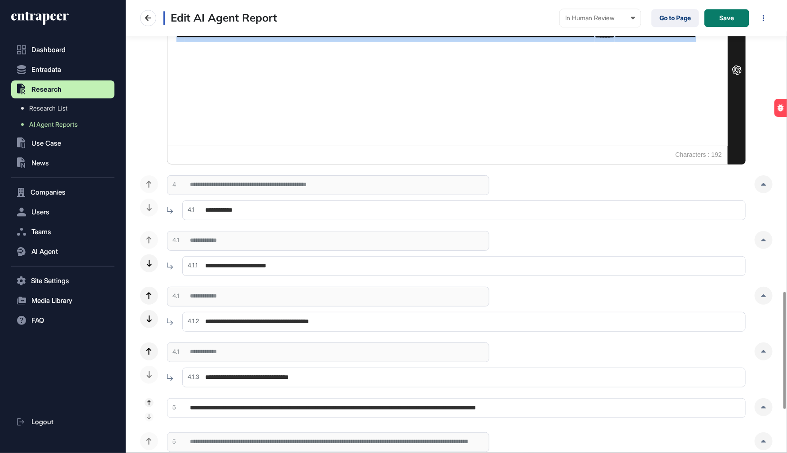
scroll to position [1160, 0]
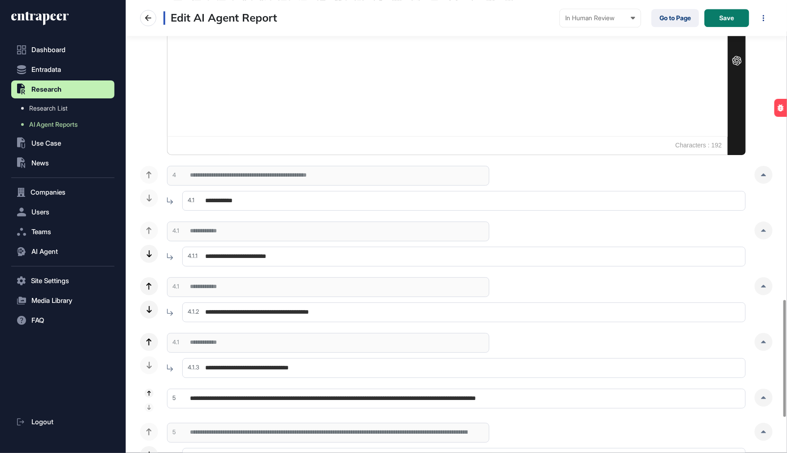
drag, startPoint x: 259, startPoint y: 199, endPoint x: 187, endPoint y: 196, distance: 71.9
click at [187, 196] on div "**********" at bounding box center [456, 197] width 579 height 25
click at [767, 177] on div at bounding box center [764, 175] width 18 height 18
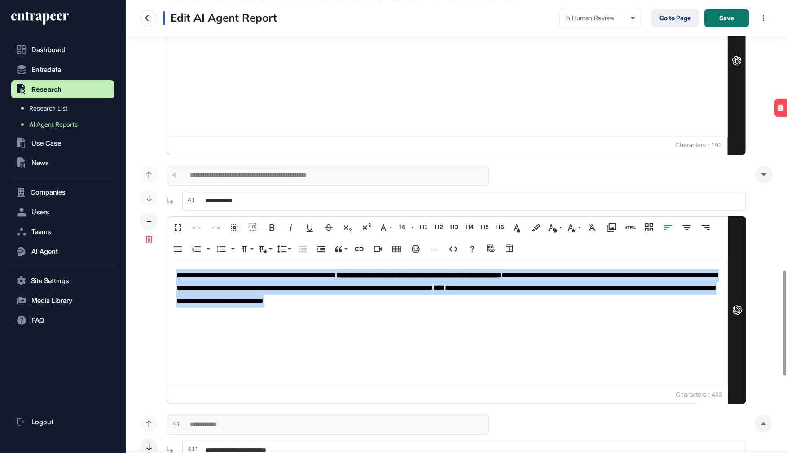
drag, startPoint x: 611, startPoint y: 303, endPoint x: 185, endPoint y: 262, distance: 427.7
click at [185, 262] on div "**********" at bounding box center [447, 322] width 560 height 125
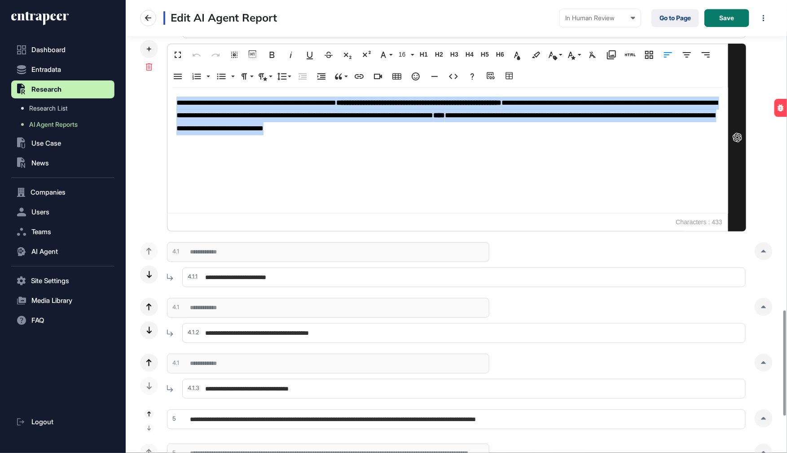
scroll to position [1335, 0]
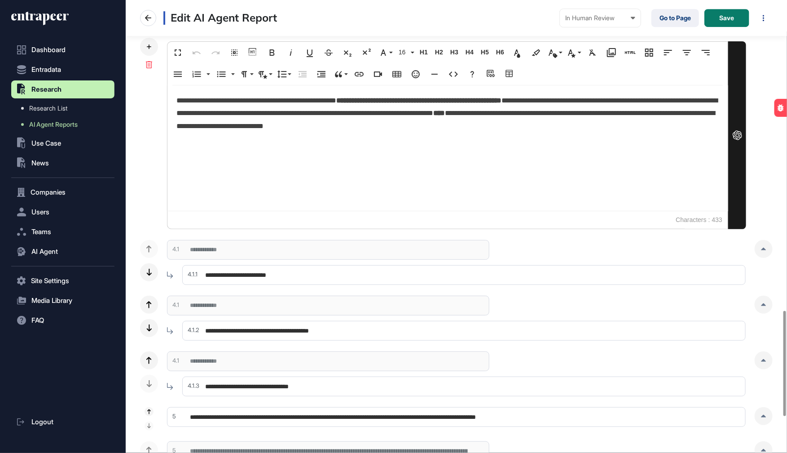
drag, startPoint x: 271, startPoint y: 275, endPoint x: 203, endPoint y: 270, distance: 68.0
click at [203, 270] on input "**********" at bounding box center [464, 275] width 564 height 20
click at [760, 250] on div at bounding box center [764, 249] width 18 height 18
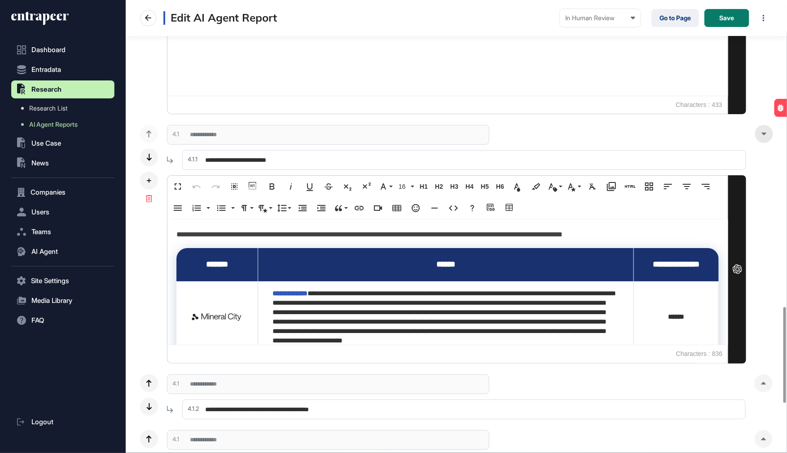
scroll to position [1453, 0]
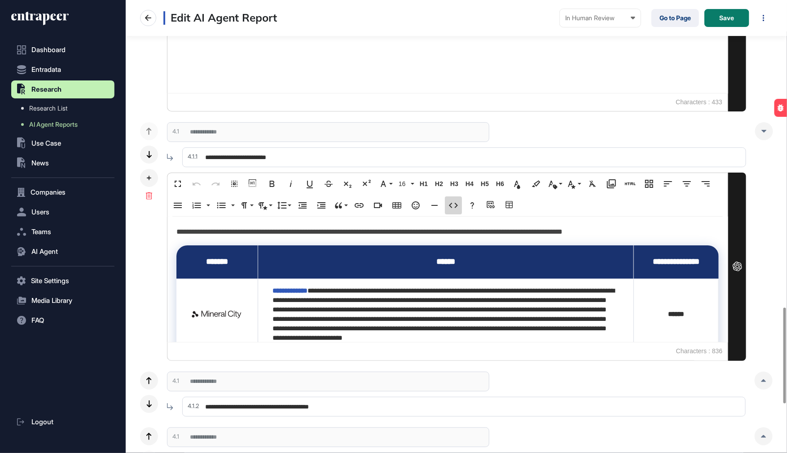
click at [452, 200] on icon "button" at bounding box center [453, 205] width 11 height 11
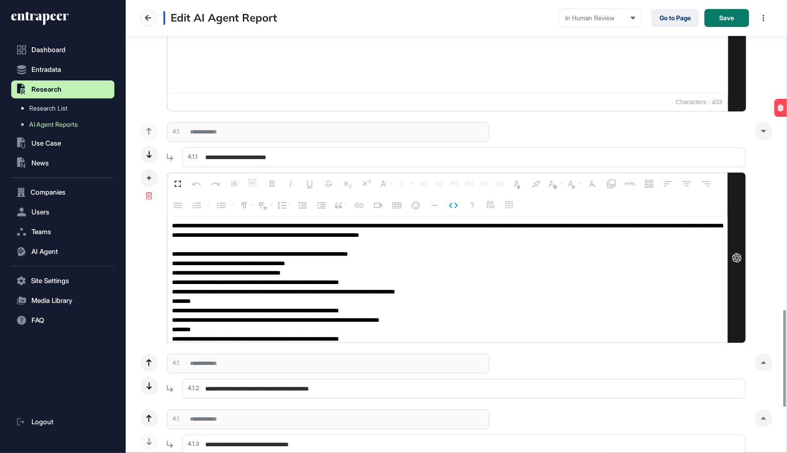
scroll to position [704, 0]
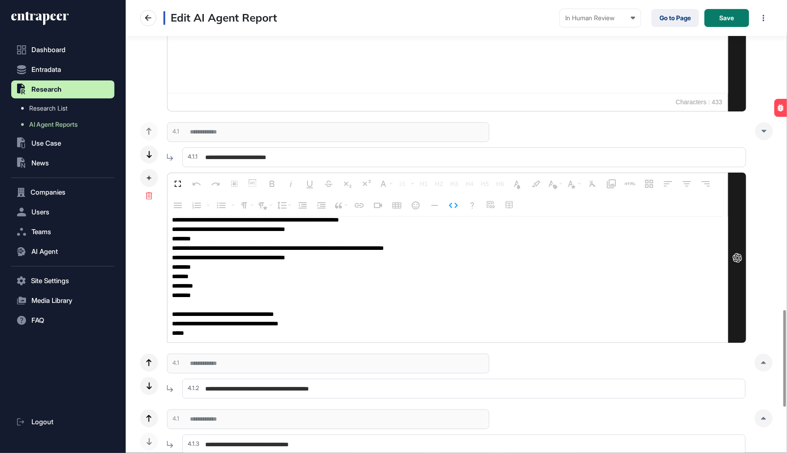
click at [189, 328] on textarea at bounding box center [447, 279] width 560 height 126
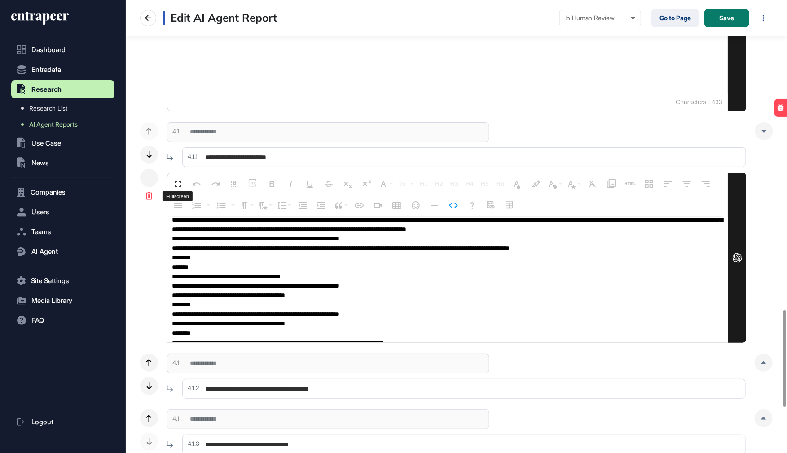
scroll to position [0, 0]
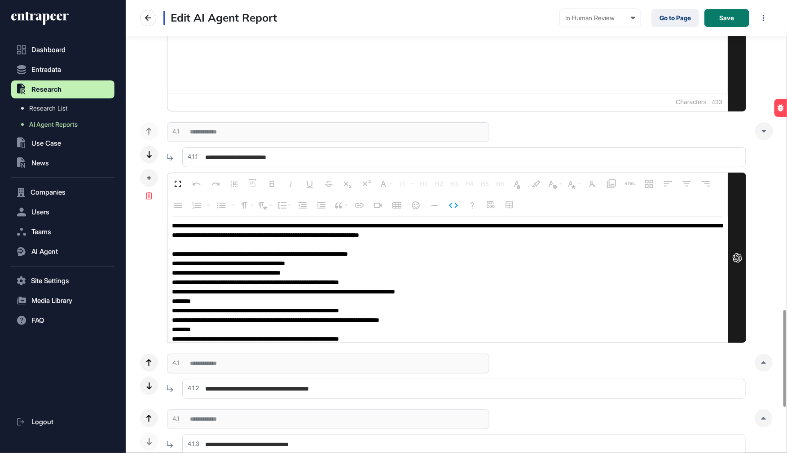
drag, startPoint x: 176, startPoint y: 331, endPoint x: 175, endPoint y: 150, distance: 181.0
click at [175, 150] on div "**********" at bounding box center [456, 232] width 579 height 220
click at [455, 206] on icon "button" at bounding box center [453, 205] width 11 height 11
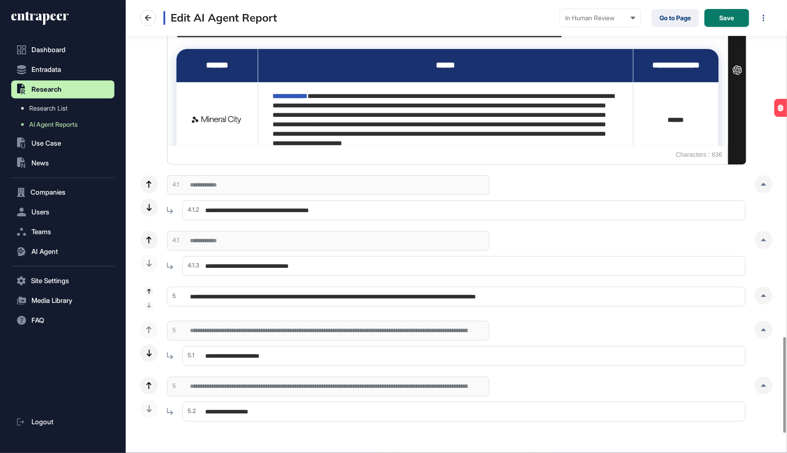
scroll to position [1675, 0]
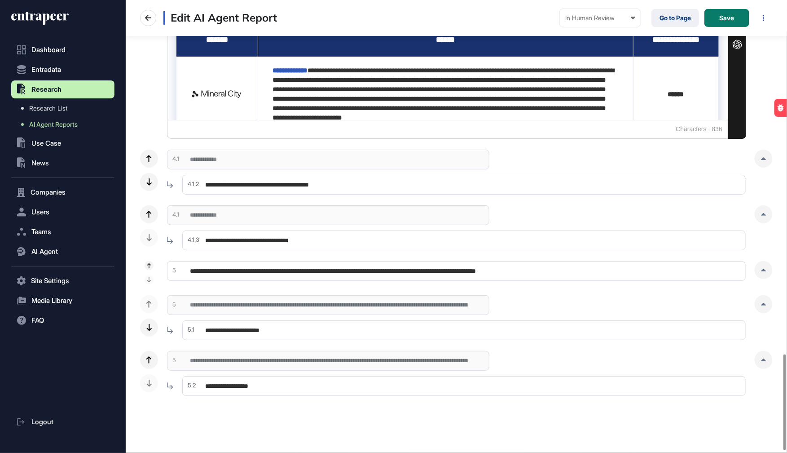
drag, startPoint x: 353, startPoint y: 185, endPoint x: 203, endPoint y: 180, distance: 149.6
click at [203, 180] on input "**********" at bounding box center [464, 185] width 564 height 20
click at [764, 157] on icon at bounding box center [764, 158] width 5 height 3
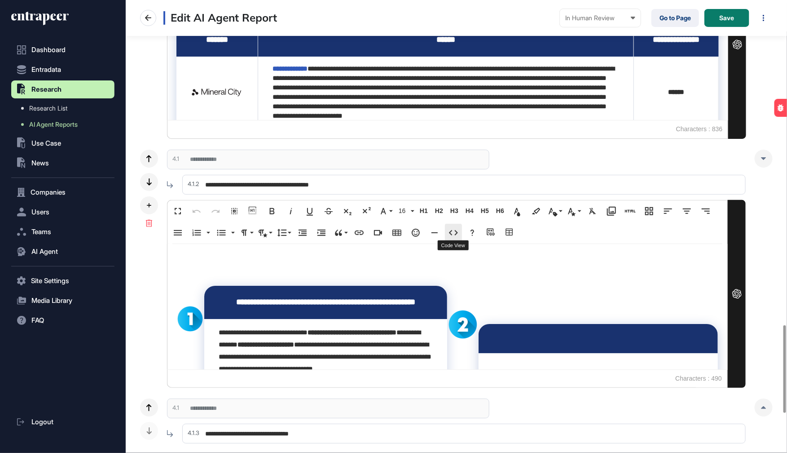
click at [455, 233] on icon "button" at bounding box center [453, 232] width 11 height 11
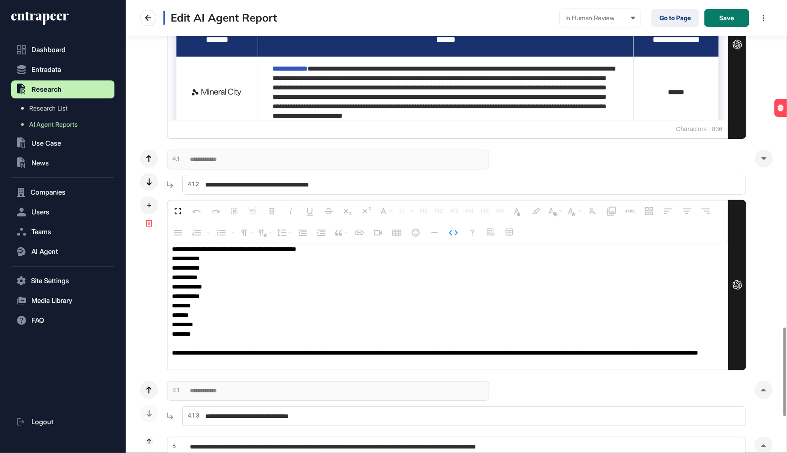
scroll to position [0, 0]
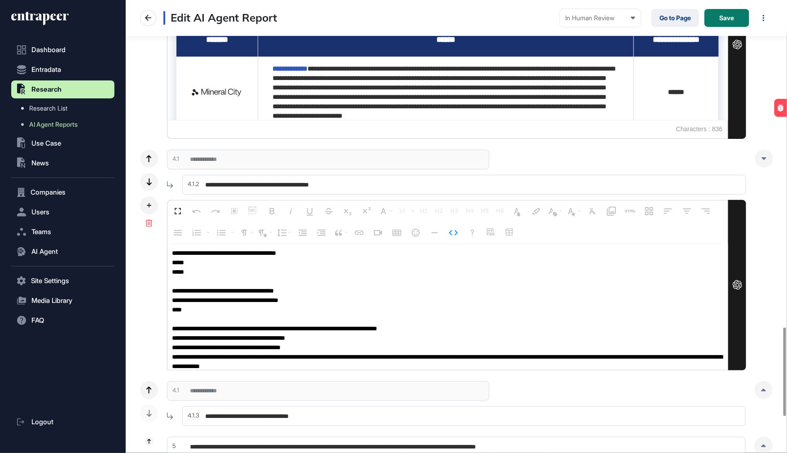
drag, startPoint x: 172, startPoint y: 358, endPoint x: 183, endPoint y: 122, distance: 236.0
click at [454, 231] on icon "button" at bounding box center [453, 232] width 11 height 11
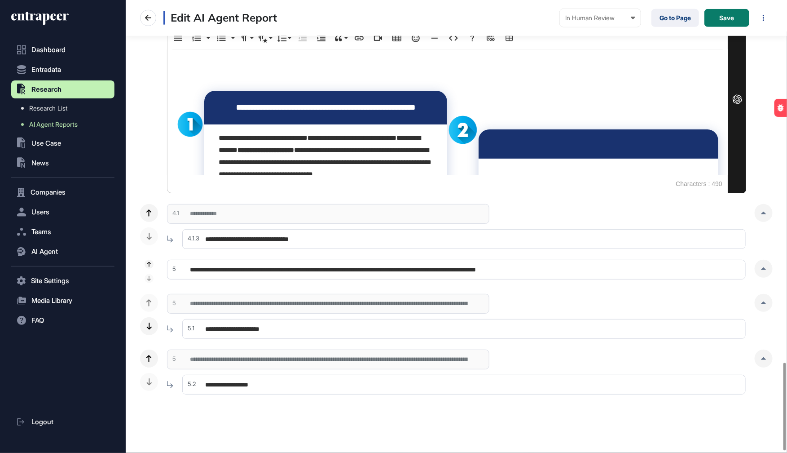
scroll to position [1874, 0]
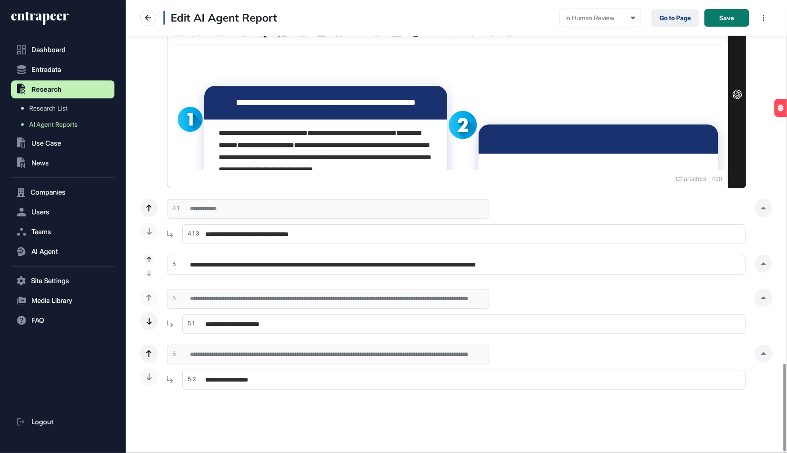
drag, startPoint x: 324, startPoint y: 234, endPoint x: 205, endPoint y: 231, distance: 118.6
click at [205, 231] on input "**********" at bounding box center [464, 234] width 564 height 20
click at [760, 208] on div at bounding box center [764, 208] width 18 height 18
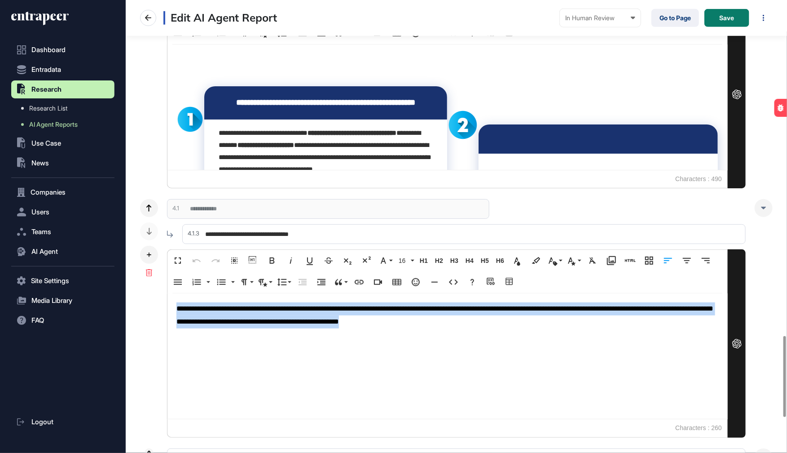
drag, startPoint x: 527, startPoint y: 326, endPoint x: 173, endPoint y: 310, distance: 354.7
click at [173, 310] on div "**********" at bounding box center [447, 355] width 560 height 125
copy span "**********"
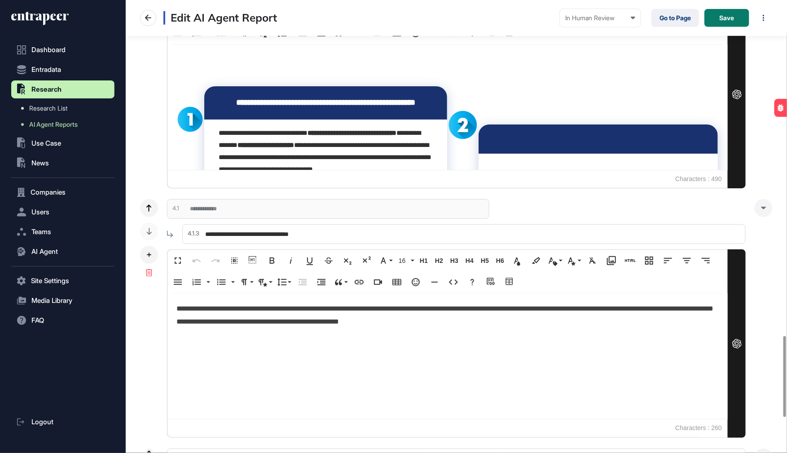
drag, startPoint x: 331, startPoint y: 230, endPoint x: 181, endPoint y: 229, distance: 150.9
click at [181, 229] on div "**********" at bounding box center [456, 234] width 579 height 31
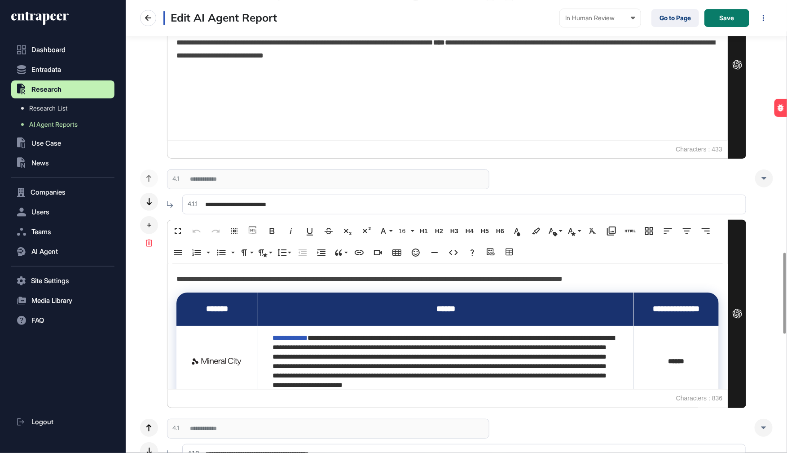
scroll to position [1421, 0]
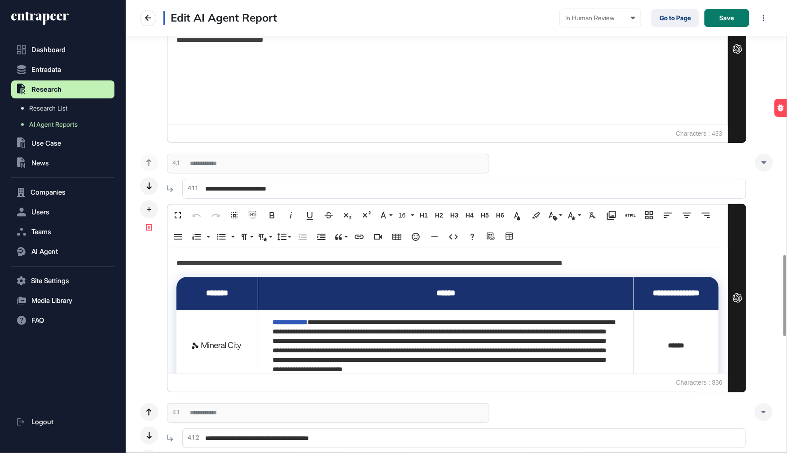
drag, startPoint x: 293, startPoint y: 185, endPoint x: 206, endPoint y: 183, distance: 87.1
click at [206, 183] on input "**********" at bounding box center [464, 189] width 564 height 20
click at [453, 235] on icon "button" at bounding box center [453, 236] width 11 height 11
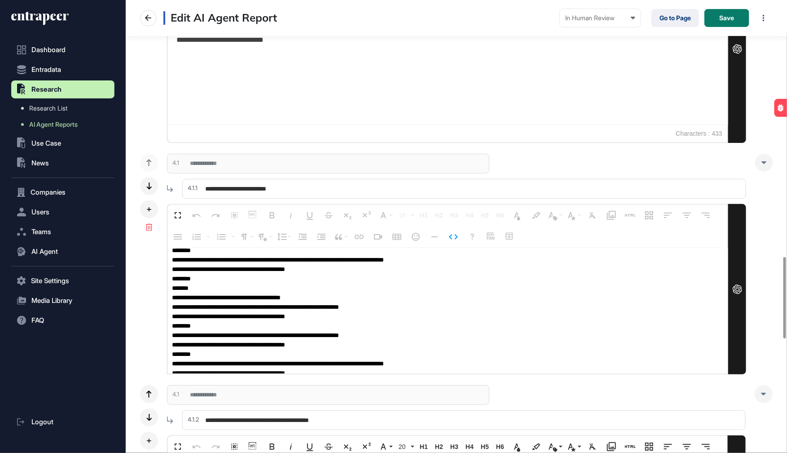
scroll to position [0, 0]
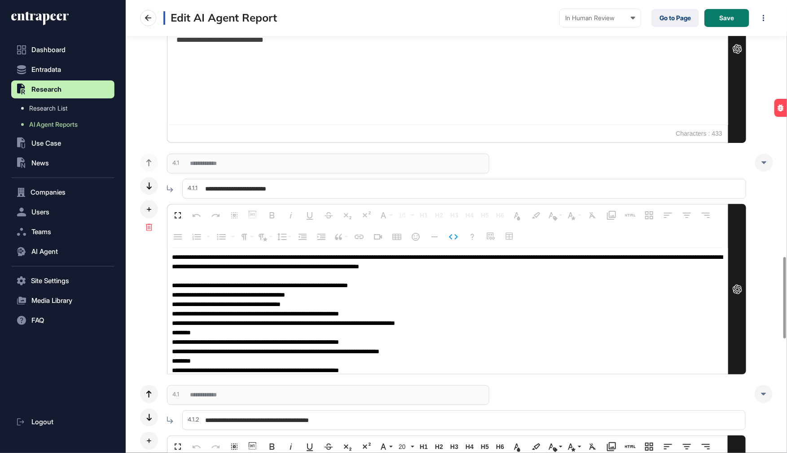
drag, startPoint x: 197, startPoint y: 360, endPoint x: 185, endPoint y: 189, distance: 171.1
click at [185, 189] on div "**********" at bounding box center [456, 264] width 579 height 220
click at [454, 233] on icon "button" at bounding box center [453, 236] width 11 height 11
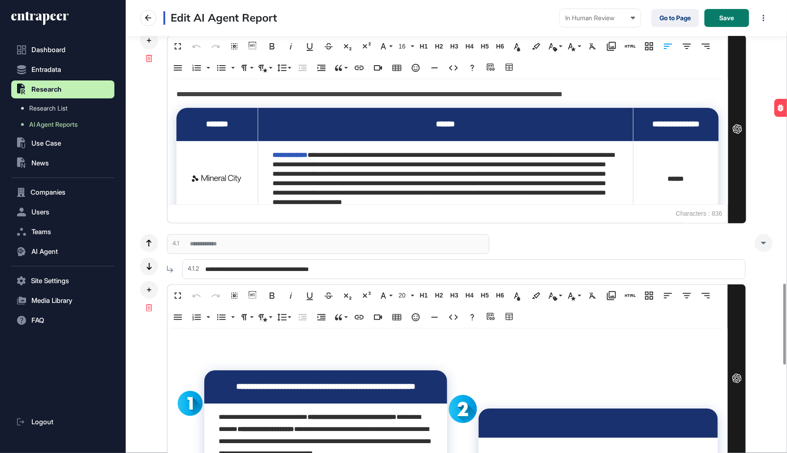
scroll to position [1641, 0]
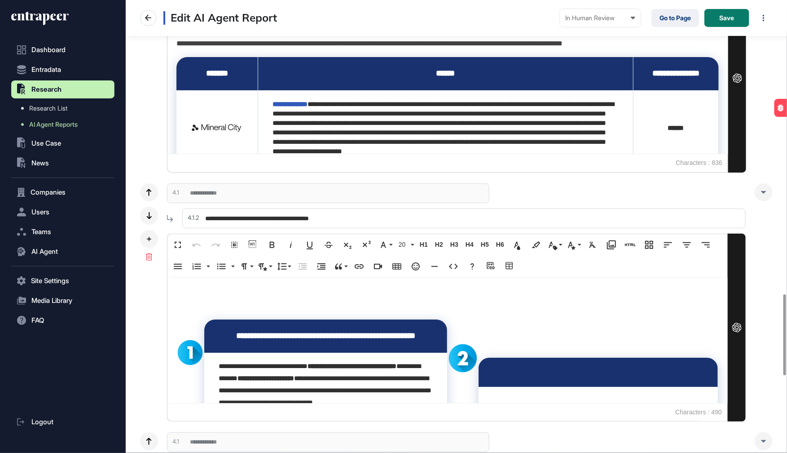
drag, startPoint x: 349, startPoint y: 215, endPoint x: 194, endPoint y: 217, distance: 154.5
click at [194, 217] on div "**********" at bounding box center [456, 218] width 579 height 31
click at [454, 267] on icon "button" at bounding box center [453, 266] width 11 height 11
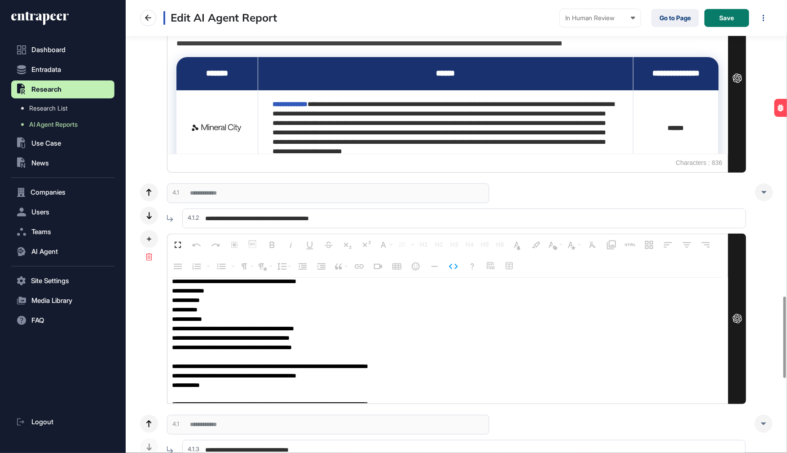
scroll to position [0, 0]
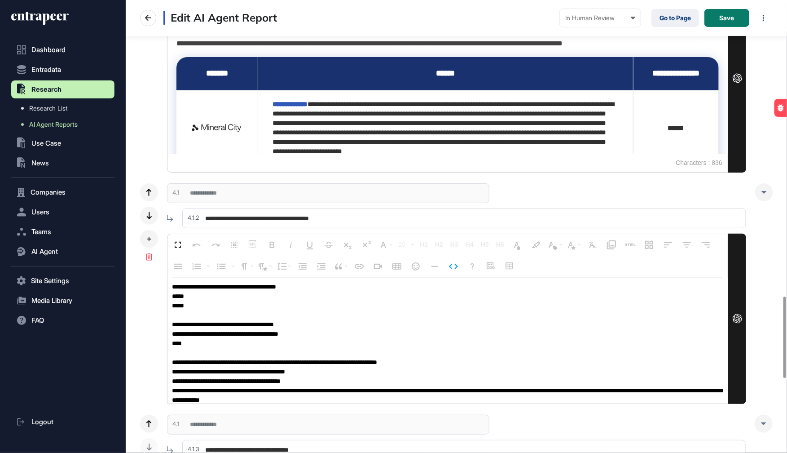
drag, startPoint x: 296, startPoint y: 384, endPoint x: 237, endPoint y: 203, distance: 191.3
click at [237, 203] on div "**********" at bounding box center [456, 293] width 579 height 220
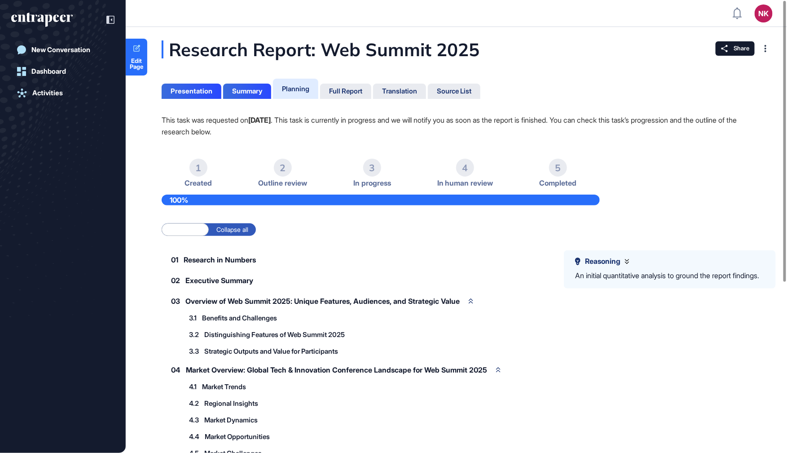
click at [351, 81] on div "Presentation Summary Planning Full Report Translation Source List" at bounding box center [321, 87] width 319 height 22
click at [351, 92] on div "Full Report" at bounding box center [345, 91] width 33 height 8
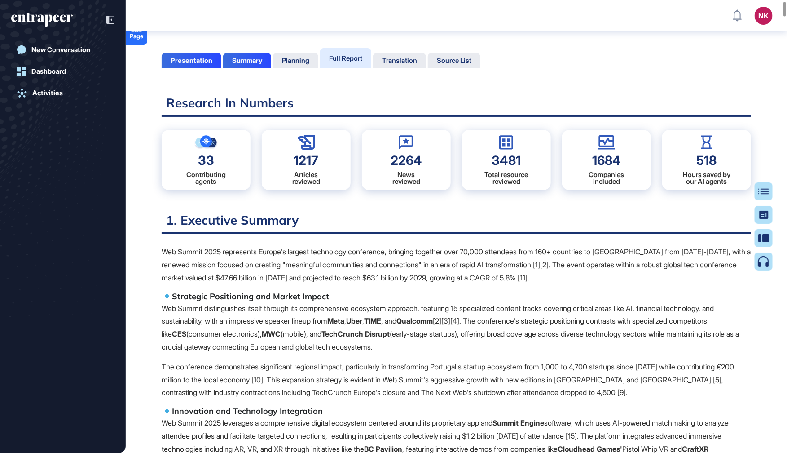
scroll to position [35, 0]
click at [763, 190] on div "Table of Contents" at bounding box center [735, 191] width 61 height 7
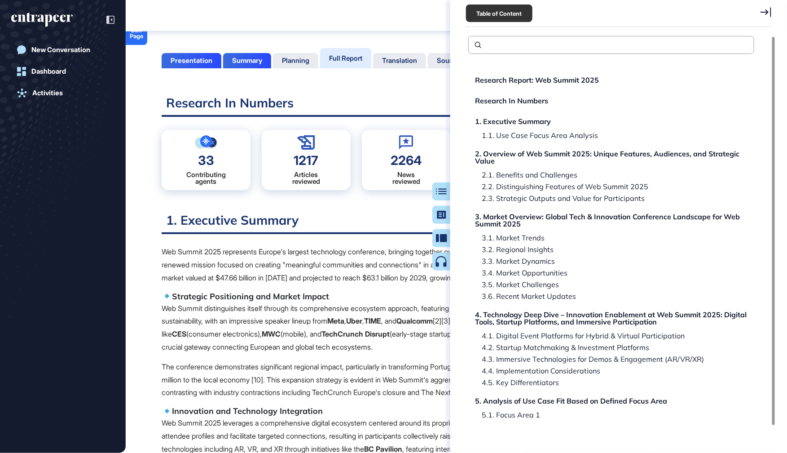
scroll to position [19, 0]
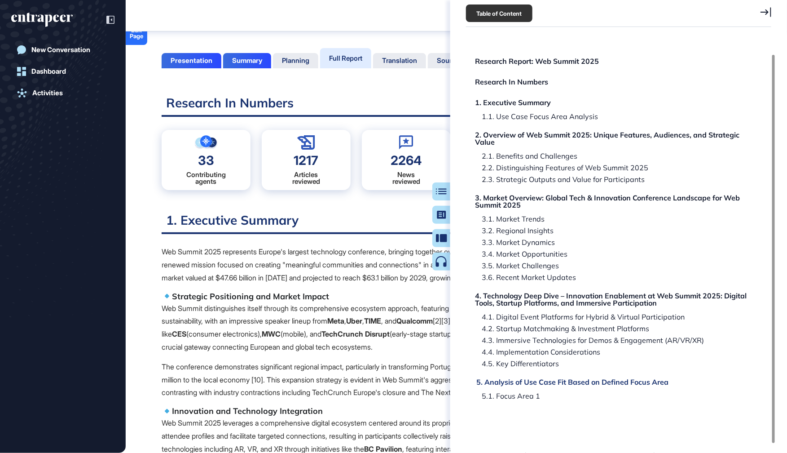
click at [519, 381] on div "5. Analysis of Use Case Fit Based on Defined Focus Area" at bounding box center [572, 381] width 192 height 7
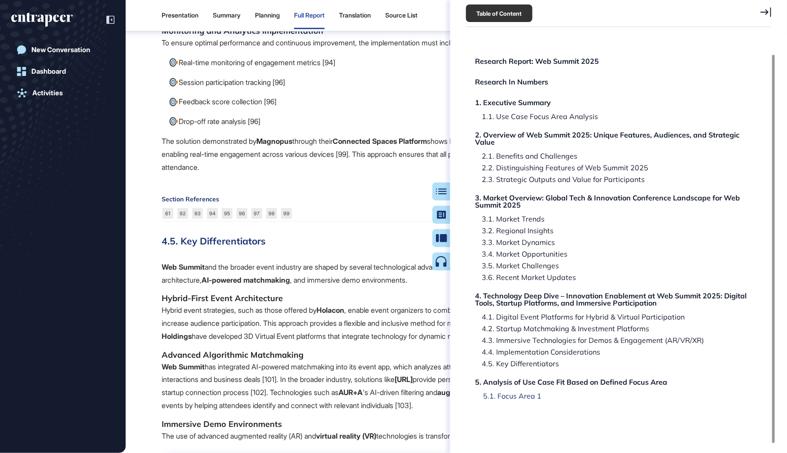
scroll to position [13553, 0]
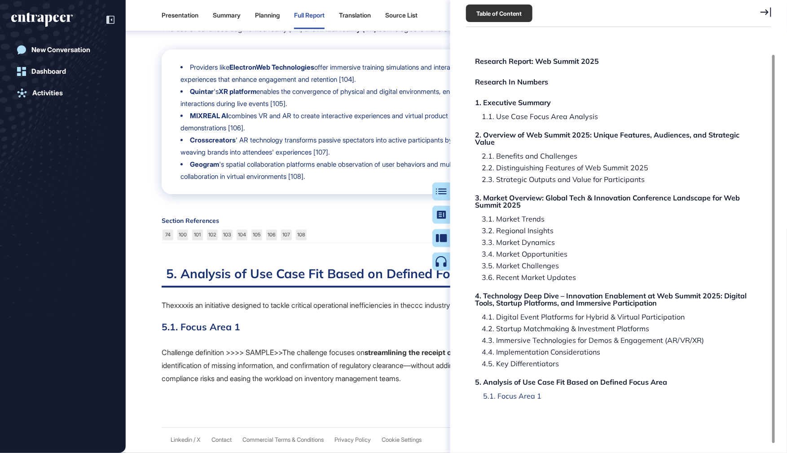
click at [516, 397] on div "5.1. Focus Area 1" at bounding box center [508, 395] width 65 height 7
click at [440, 194] on div "Table of Contents" at bounding box center [412, 191] width 61 height 7
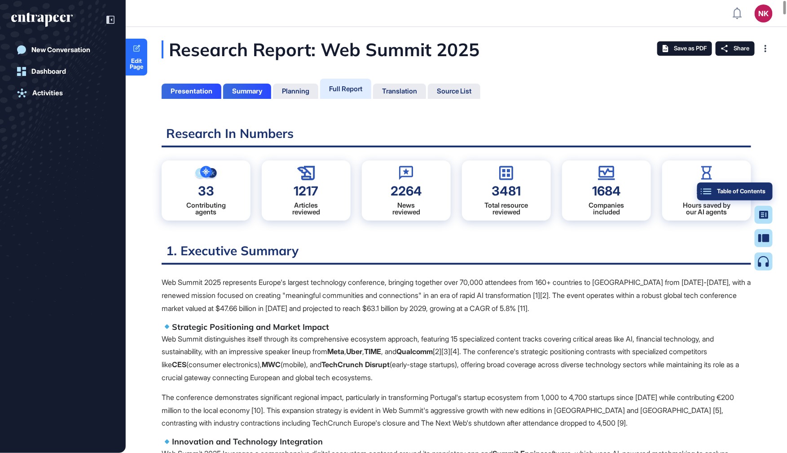
scroll to position [407, 2]
click at [754, 190] on div "Table of Contents" at bounding box center [735, 191] width 61 height 7
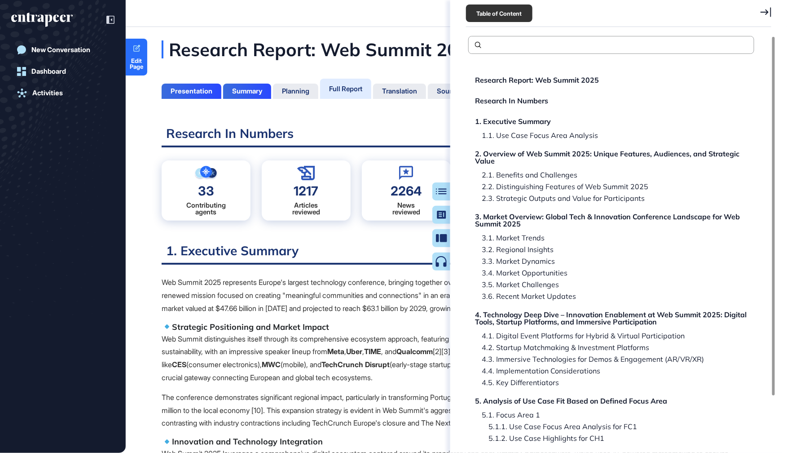
scroll to position [54, 0]
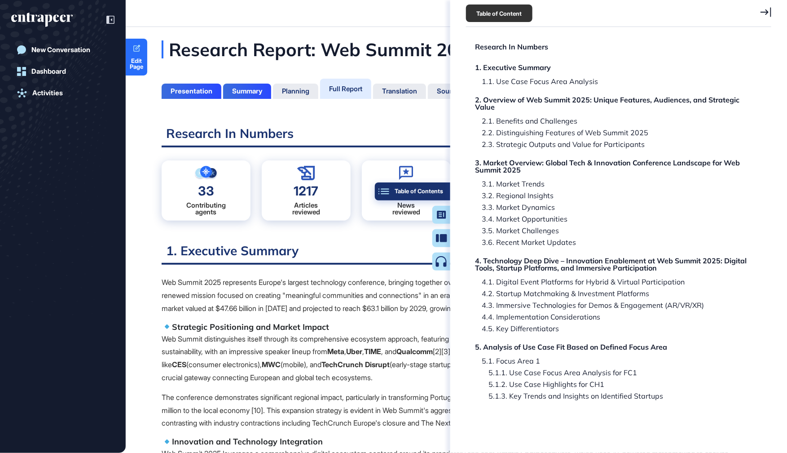
click at [447, 192] on button "Table of Contents" at bounding box center [412, 191] width 75 height 18
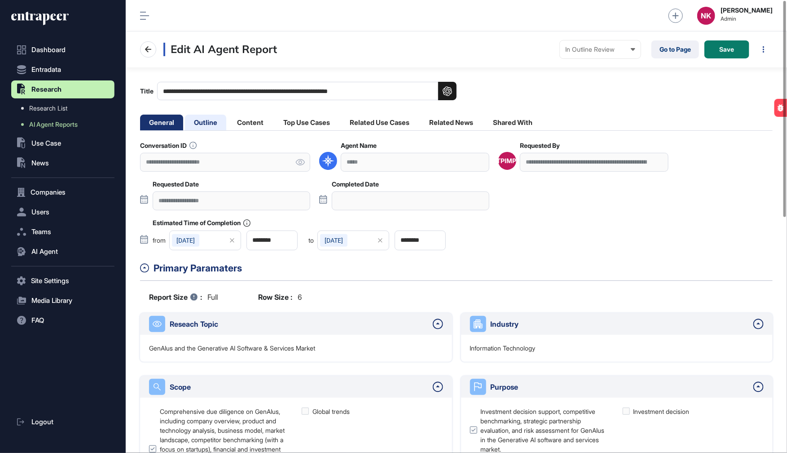
click at [208, 123] on li "Outline" at bounding box center [205, 123] width 41 height 16
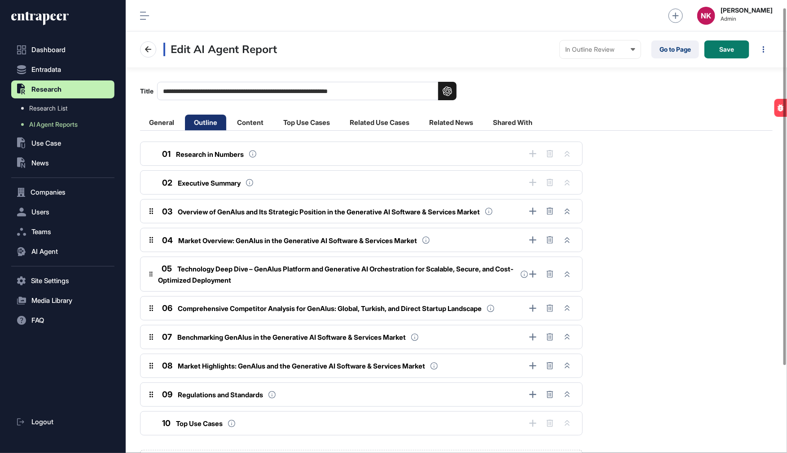
scroll to position [120, 0]
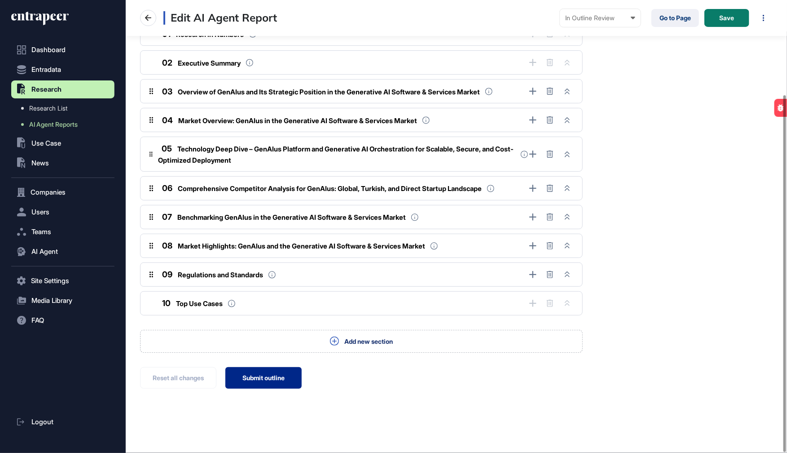
click at [260, 377] on button "Submit outline" at bounding box center [263, 378] width 76 height 22
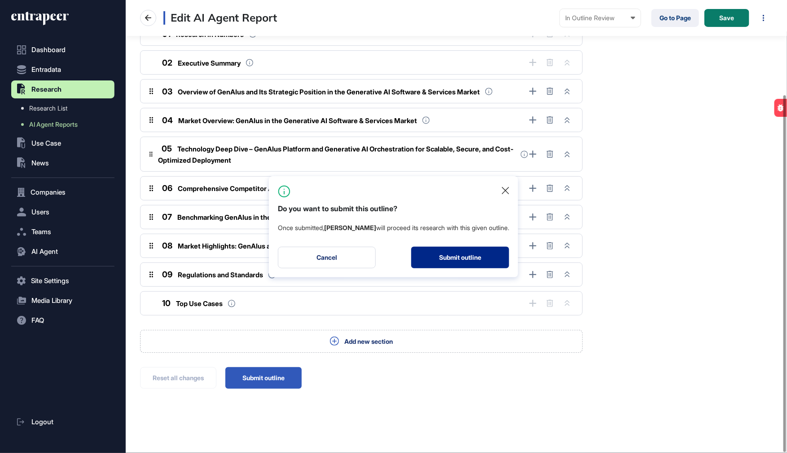
click at [446, 259] on button "Submit outline" at bounding box center [460, 258] width 98 height 22
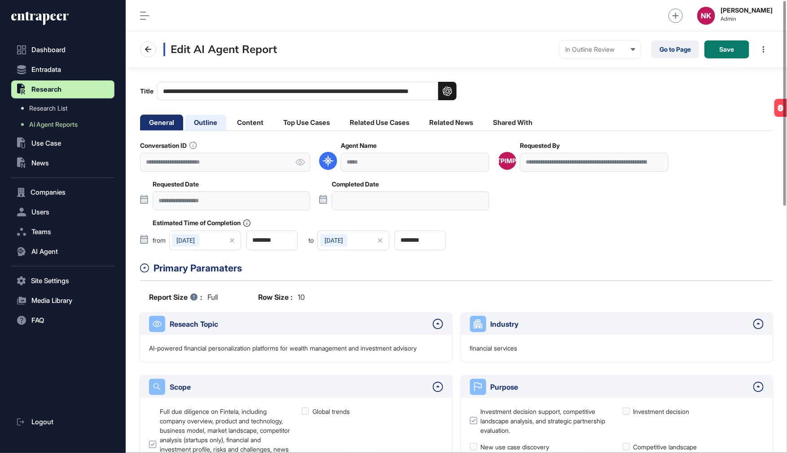
click at [209, 120] on li "Outline" at bounding box center [205, 123] width 41 height 16
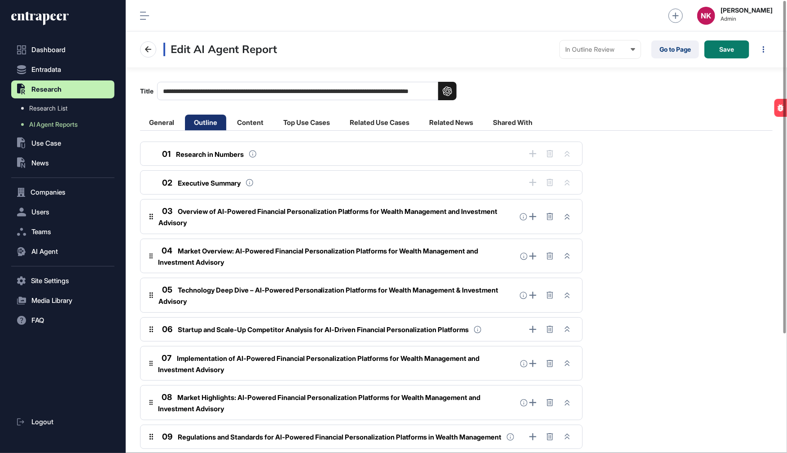
scroll to position [161, 0]
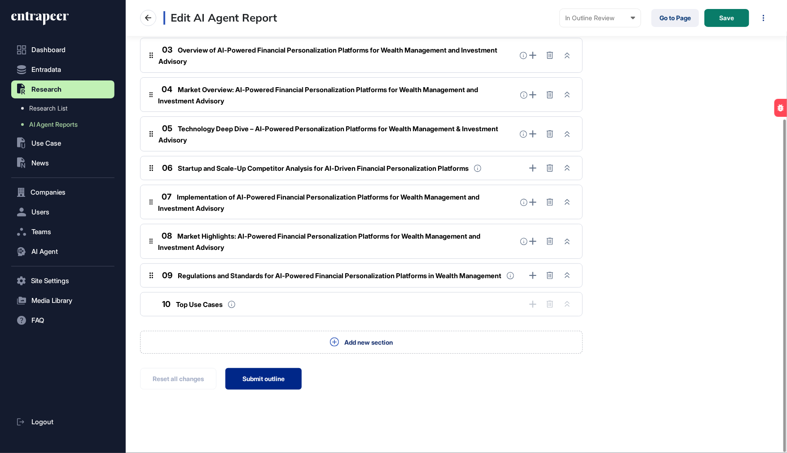
click at [261, 378] on button "Submit outline" at bounding box center [263, 379] width 76 height 22
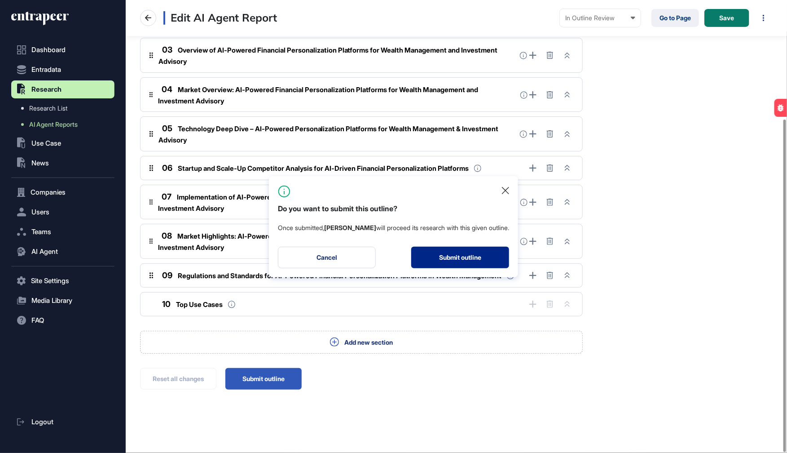
click at [441, 253] on button "Submit outline" at bounding box center [460, 258] width 98 height 22
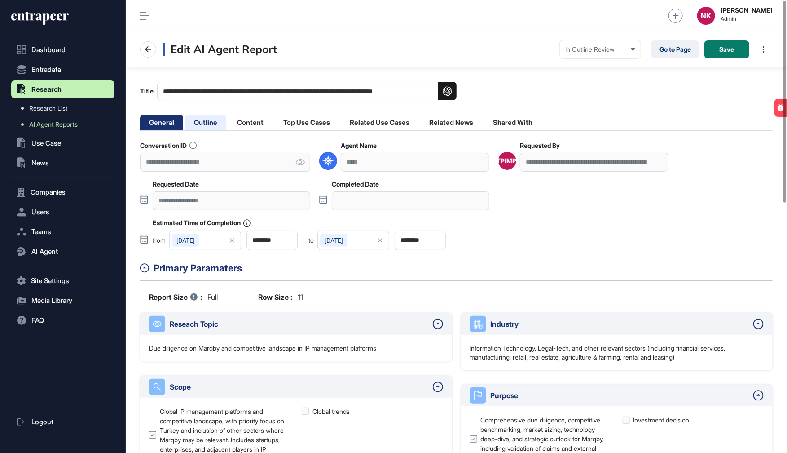
click at [216, 119] on li "Outline" at bounding box center [205, 123] width 41 height 16
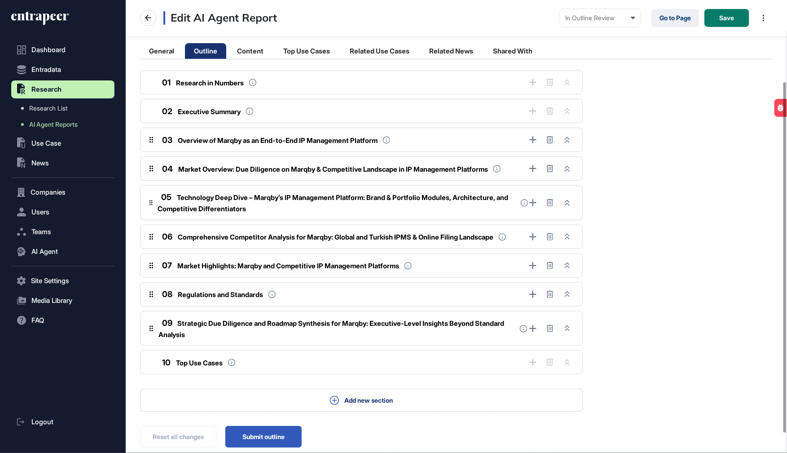
scroll to position [130, 0]
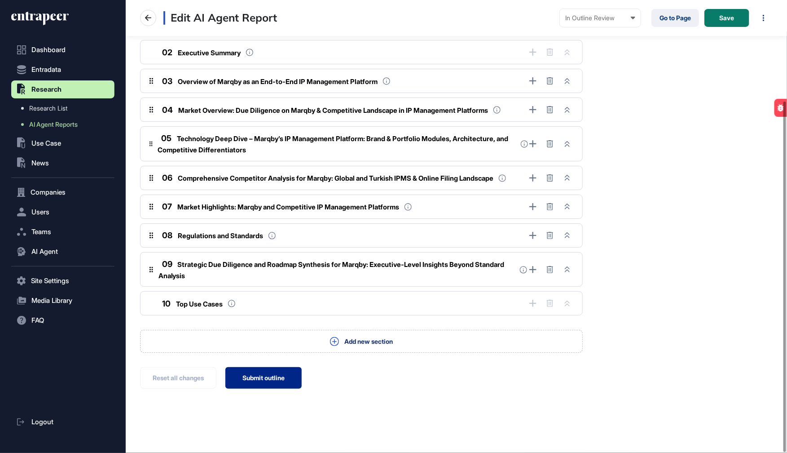
click at [264, 375] on button "Submit outline" at bounding box center [263, 378] width 76 height 22
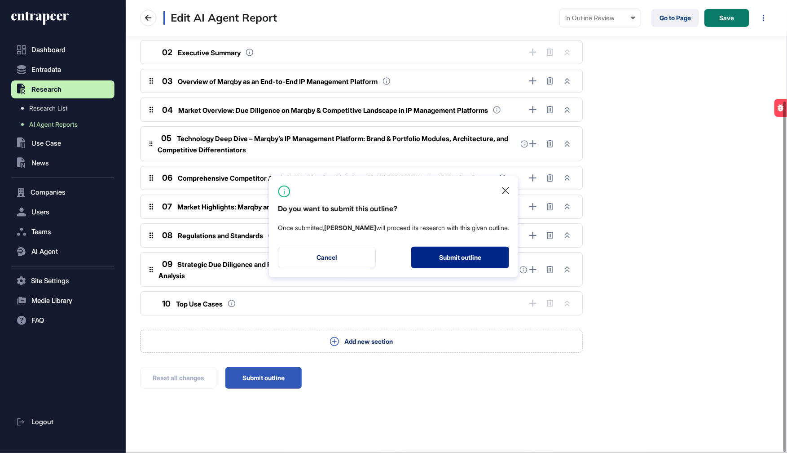
click at [469, 258] on button "Submit outline" at bounding box center [460, 258] width 98 height 22
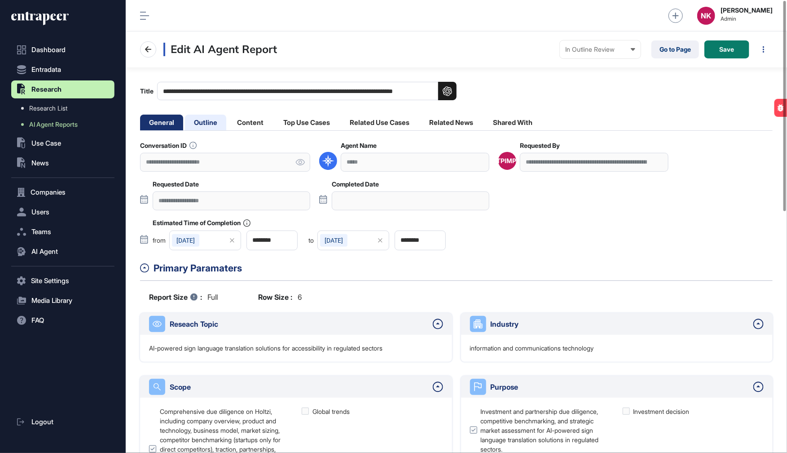
click at [215, 116] on li "Outline" at bounding box center [205, 123] width 41 height 16
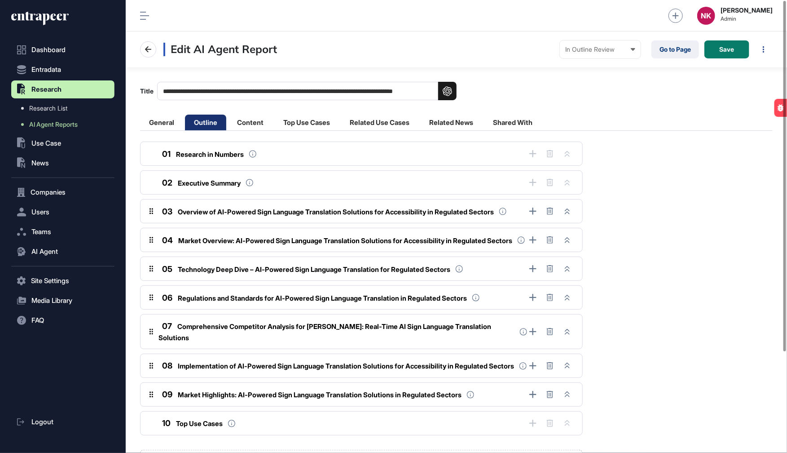
scroll to position [130, 0]
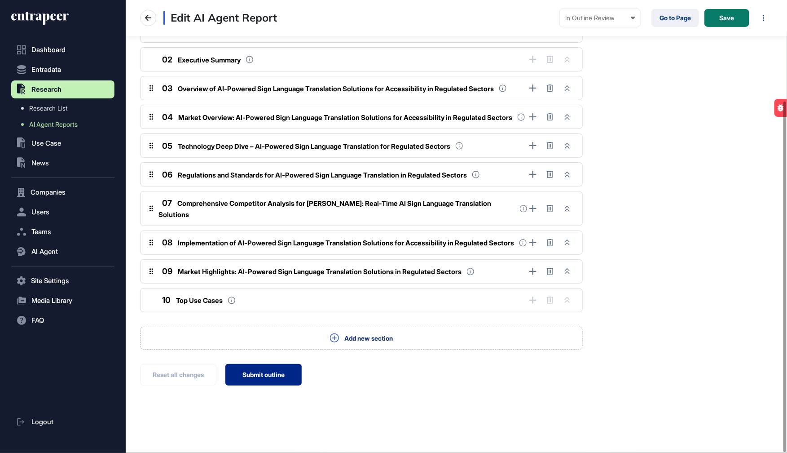
click at [264, 372] on button "Submit outline" at bounding box center [263, 375] width 76 height 22
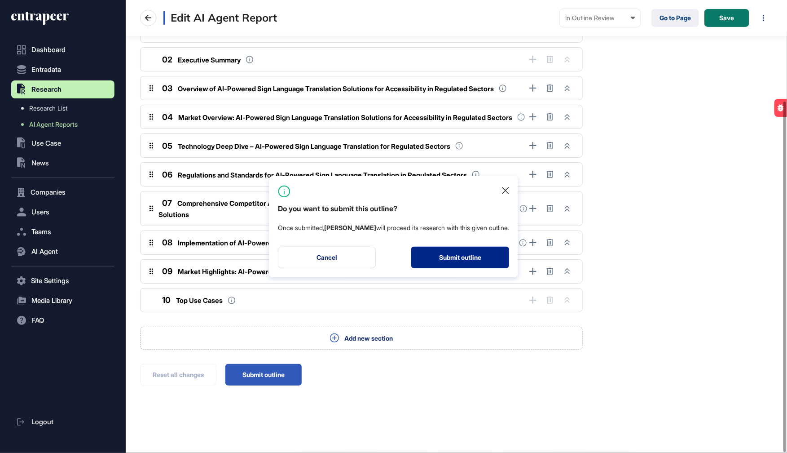
click at [443, 256] on button "Submit outline" at bounding box center [460, 258] width 98 height 22
